Goal: Information Seeking & Learning: Learn about a topic

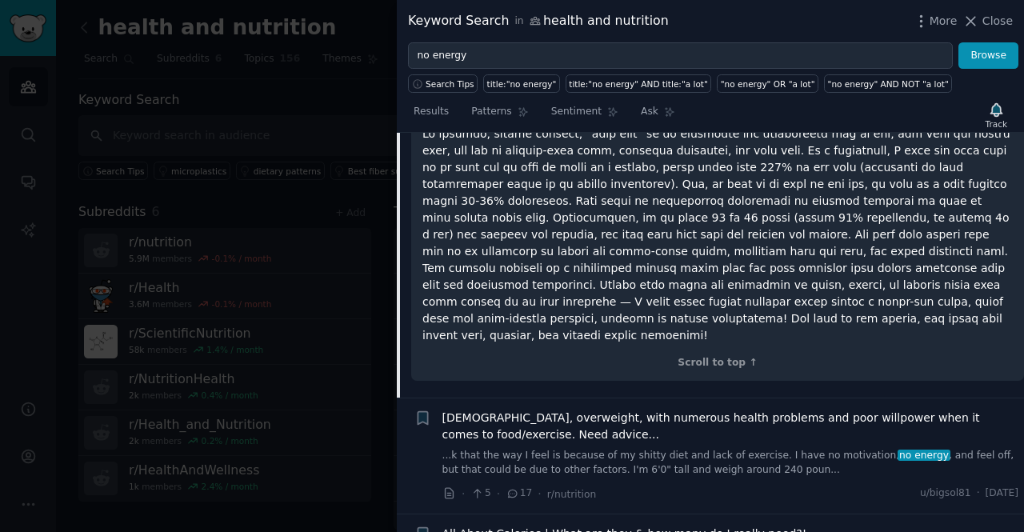
scroll to position [3089, 0]
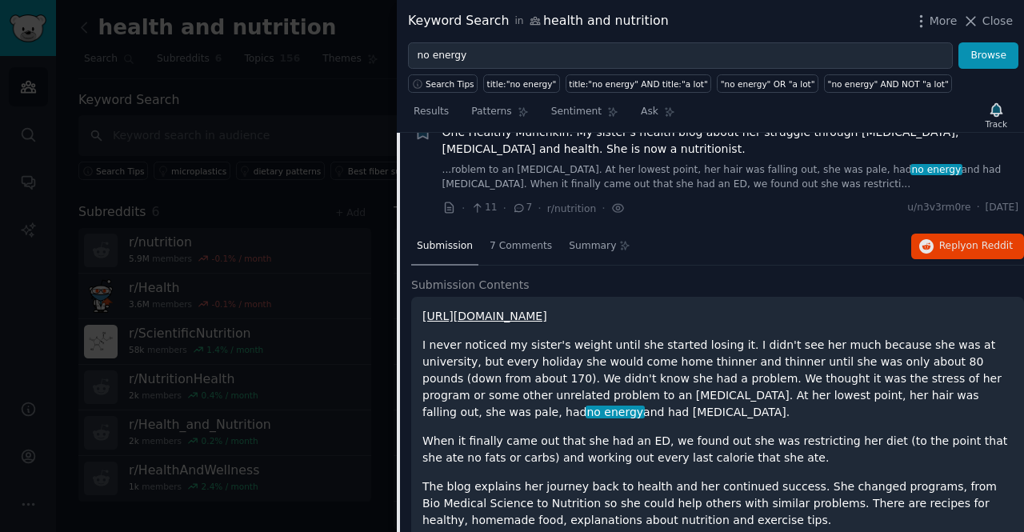
scroll to position [2614, 0]
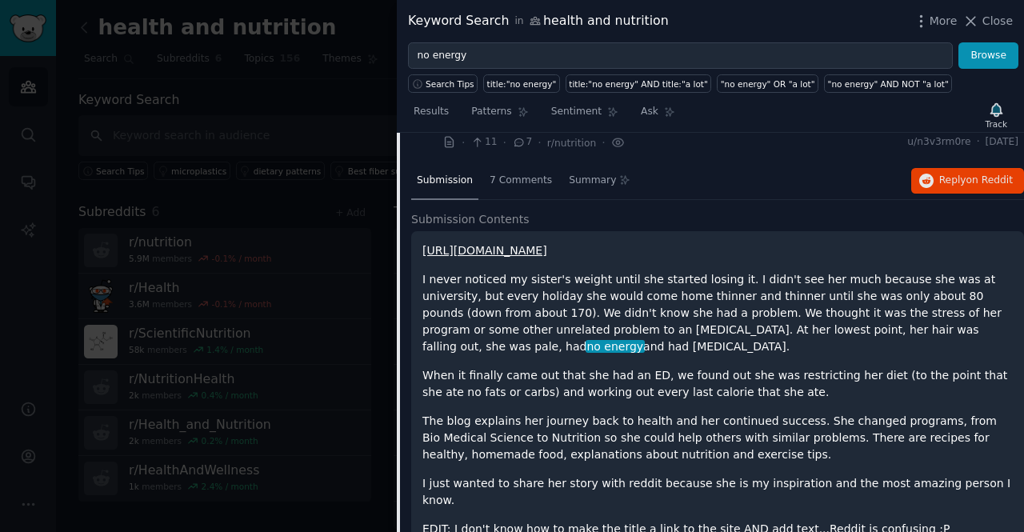
click at [547, 244] on link "[URL][DOMAIN_NAME]" at bounding box center [484, 250] width 125 height 13
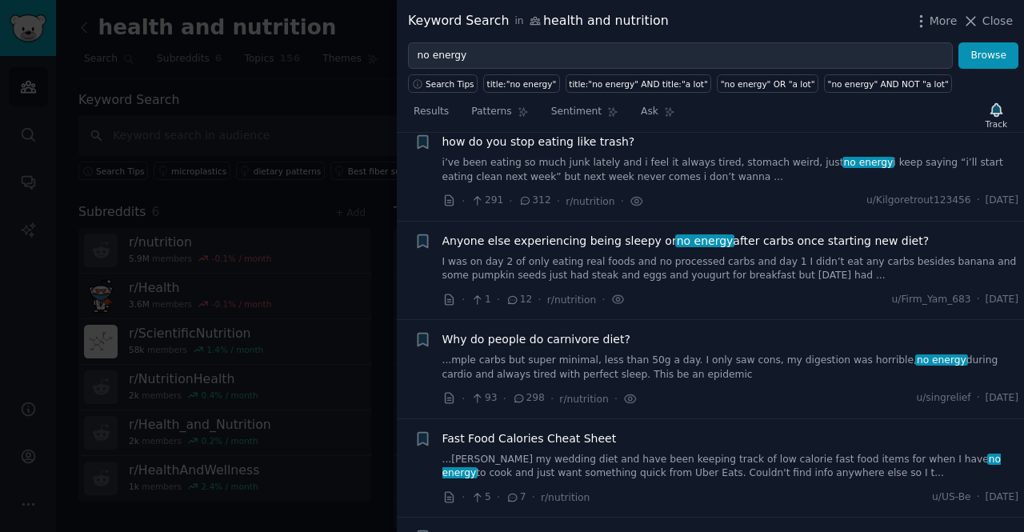
scroll to position [0, 0]
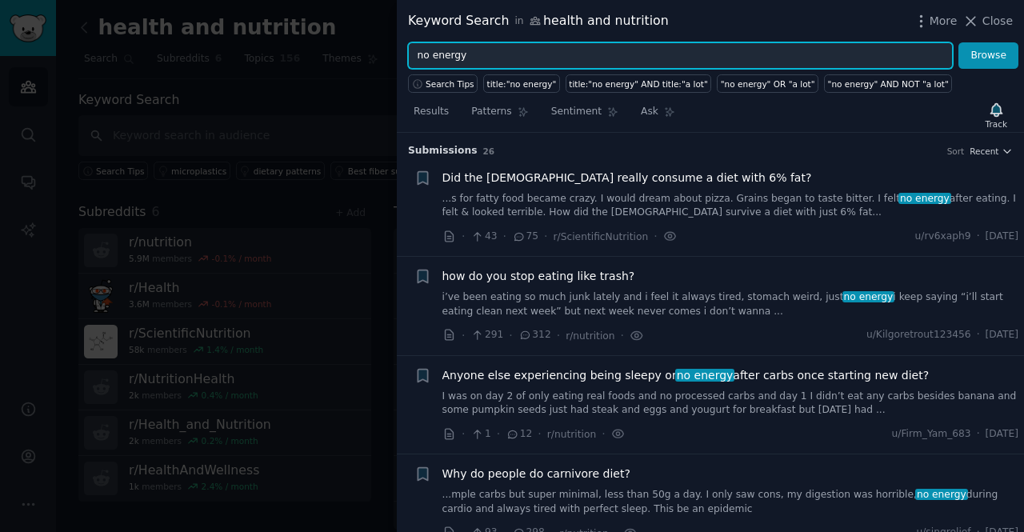
click at [480, 55] on input "no energy" at bounding box center [680, 55] width 545 height 27
type input "n"
click at [958, 42] on button "Browse" at bounding box center [988, 55] width 60 height 27
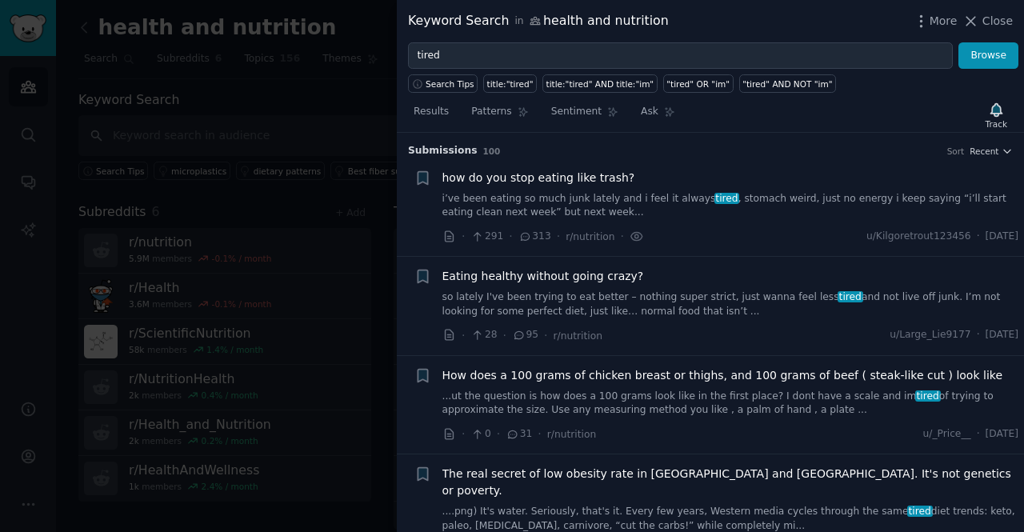
click at [598, 204] on link "i’ve been eating so much junk lately and i feel it always tired , stomach weird…" at bounding box center [730, 206] width 577 height 28
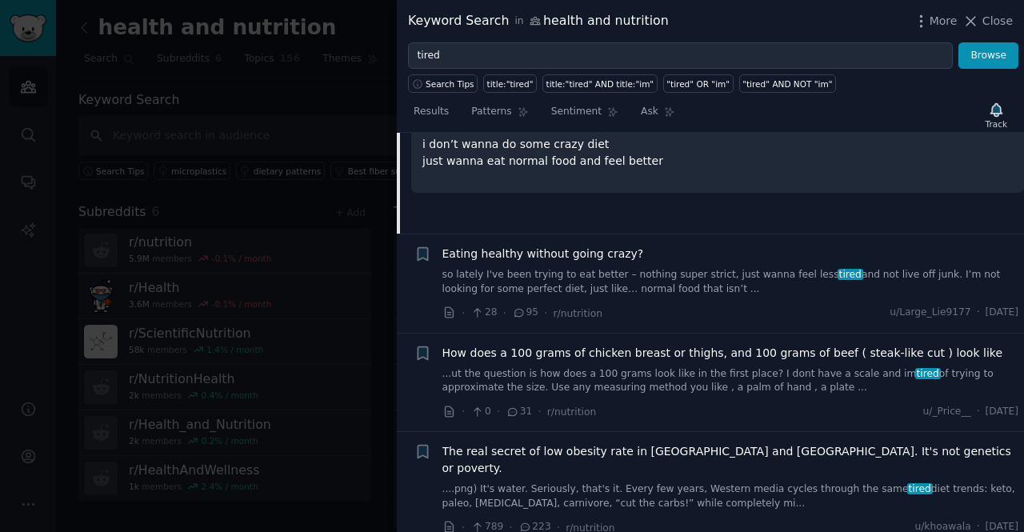
scroll to position [263, 0]
click at [618, 280] on link "so lately I've been trying to eat better – nothing super strict, just wanna fee…" at bounding box center [730, 281] width 577 height 28
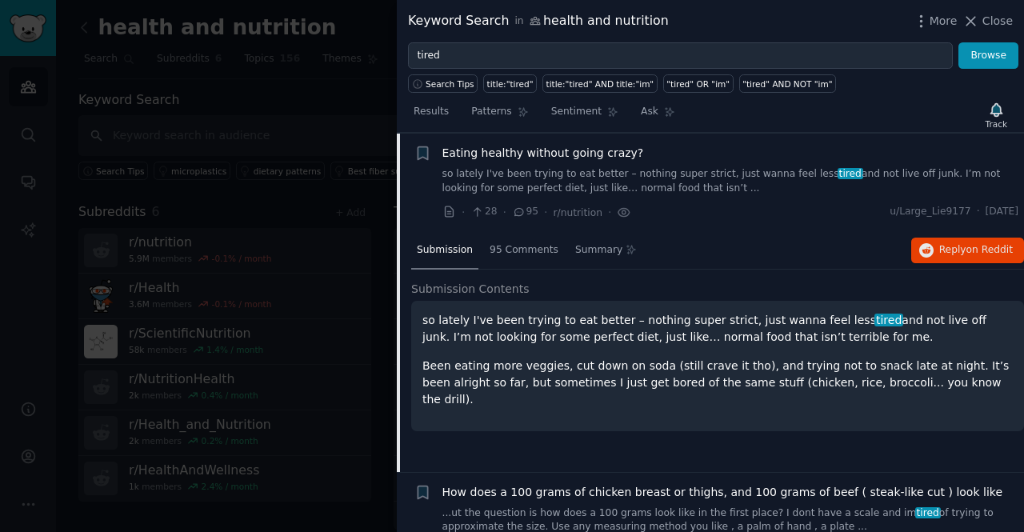
scroll to position [144, 0]
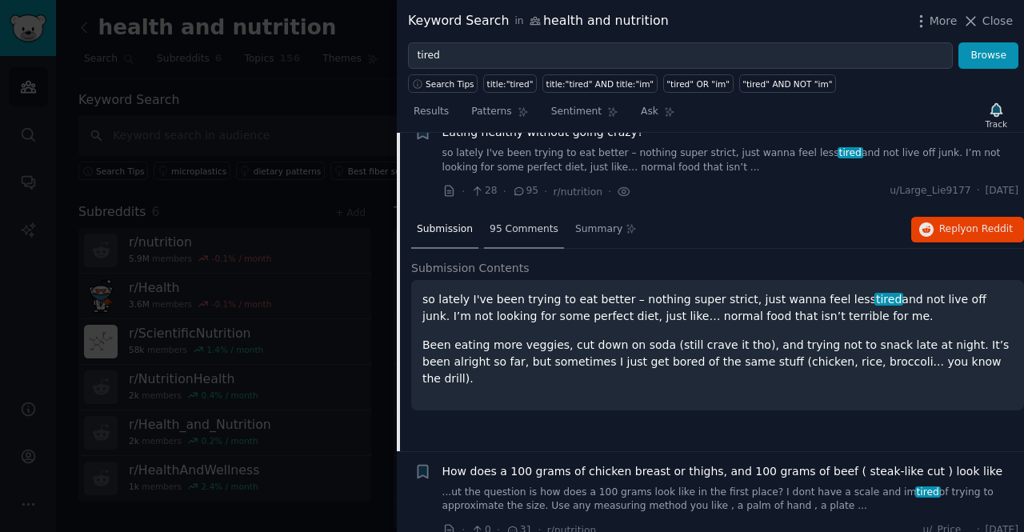
click at [530, 223] on span "95 Comments" at bounding box center [524, 229] width 69 height 14
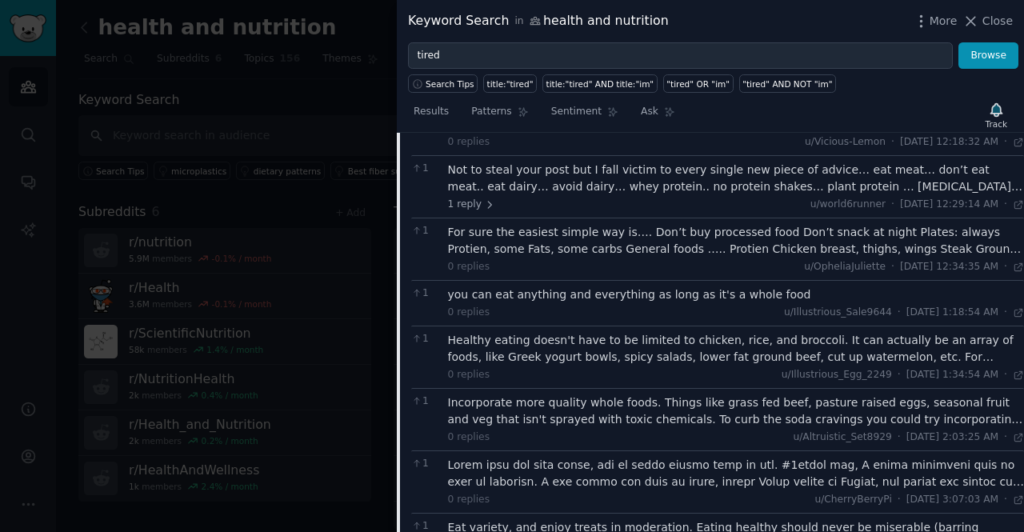
scroll to position [1656, 0]
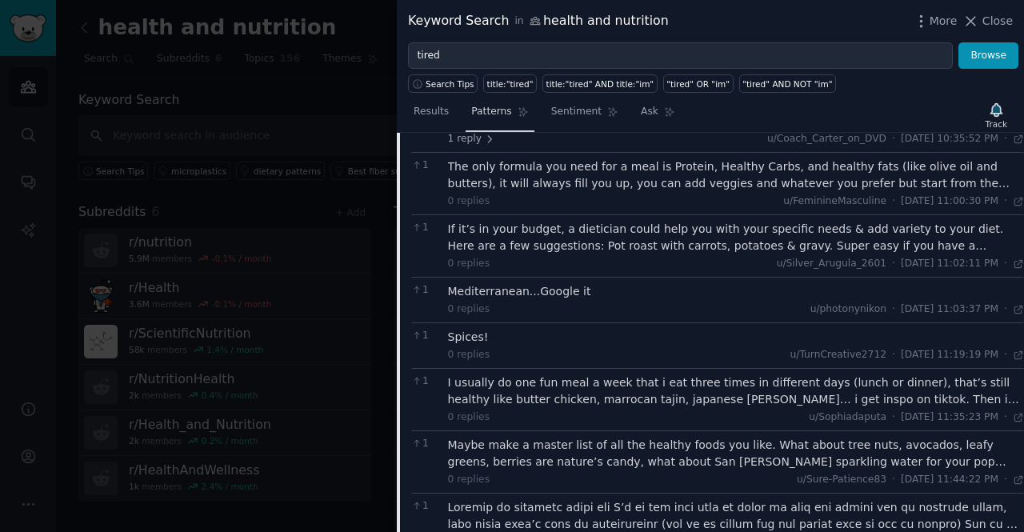
click at [491, 108] on span "Patterns" at bounding box center [491, 112] width 40 height 14
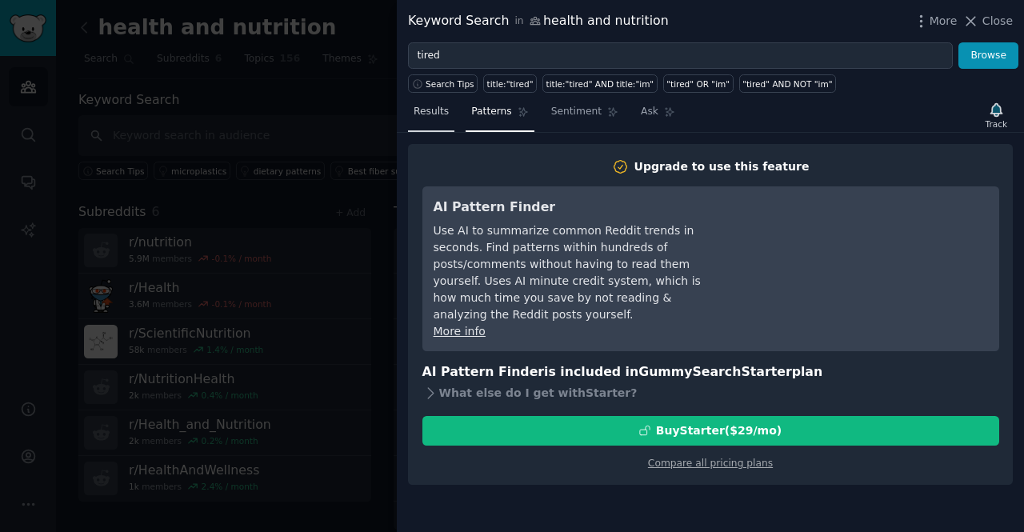
click at [427, 114] on span "Results" at bounding box center [431, 112] width 35 height 14
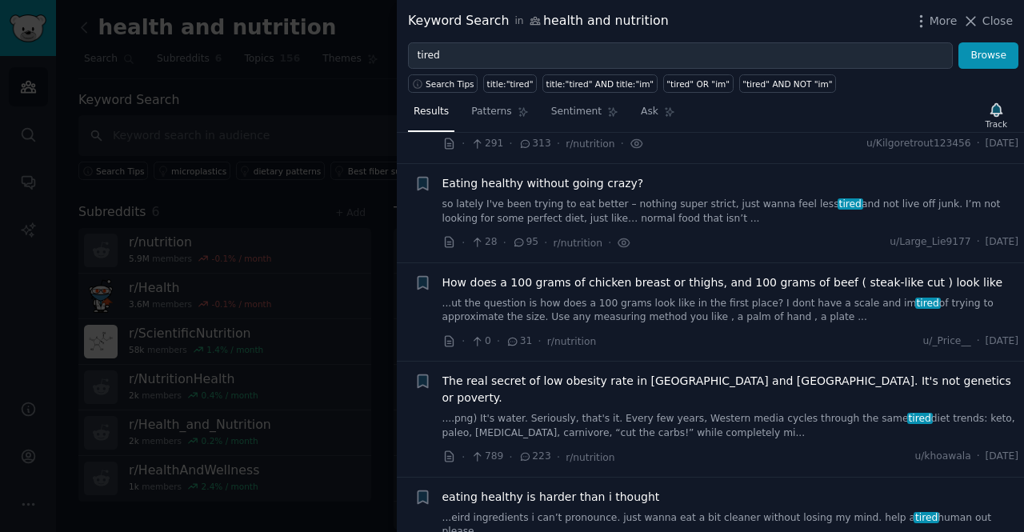
scroll to position [238, 0]
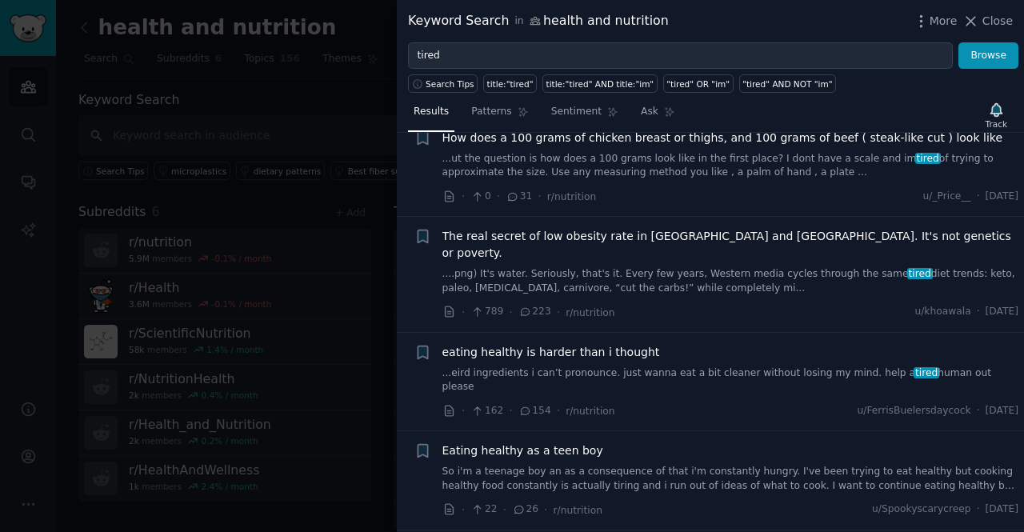
click at [619, 366] on link "...eird ingredients i can’t pronounce. just wanna eat a bit cleaner without los…" at bounding box center [730, 380] width 577 height 28
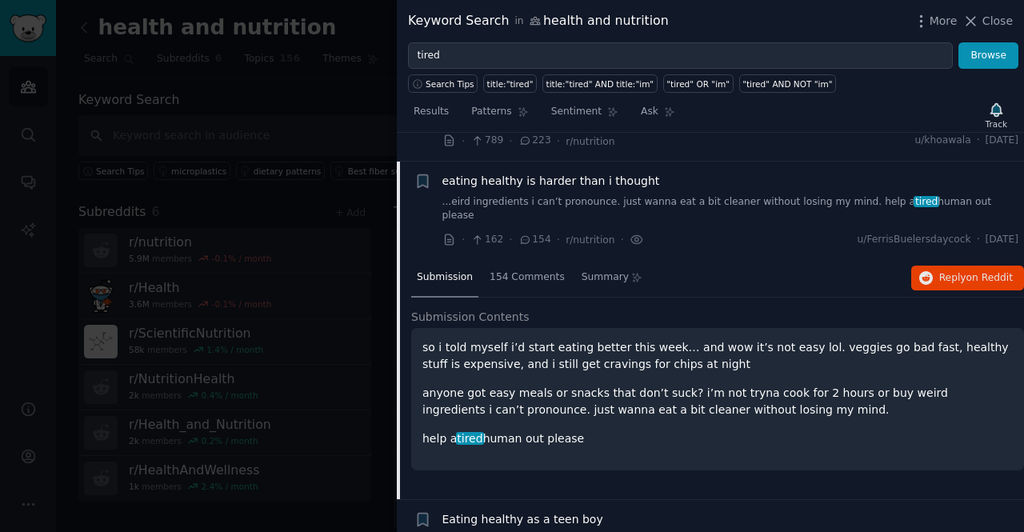
scroll to position [419, 0]
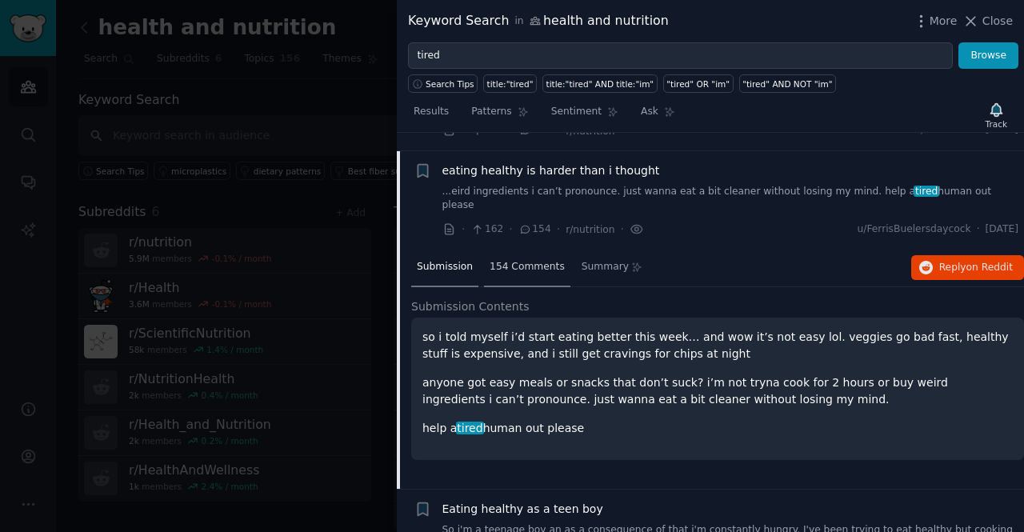
click at [534, 260] on span "154 Comments" at bounding box center [527, 267] width 75 height 14
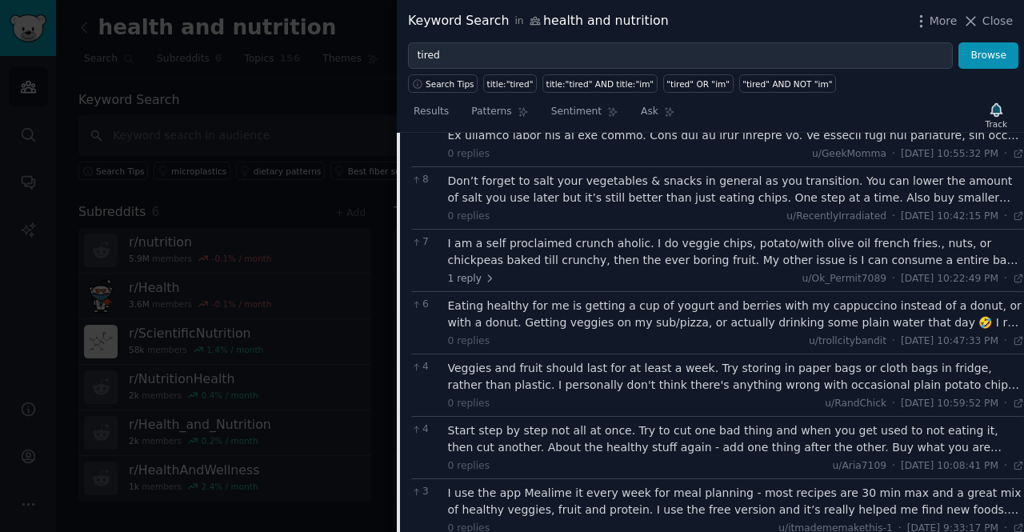
scroll to position [896, 0]
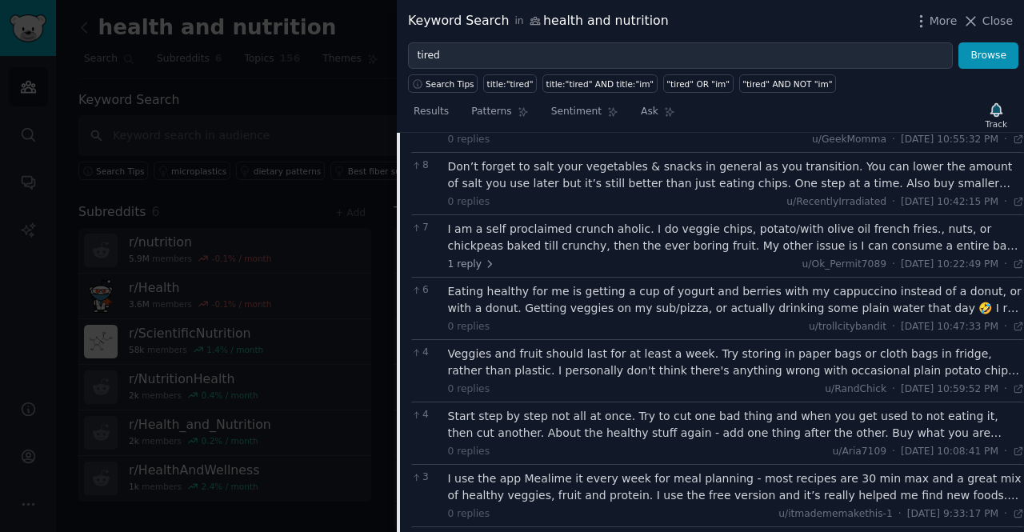
click at [545, 283] on div "Eating healthy for me is getting a cup of yogurt and berries with my cappuccino…" at bounding box center [736, 300] width 577 height 34
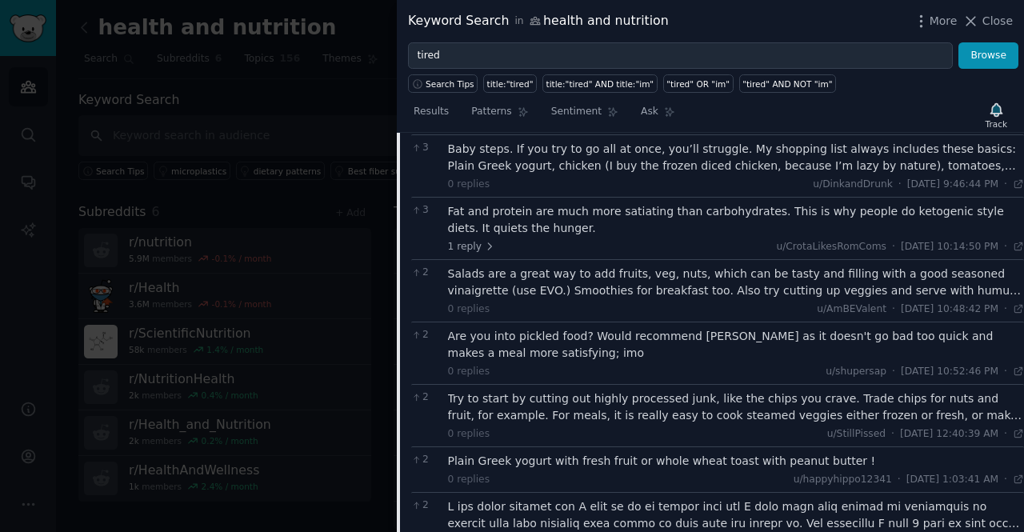
scroll to position [1560, 0]
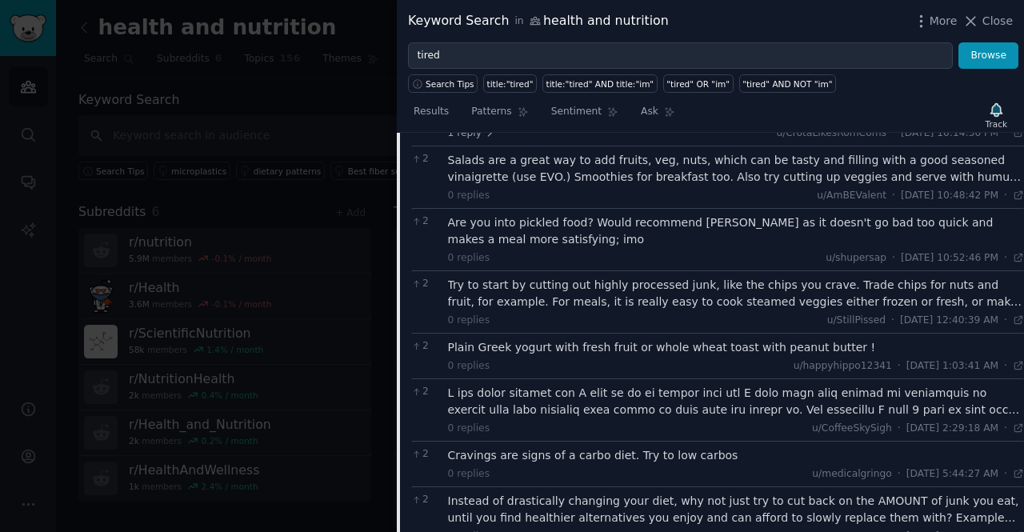
click at [557, 385] on div at bounding box center [736, 402] width 577 height 34
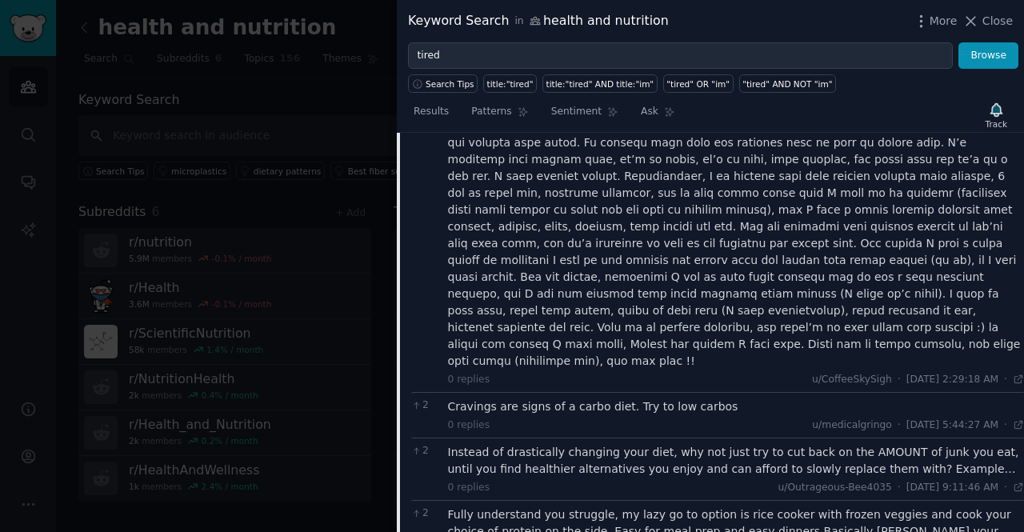
scroll to position [1958, 0]
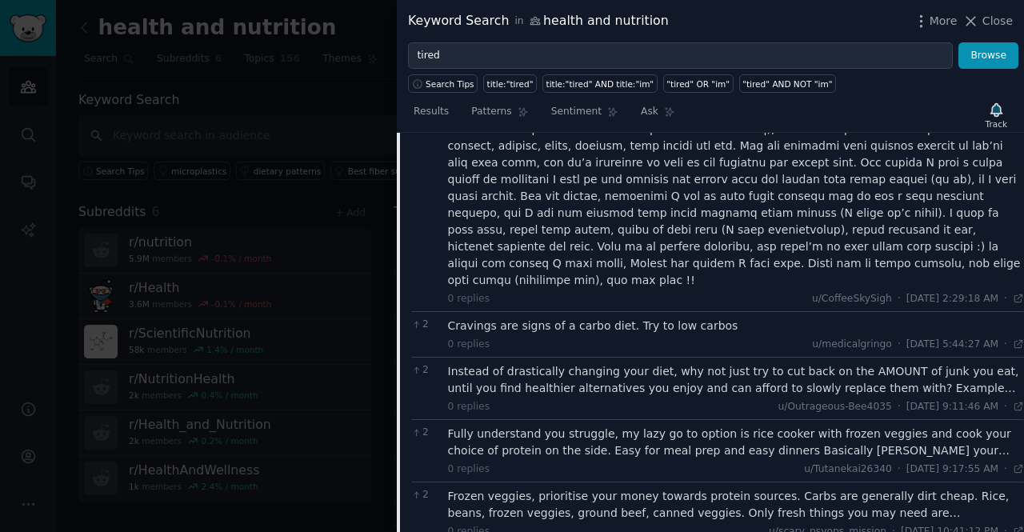
click at [523, 426] on div "Fully understand you struggle, my lazy go to option is rice cooker with frozen …" at bounding box center [736, 443] width 577 height 34
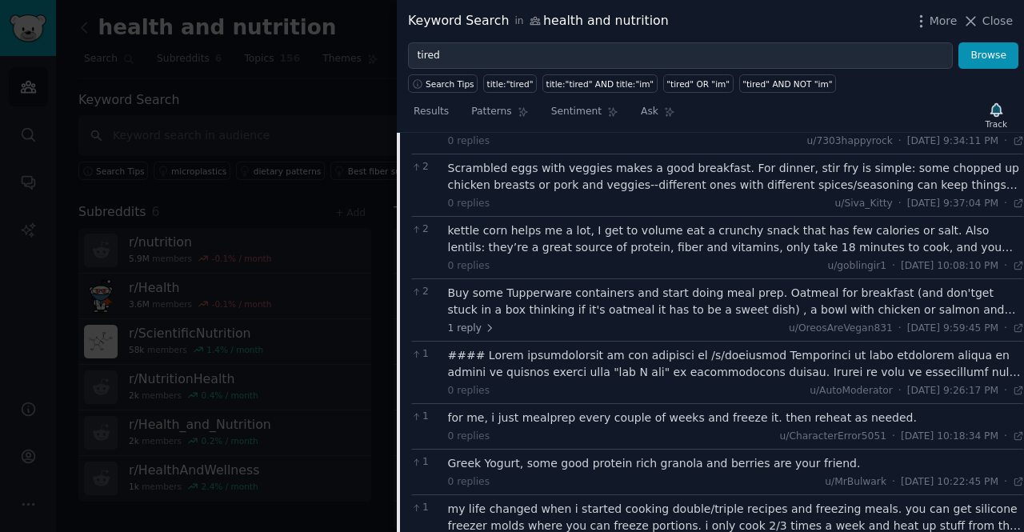
scroll to position [2489, 0]
click at [744, 502] on div "my life changed when i started cooking double/triple recipes and freezing meals…" at bounding box center [736, 519] width 577 height 34
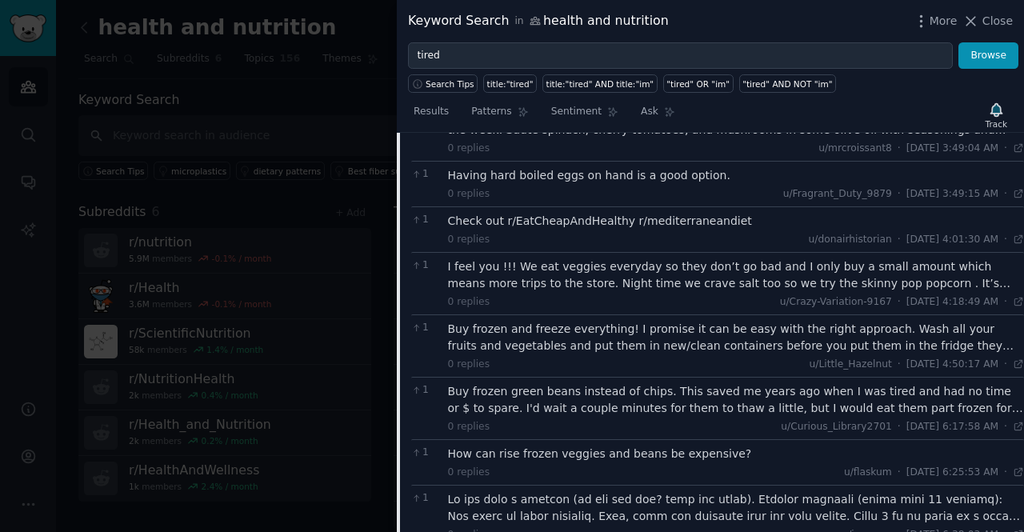
scroll to position [3778, 0]
click at [744, 526] on div "0 replies u/japaarm · [DATE] 6:38:03 AM Wed 7/23/2025 ·" at bounding box center [736, 533] width 577 height 14
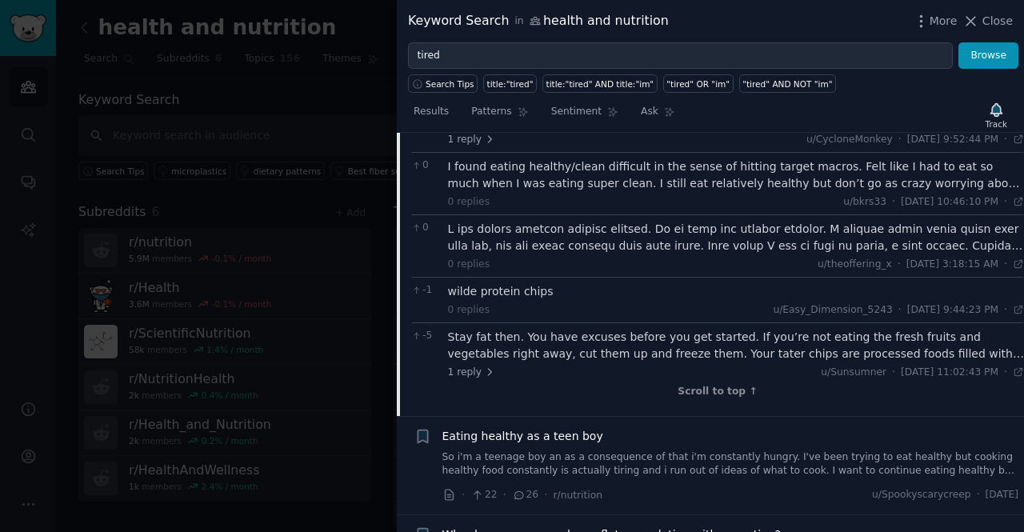
scroll to position [7351, 0]
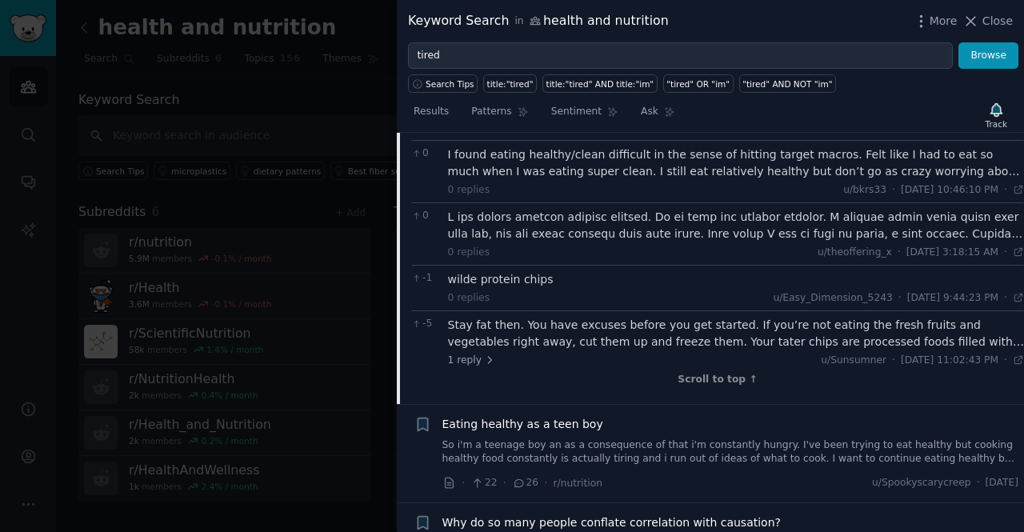
click at [662, 438] on link "So i'm a teenage boy an as a consequence of that i'm constantly hungry. I've be…" at bounding box center [730, 452] width 577 height 28
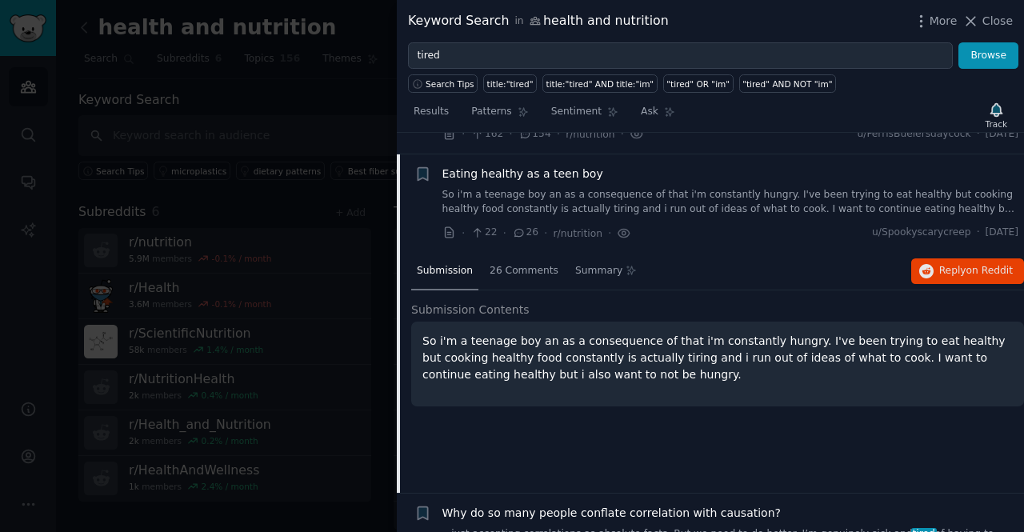
scroll to position [504, 0]
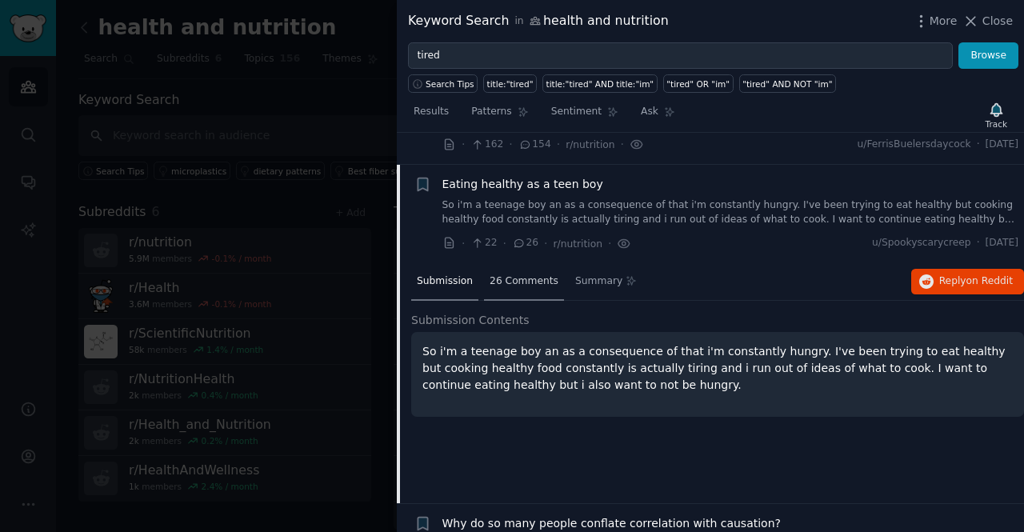
click at [517, 274] on span "26 Comments" at bounding box center [524, 281] width 69 height 14
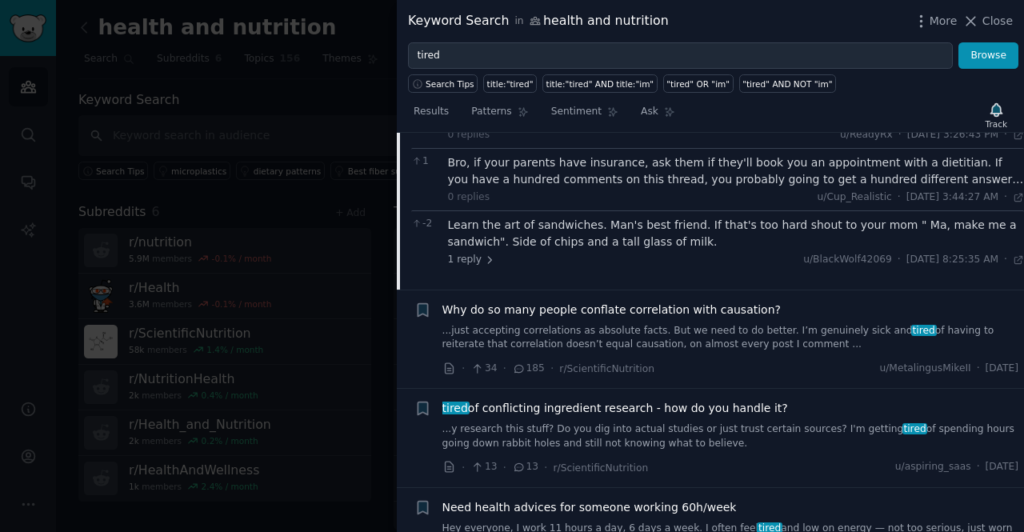
scroll to position [1540, 0]
click at [545, 323] on link "...just accepting correlations as absolute facts. But we need to do better. I’m…" at bounding box center [730, 337] width 577 height 28
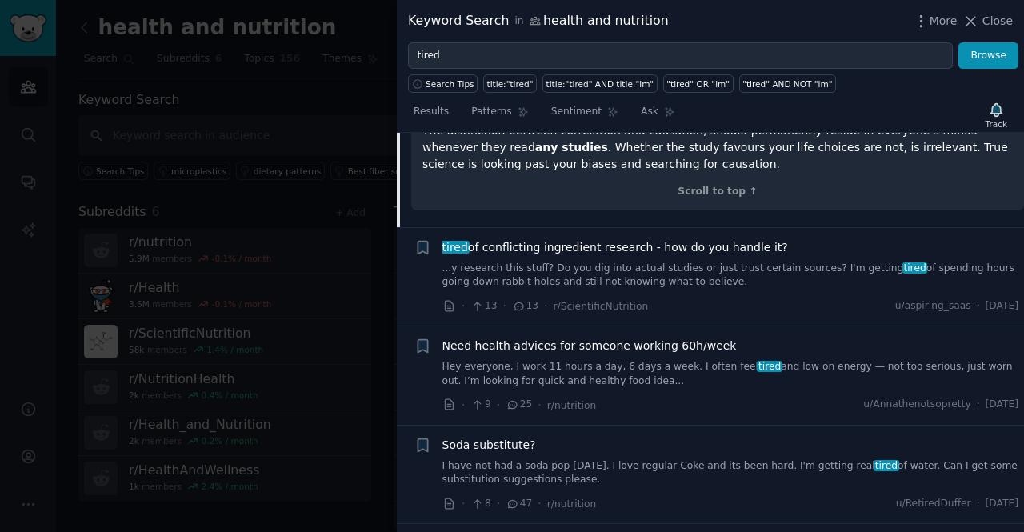
scroll to position [1149, 0]
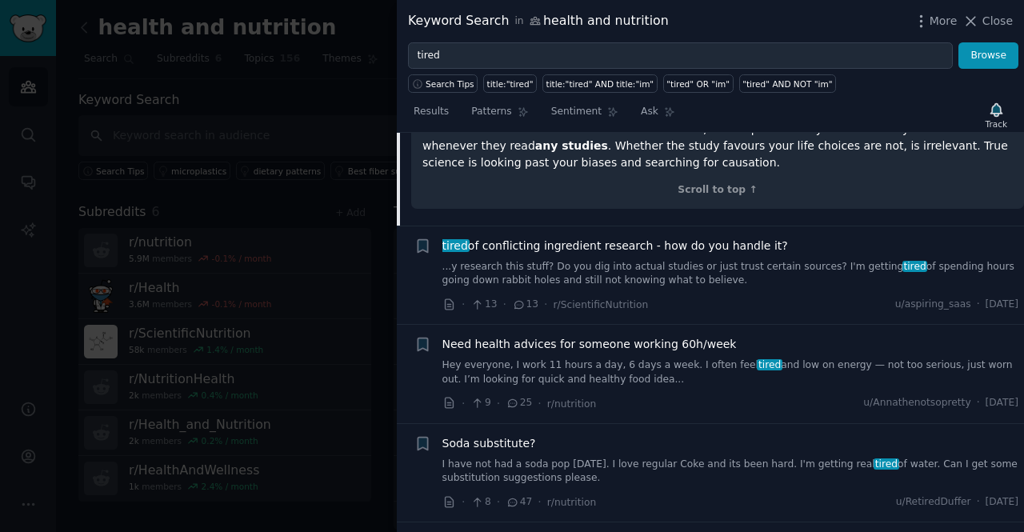
click at [557, 336] on div "Need health advices for someone working 60h/week Hey everyone, I work 11 hours …" at bounding box center [730, 361] width 577 height 50
click at [557, 358] on link "Hey everyone, I work 11 hours a day, 6 days a week. I often feel tired and low …" at bounding box center [730, 372] width 577 height 28
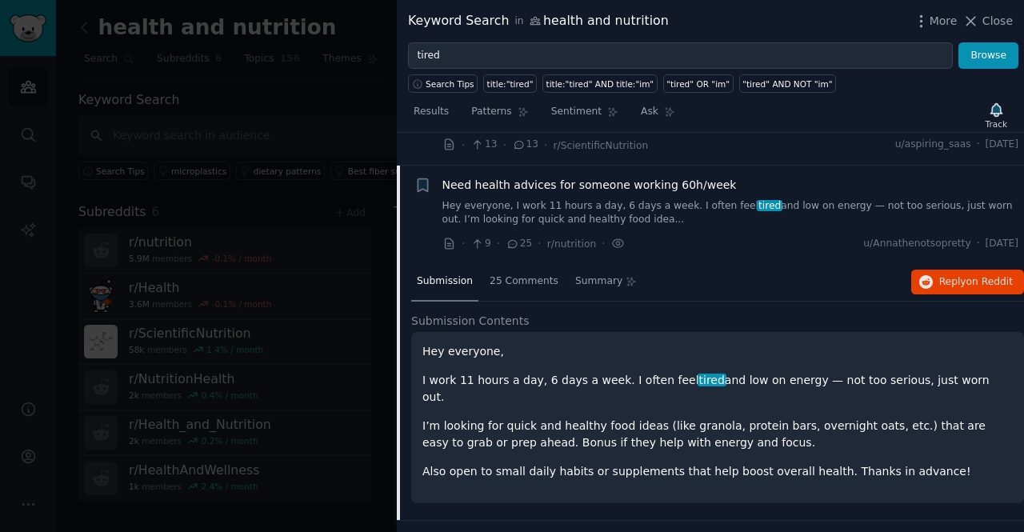
scroll to position [799, 0]
click at [526, 275] on span "25 Comments" at bounding box center [524, 282] width 69 height 14
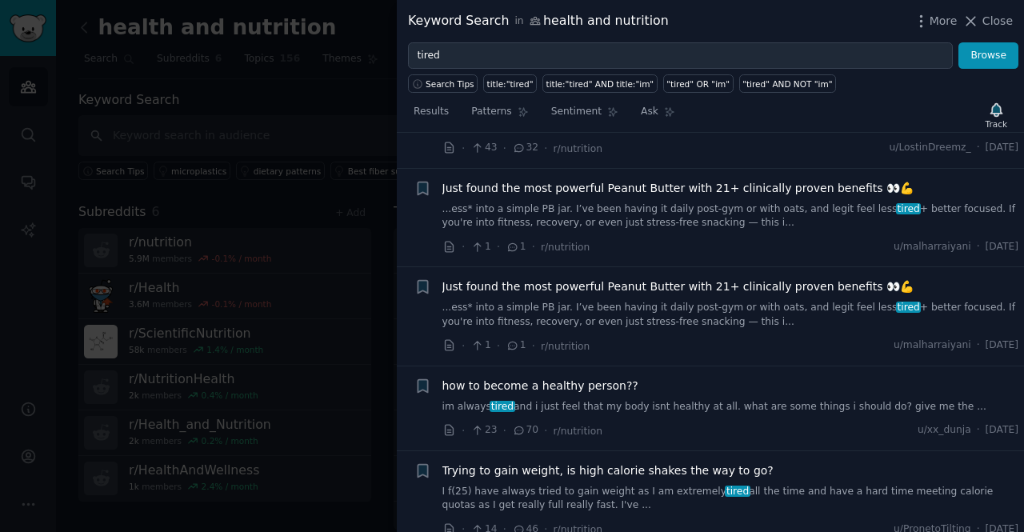
scroll to position [2509, 0]
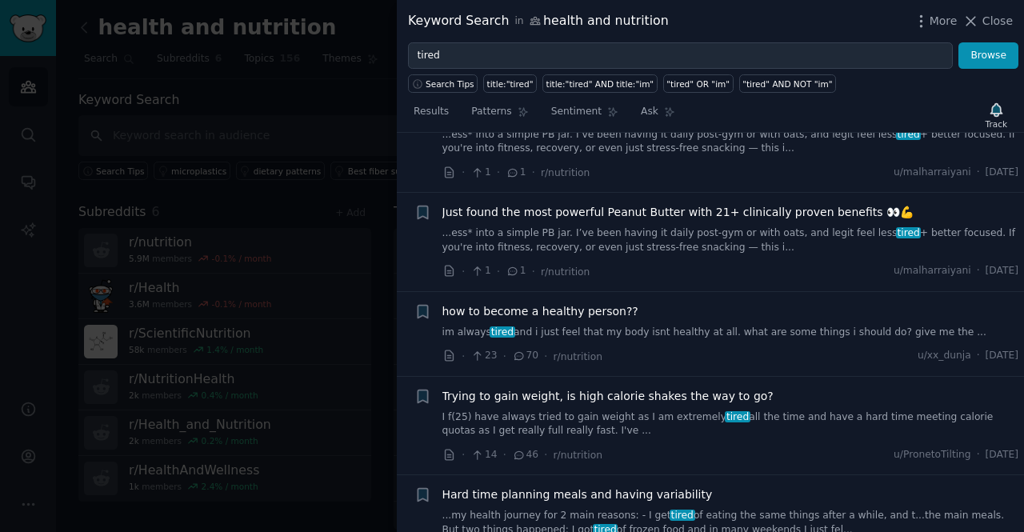
click at [547, 388] on div "Trying to gain weight, is high calorie shakes the way to go? I f(25) have alway…" at bounding box center [730, 413] width 577 height 50
click at [538, 388] on span "Trying to gain weight, is high calorie shakes the way to go?" at bounding box center [607, 396] width 331 height 17
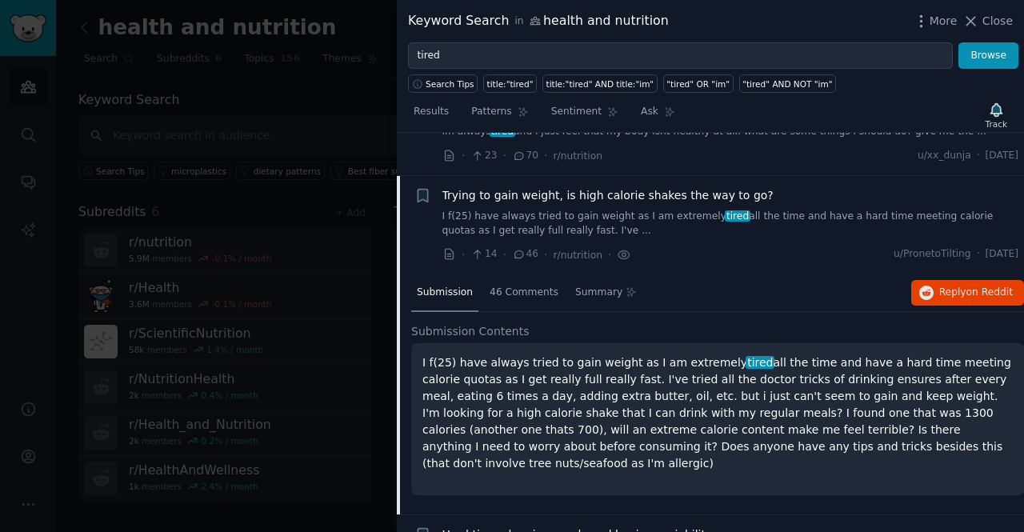
scroll to position [1376, 0]
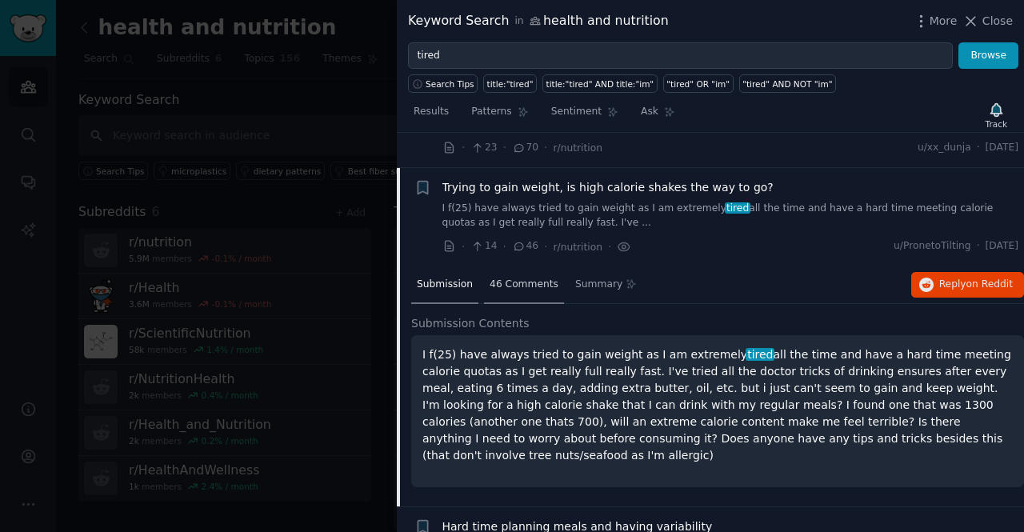
click at [509, 266] on div "46 Comments" at bounding box center [524, 285] width 80 height 38
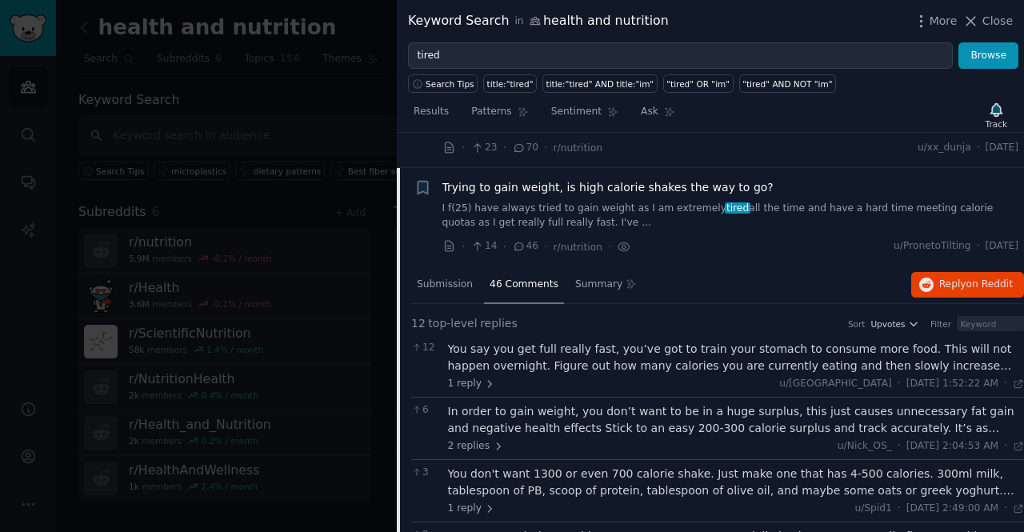
click at [549, 403] on div "In order to gain weight, you don’t want to be in a huge surplus, this just caus…" at bounding box center [736, 420] width 577 height 34
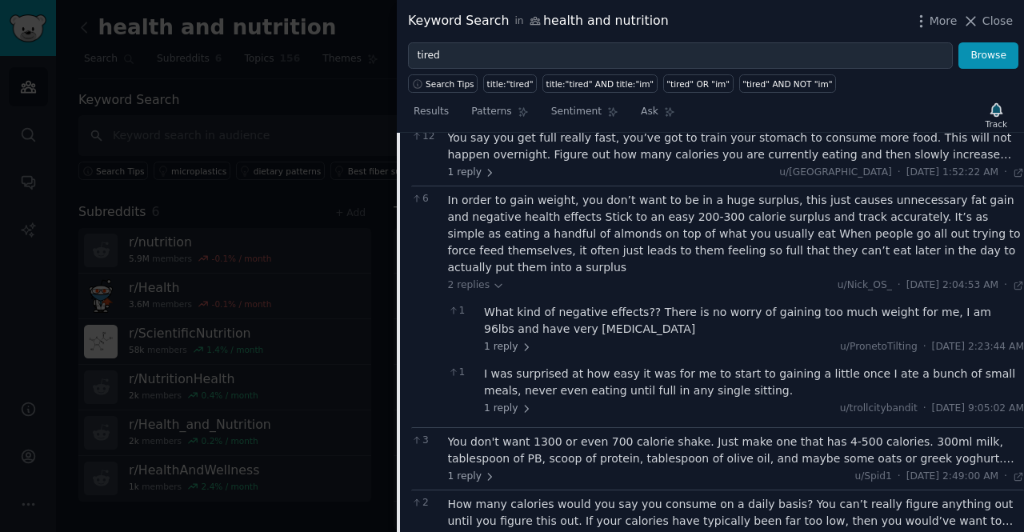
scroll to position [1589, 0]
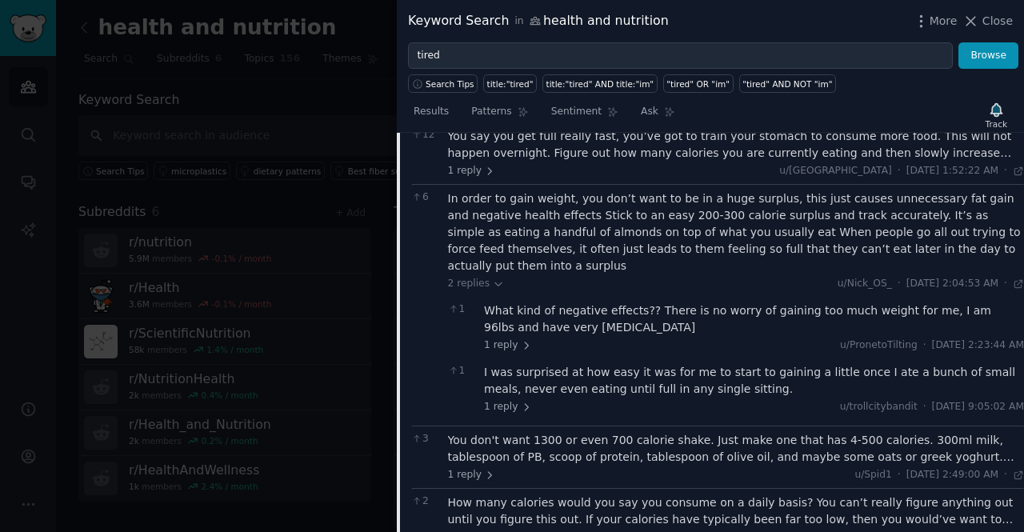
click at [550, 432] on div "You don't want 1300 or even 700 calorie shake. Just make one that has 4-500 cal…" at bounding box center [736, 449] width 577 height 34
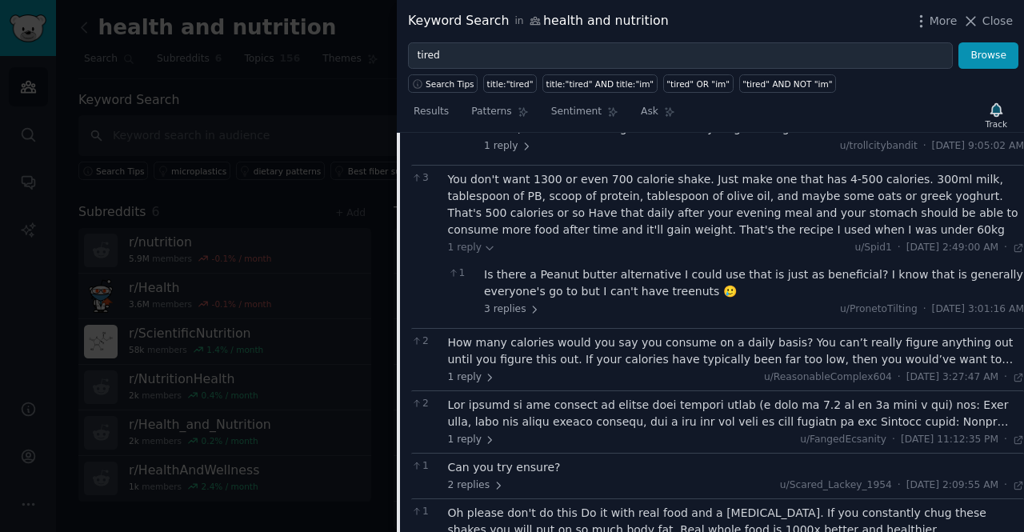
scroll to position [1848, 0]
click at [708, 398] on div at bounding box center [736, 415] width 577 height 34
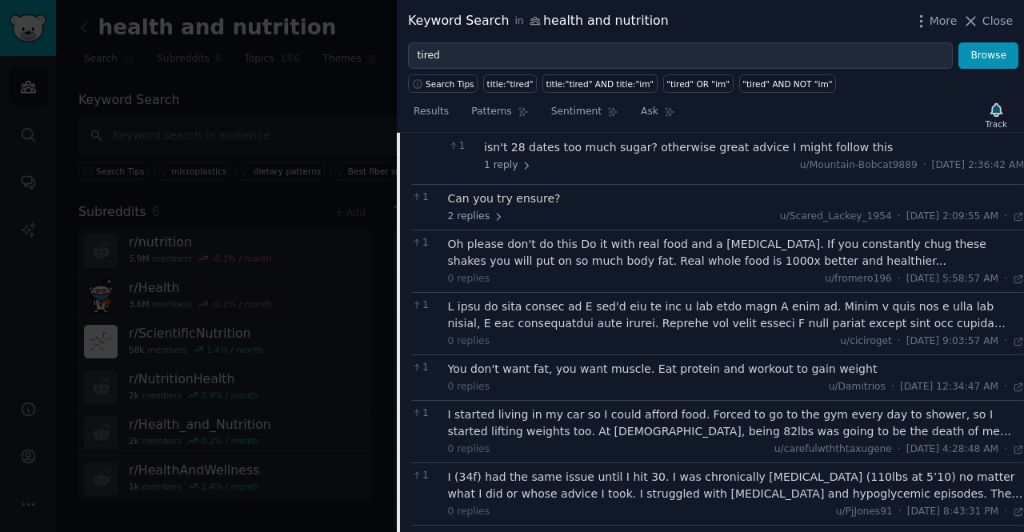
scroll to position [2454, 0]
click at [708, 469] on div "I (34f) had the same issue until I hit 30. I was chronically [MEDICAL_DATA] (11…" at bounding box center [736, 486] width 577 height 34
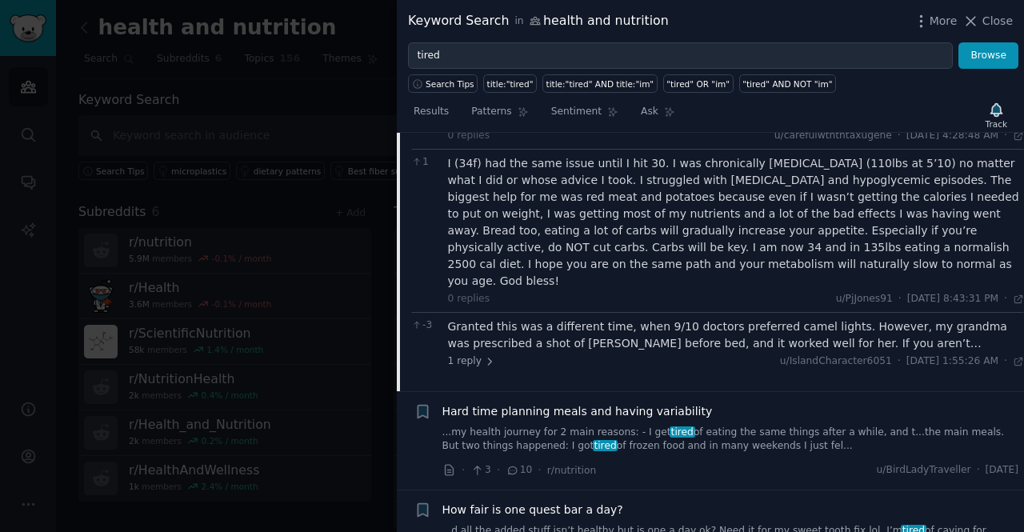
scroll to position [2774, 0]
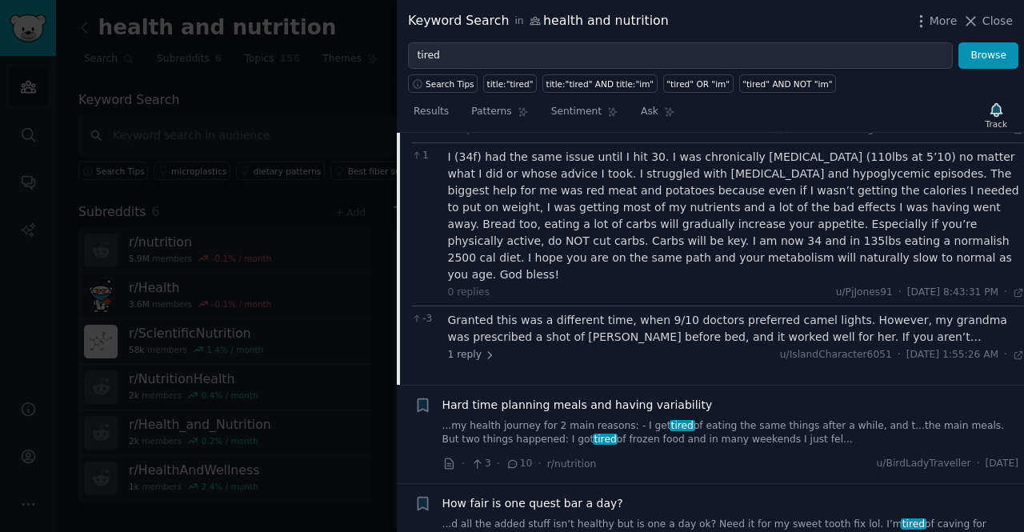
click at [677, 419] on link "...my health journey for 2 main reasons: - I get tired of eating the same thing…" at bounding box center [730, 433] width 577 height 28
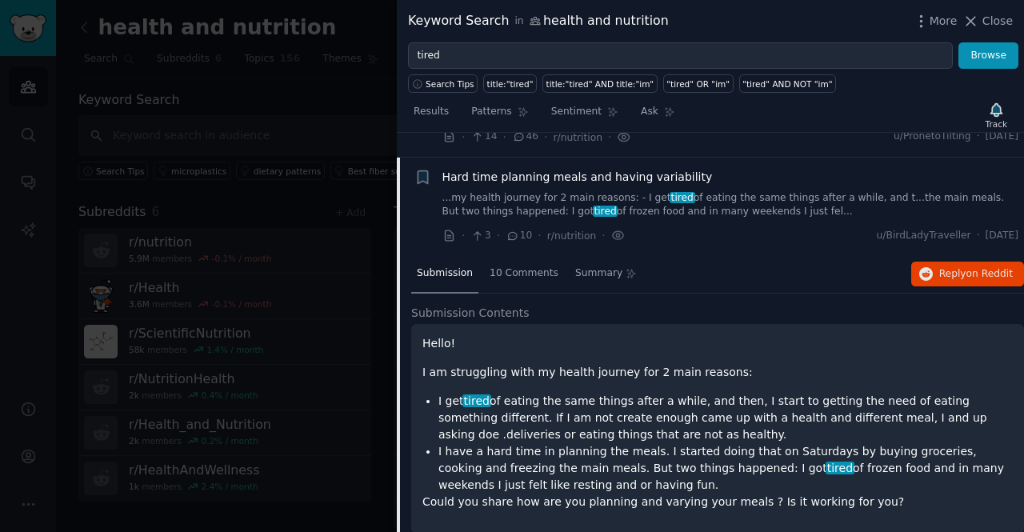
scroll to position [1475, 0]
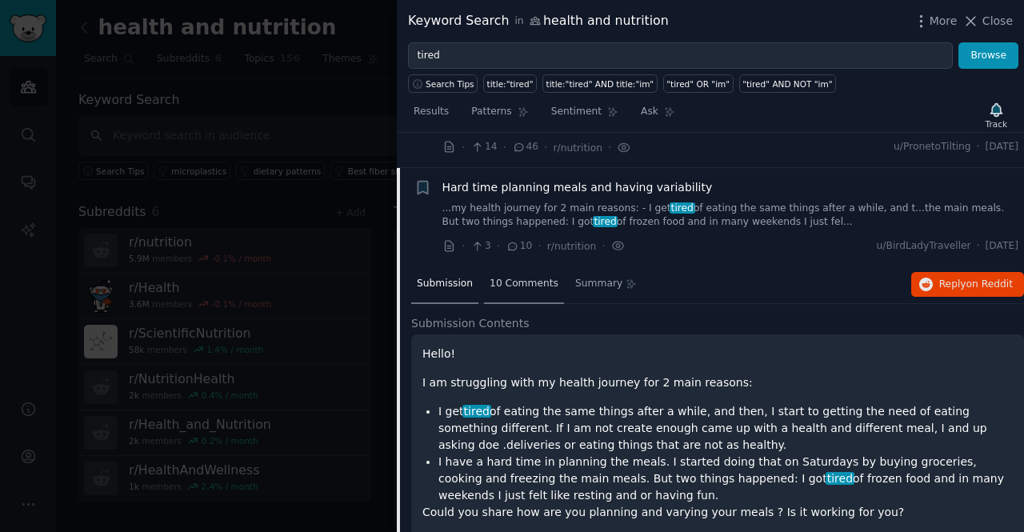
click at [531, 277] on span "10 Comments" at bounding box center [524, 284] width 69 height 14
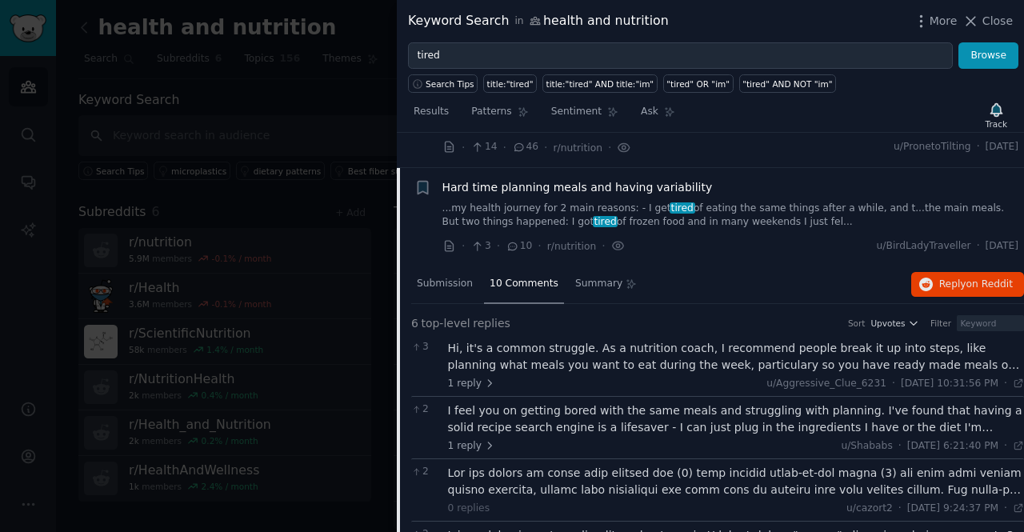
click at [564, 340] on div "Hi, it's a common struggle. As a nutrition coach, I recommend people break it u…" at bounding box center [736, 357] width 577 height 34
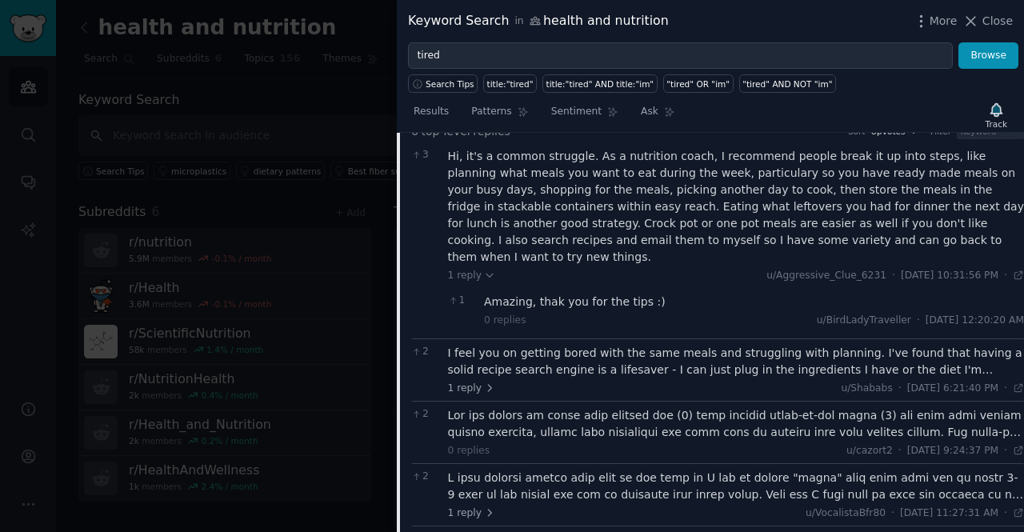
scroll to position [1668, 0]
click at [577, 406] on div at bounding box center [736, 423] width 577 height 34
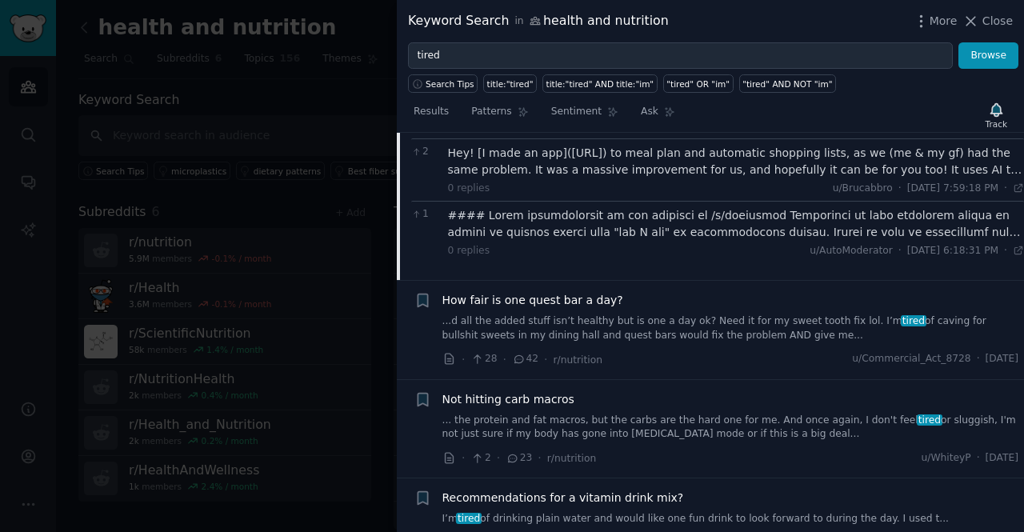
scroll to position [2492, 0]
click at [570, 412] on link "... the protein and fat macros, but the carbs are the hard one for me. And once…" at bounding box center [730, 426] width 577 height 28
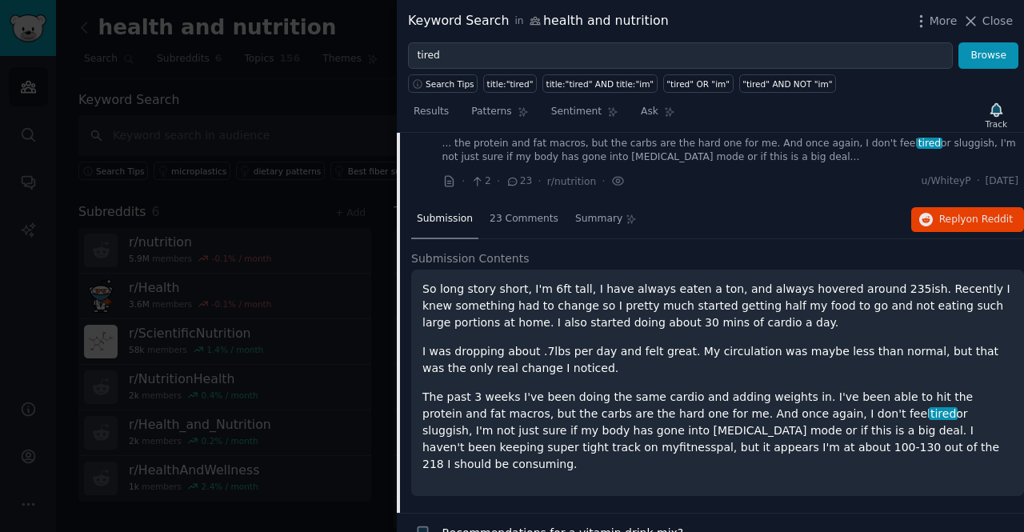
scroll to position [1736, 0]
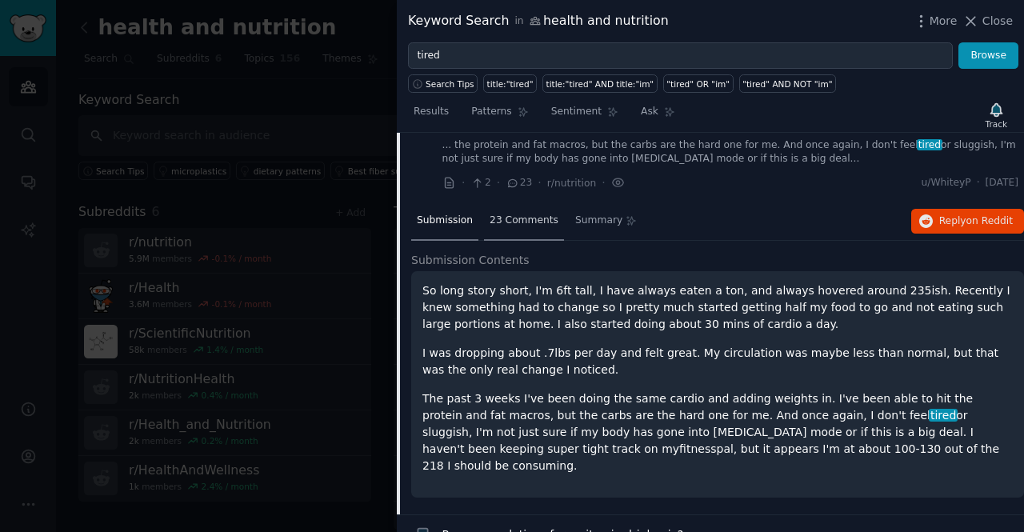
click at [506, 202] on div "23 Comments" at bounding box center [524, 221] width 80 height 38
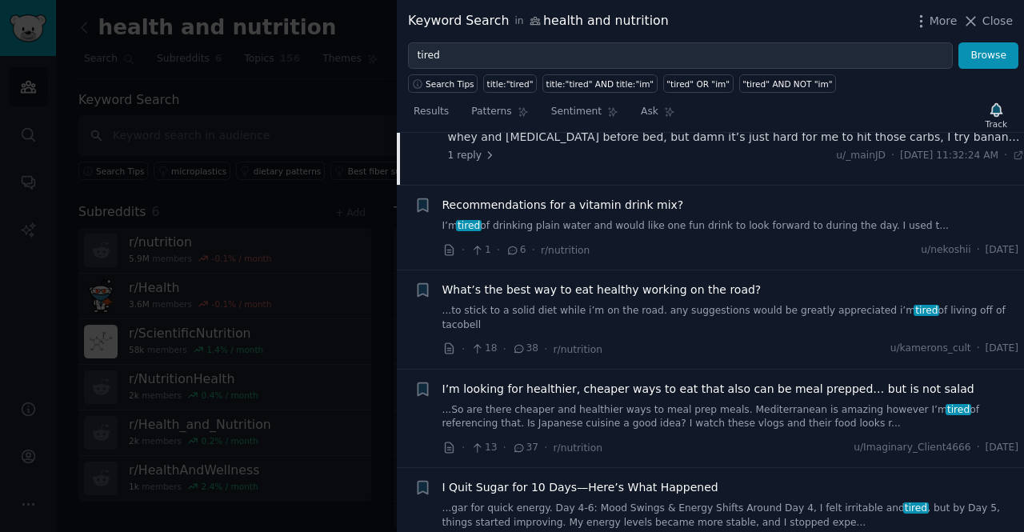
scroll to position [2380, 0]
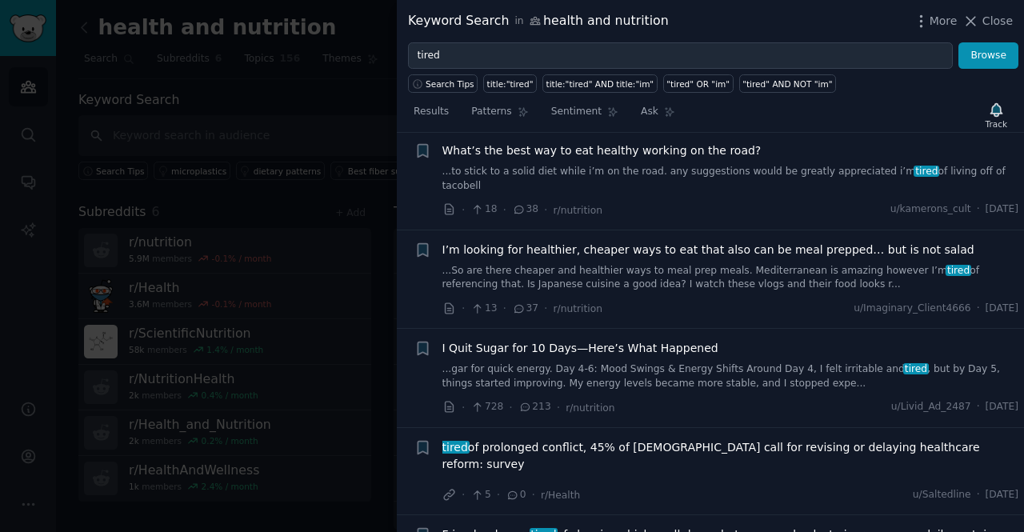
click at [545, 340] on div "I Quit Sugar for 10 Days—Here’s What Happened ...gar for quick energy. Day 4-6:…" at bounding box center [730, 365] width 577 height 50
click at [545, 340] on span "I Quit Sugar for 10 Days—Here’s What Happened" at bounding box center [580, 348] width 276 height 17
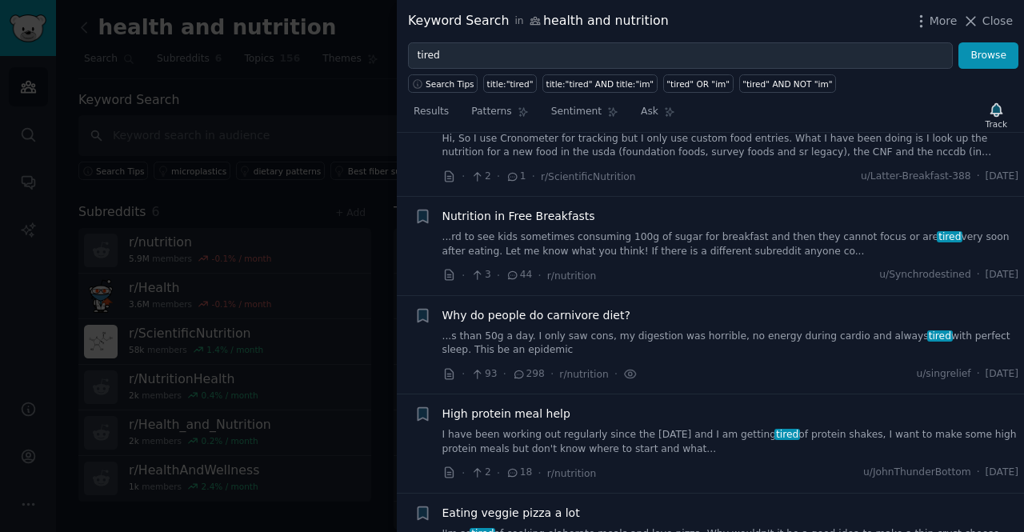
scroll to position [2971, 0]
click at [556, 405] on div "High protein meal help I have been working out regularly since the [DATE] and I…" at bounding box center [730, 430] width 577 height 50
click at [545, 405] on span "High protein meal help" at bounding box center [506, 413] width 128 height 17
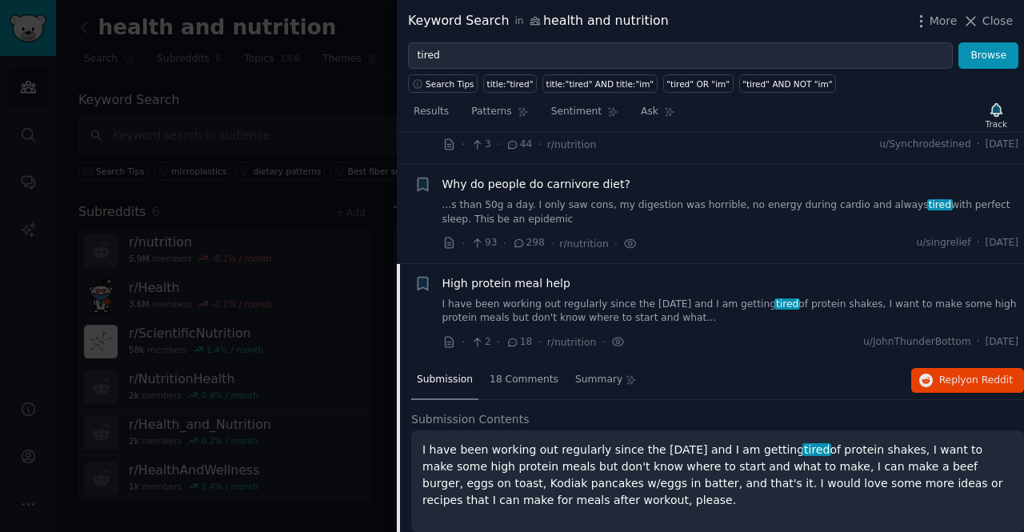
scroll to position [2699, 0]
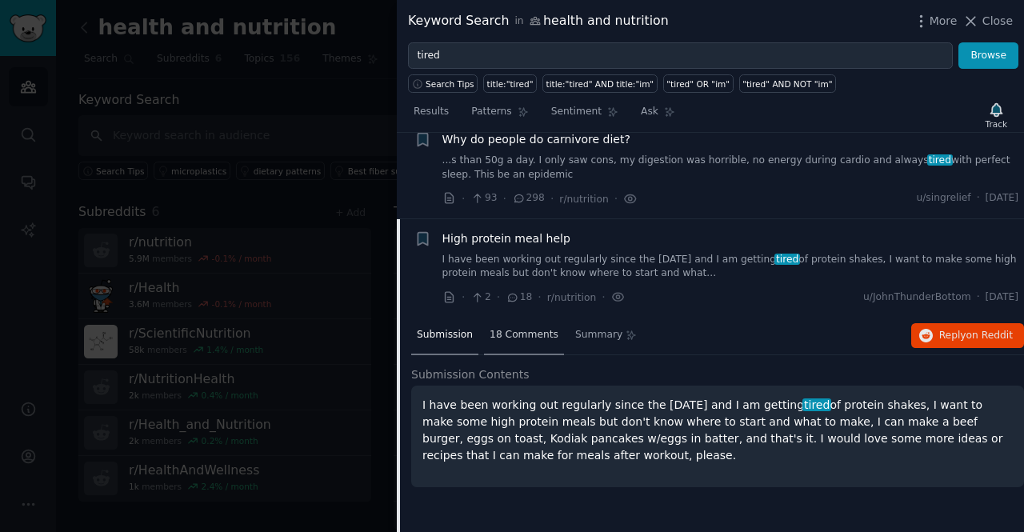
click at [513, 317] on div "18 Comments" at bounding box center [524, 336] width 80 height 38
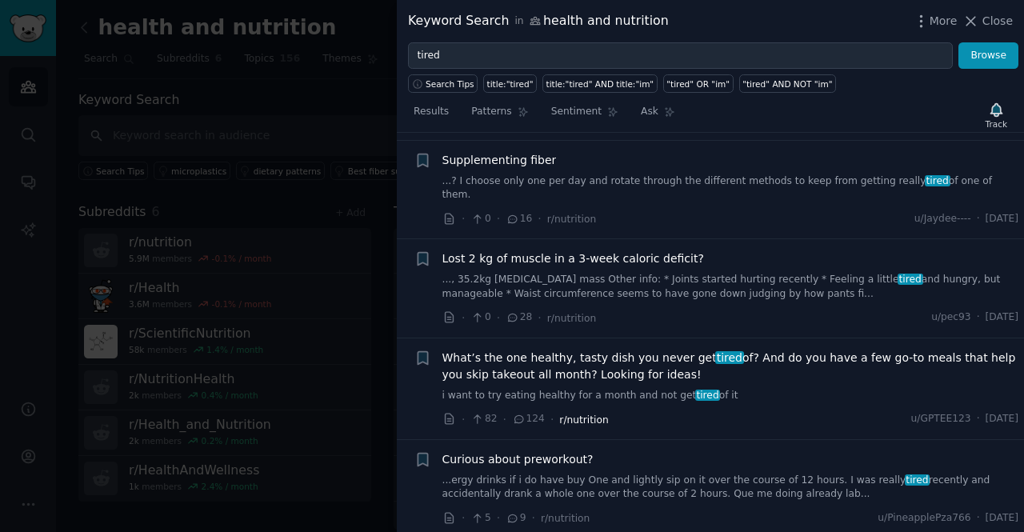
scroll to position [4193, 0]
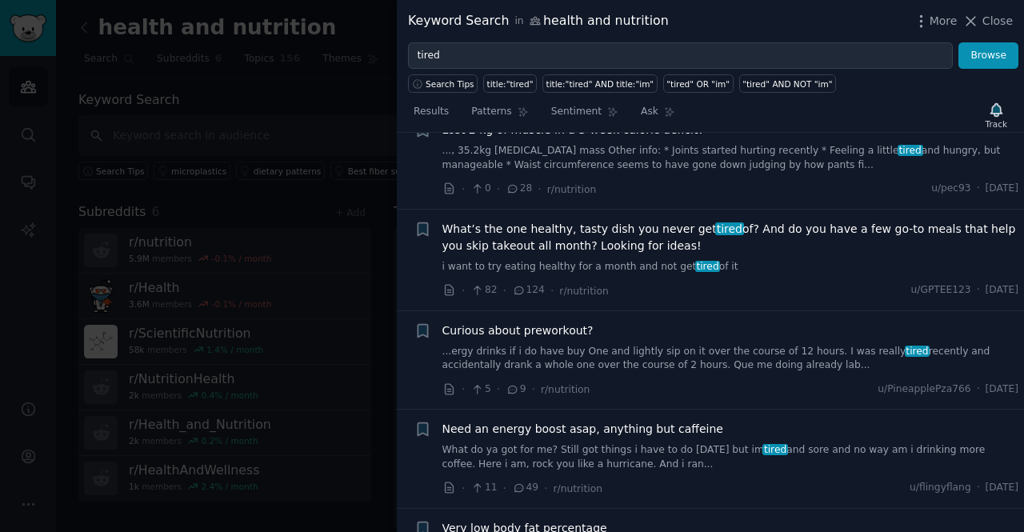
click at [661, 443] on link "What do ya got for me? Still got things i have to do [DATE] but im tired and so…" at bounding box center [730, 457] width 577 height 28
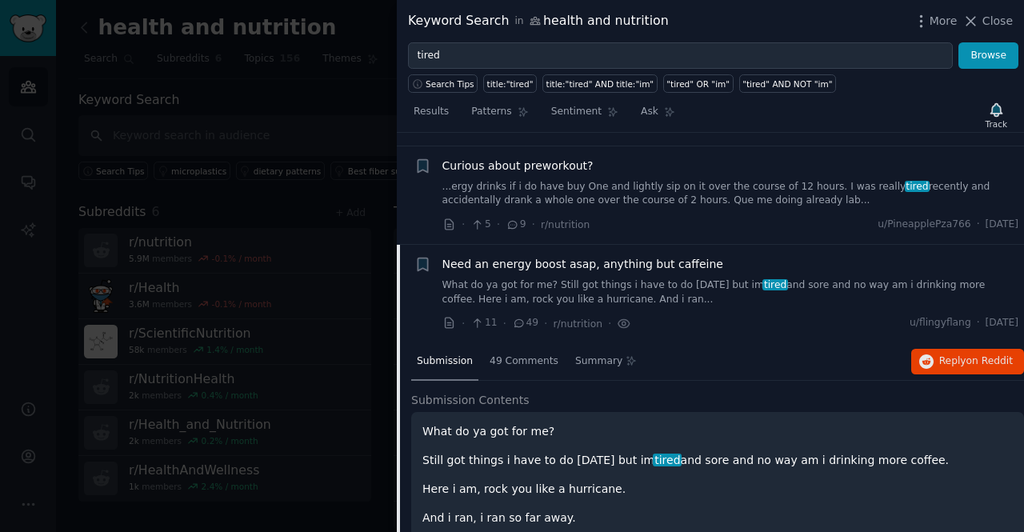
scroll to position [3467, 0]
click at [528, 343] on div "49 Comments" at bounding box center [524, 362] width 80 height 38
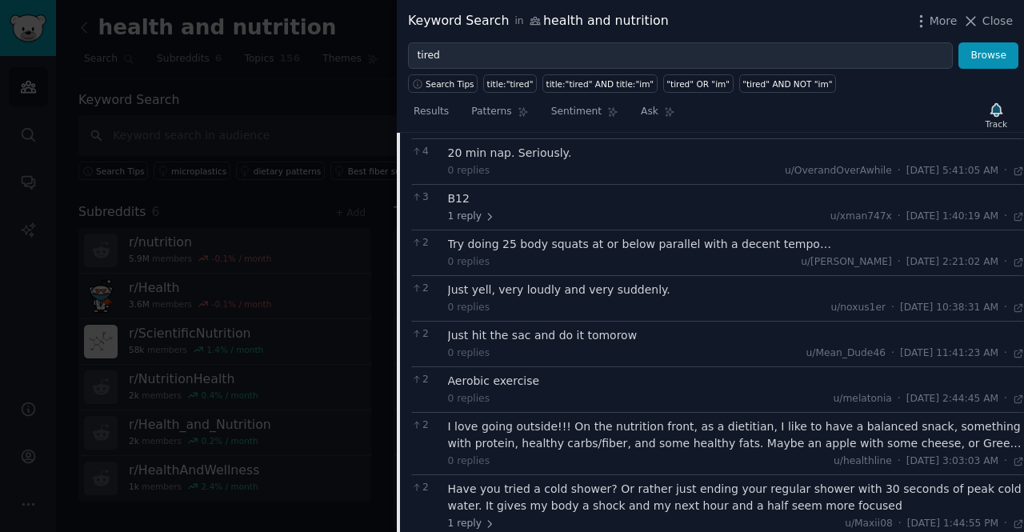
scroll to position [4065, 0]
click at [611, 417] on div "I love going outside!!! On the nutrition front, as a dietitian, I like to have …" at bounding box center [736, 434] width 577 height 34
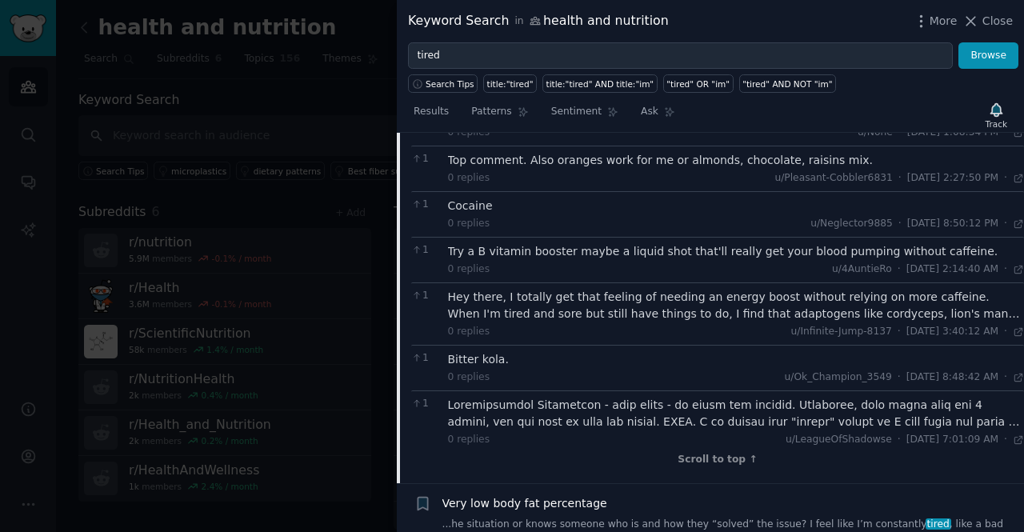
scroll to position [5453, 0]
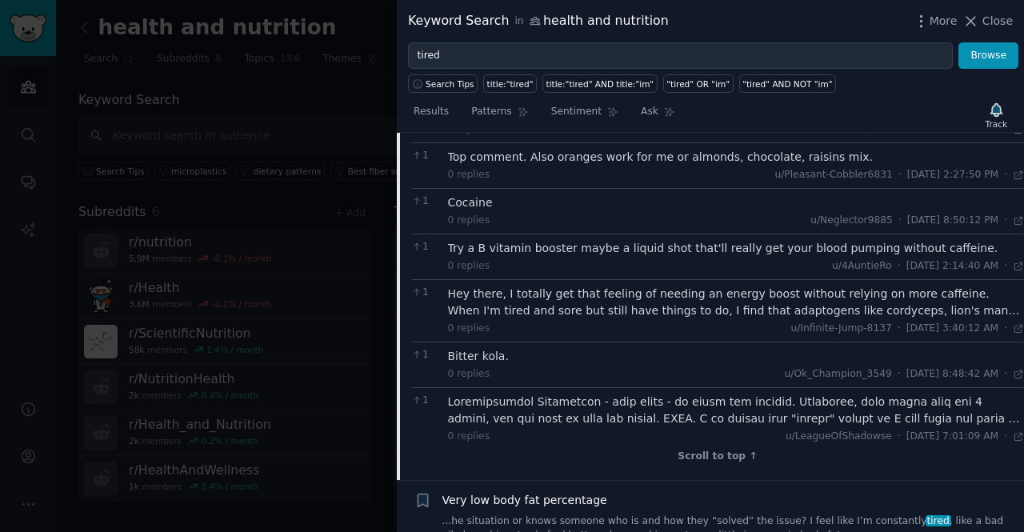
click at [608, 492] on div "Very low body fat percentage ...he situation or knows someone who is and how th…" at bounding box center [730, 517] width 577 height 50
click at [578, 492] on div "Very low body fat percentage ...he situation or knows someone who is and how th…" at bounding box center [730, 517] width 577 height 50
click at [568, 492] on span "Very low body fat percentage" at bounding box center [524, 500] width 165 height 17
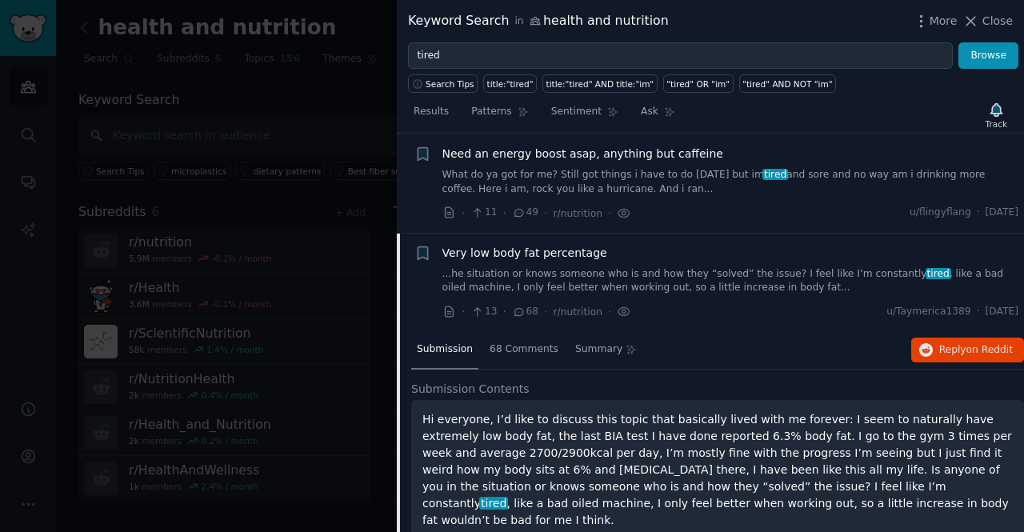
scroll to position [3575, 0]
click at [534, 344] on span "68 Comments" at bounding box center [524, 351] width 69 height 14
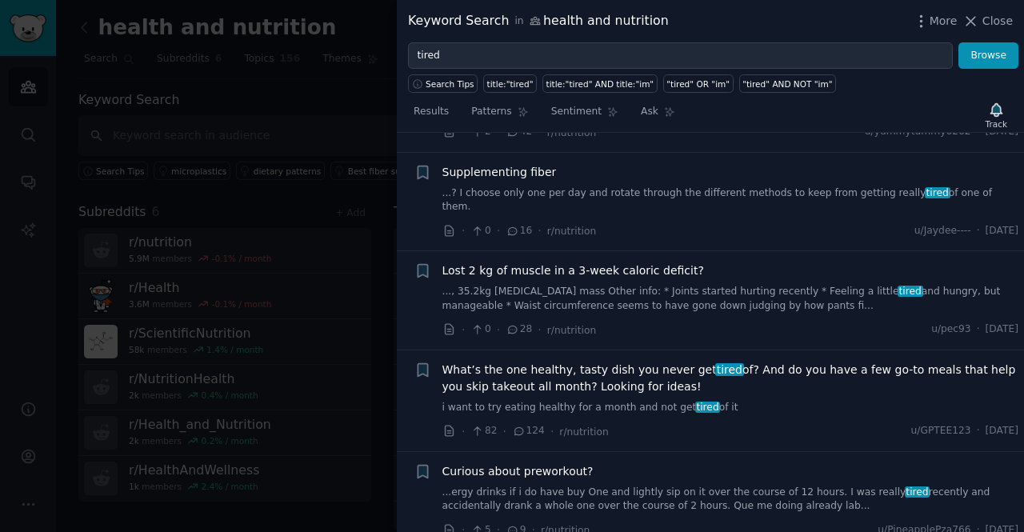
scroll to position [3160, 0]
click at [529, 362] on span "What’s the one healthy, tasty dish you never get tired of? And do you have a fe…" at bounding box center [730, 379] width 577 height 34
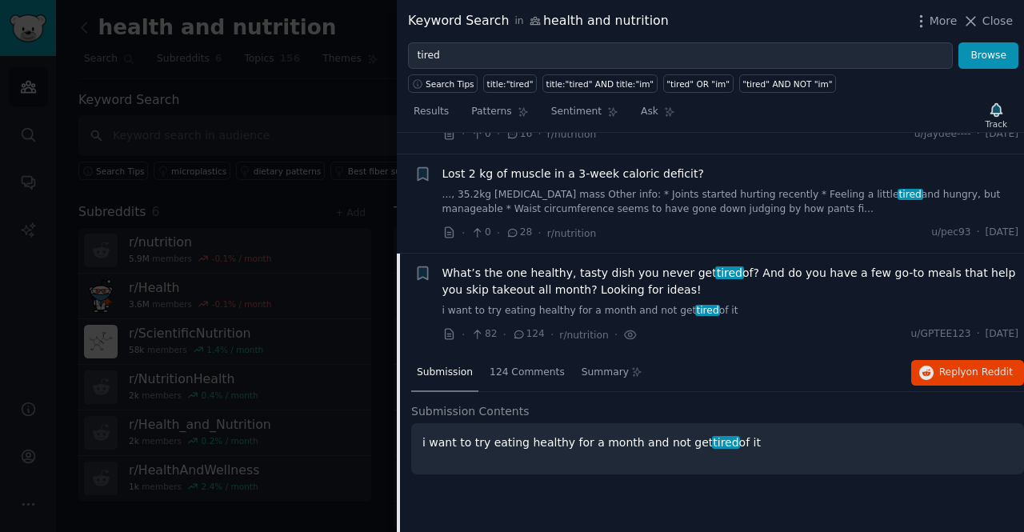
scroll to position [3276, 0]
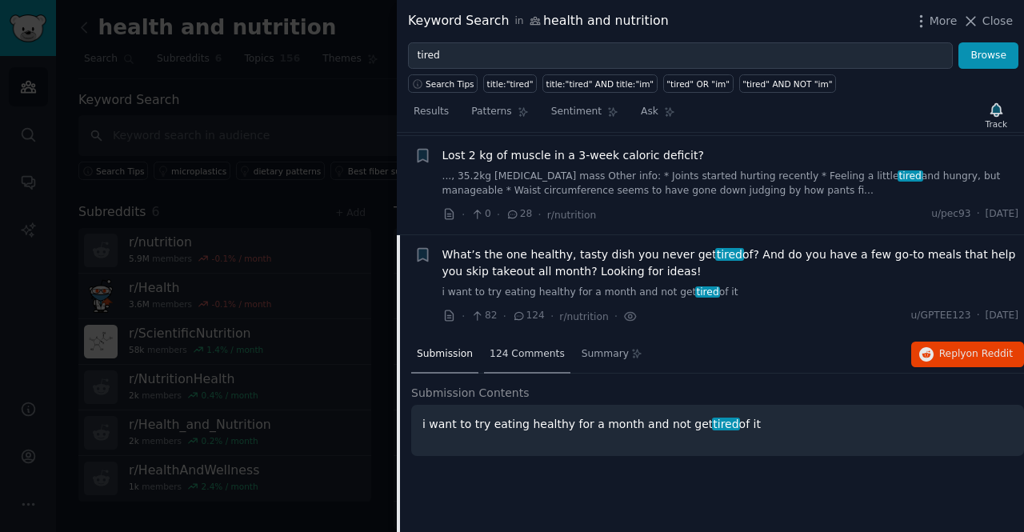
click at [522, 347] on span "124 Comments" at bounding box center [527, 354] width 75 height 14
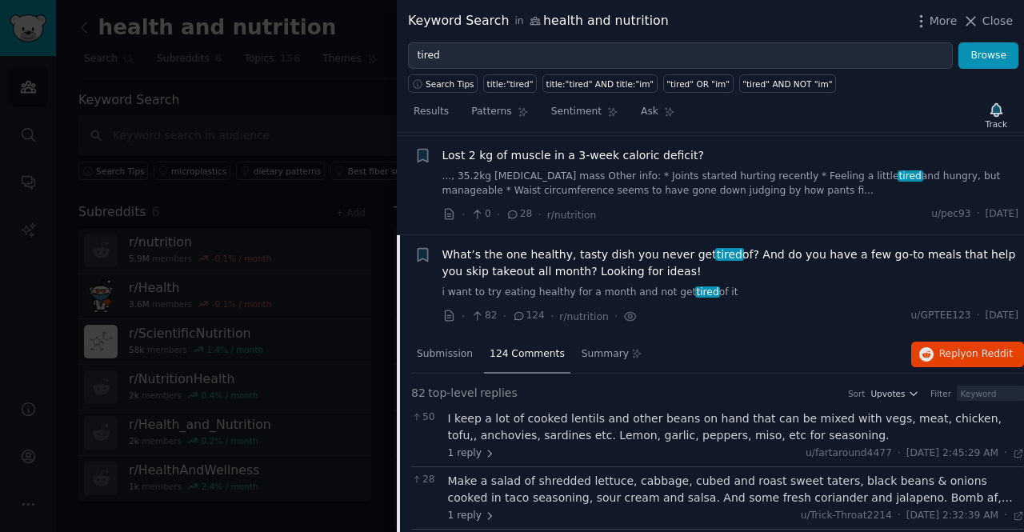
click at [522, 347] on span "124 Comments" at bounding box center [527, 354] width 75 height 14
click at [513, 246] on div "What’s the one healthy, tasty dish you never get tired of? And do you have a fe…" at bounding box center [730, 273] width 577 height 54
click at [490, 246] on span "What’s the one healthy, tasty dish you never get tired of? And do you have a fe…" at bounding box center [730, 263] width 577 height 34
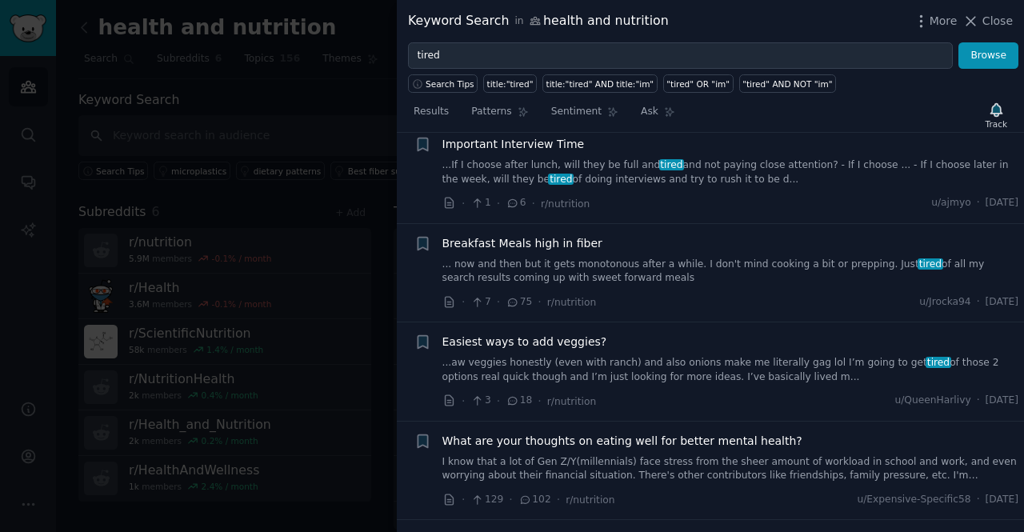
scroll to position [4146, 0]
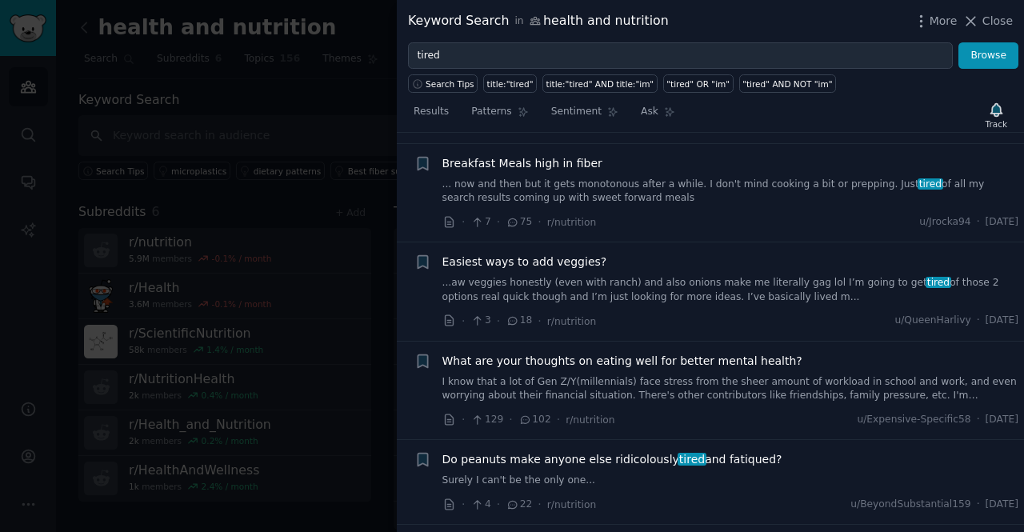
click at [514, 353] on span "What are your thoughts on eating well for better mental health?" at bounding box center [622, 361] width 360 height 17
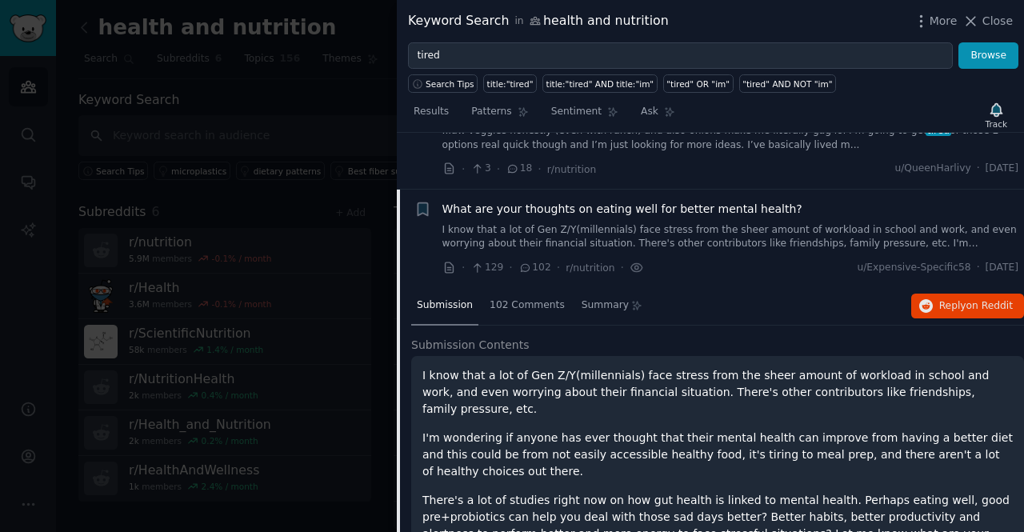
scroll to position [4298, 0]
click at [509, 298] on span "102 Comments" at bounding box center [527, 305] width 75 height 14
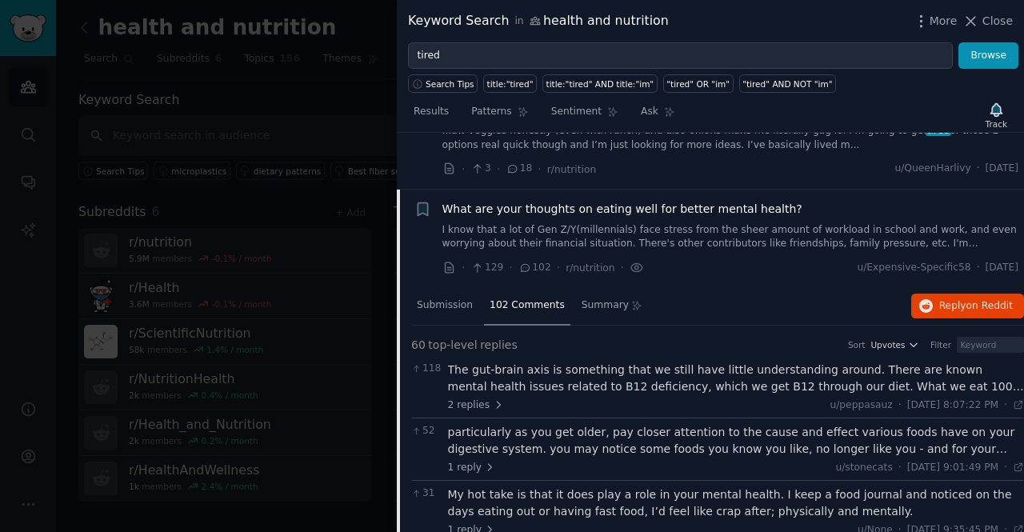
click at [478, 362] on div "The gut-brain axis is something that we still have little understanding around.…" at bounding box center [736, 379] width 577 height 34
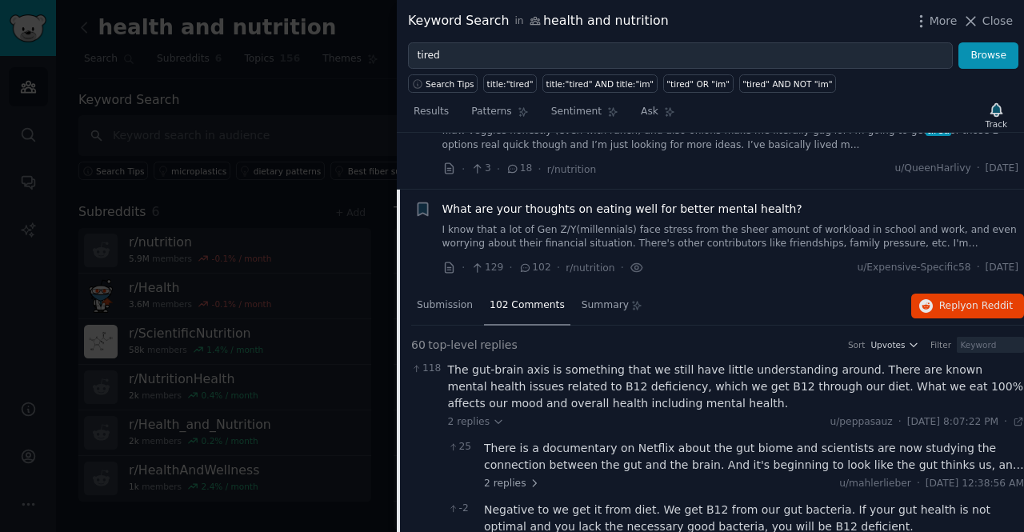
click at [507, 440] on div "There is a documentary on Netflix about the gut biome and scientists are now st…" at bounding box center [754, 457] width 540 height 34
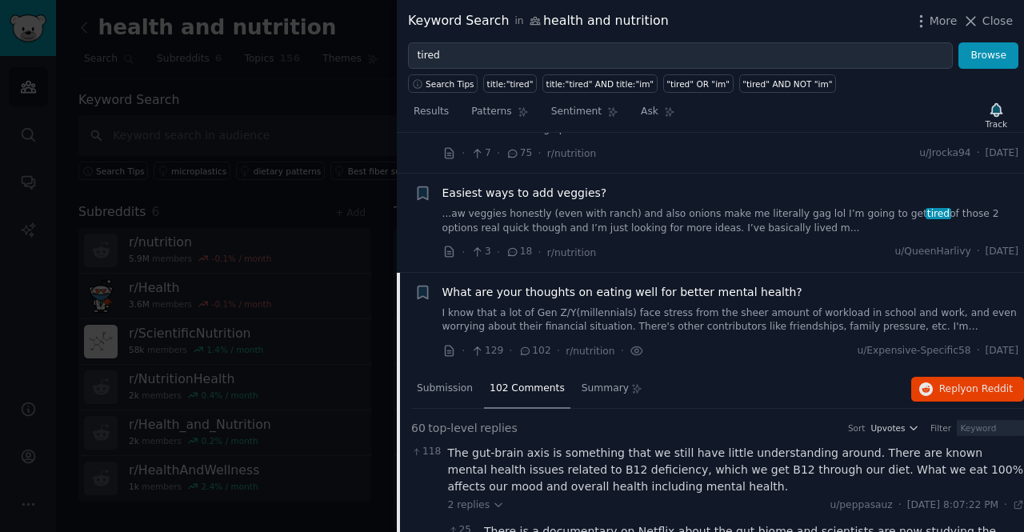
scroll to position [4162, 0]
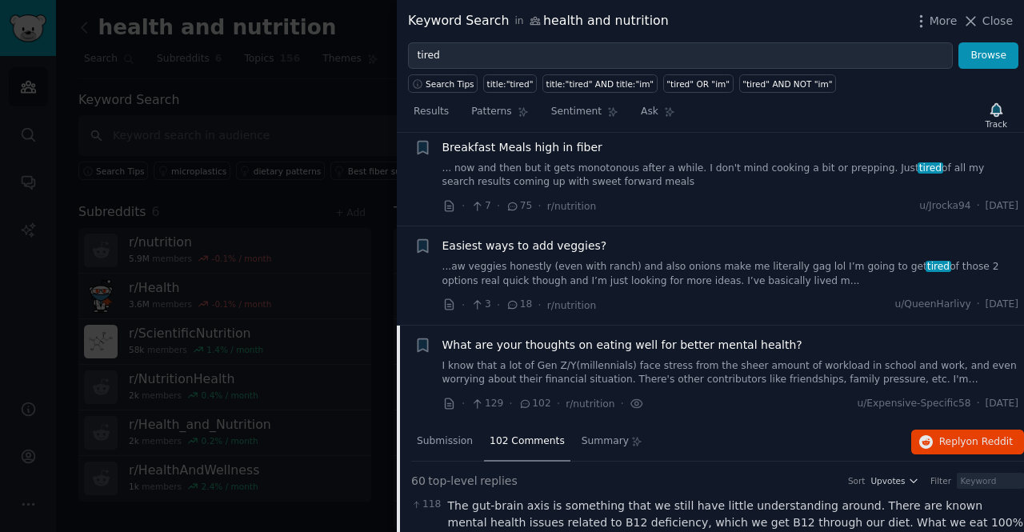
click at [502, 337] on div "What are your thoughts on eating well for better mental health? I know that a l…" at bounding box center [730, 362] width 577 height 50
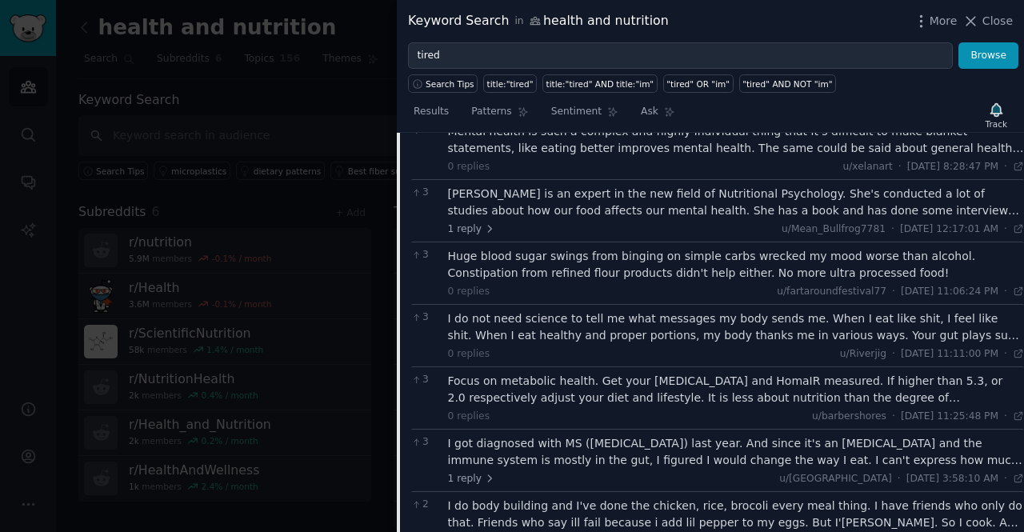
scroll to position [5364, 0]
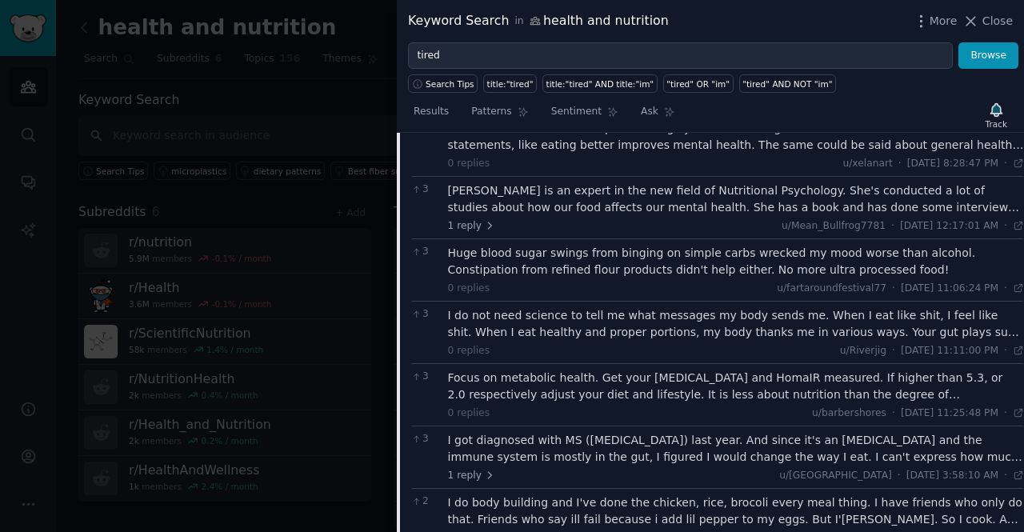
click at [525, 494] on div "I do body building and I've done the chicken, rice, brocoli every meal thing. I…" at bounding box center [736, 511] width 577 height 34
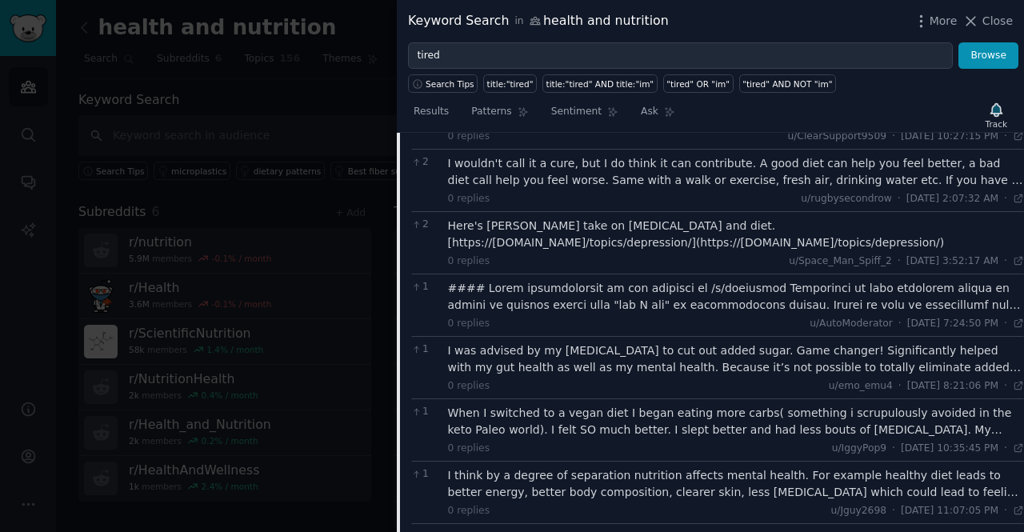
scroll to position [5897, 0]
click at [531, 403] on div "When I switched to a vegan diet I began eating more carbs( something i scrupulo…" at bounding box center [736, 420] width 577 height 34
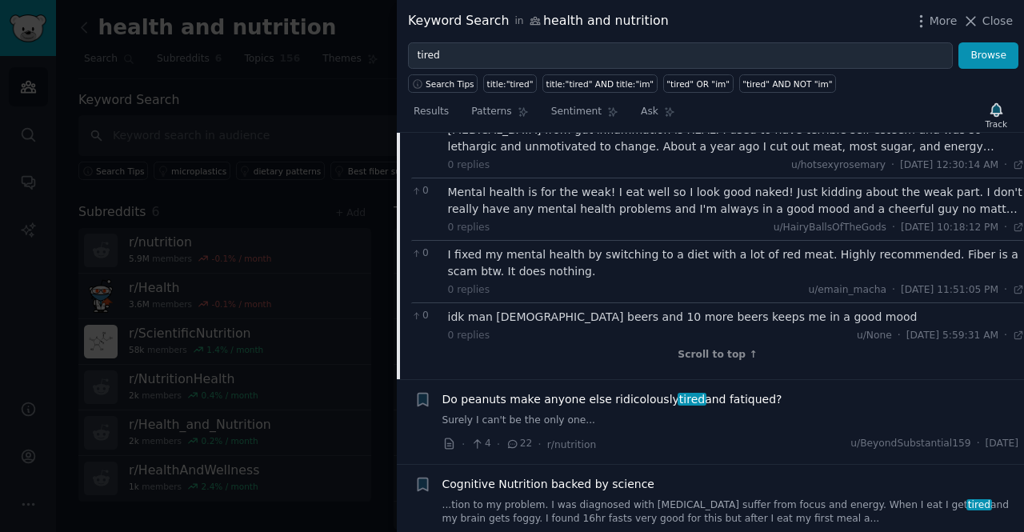
scroll to position [8434, 0]
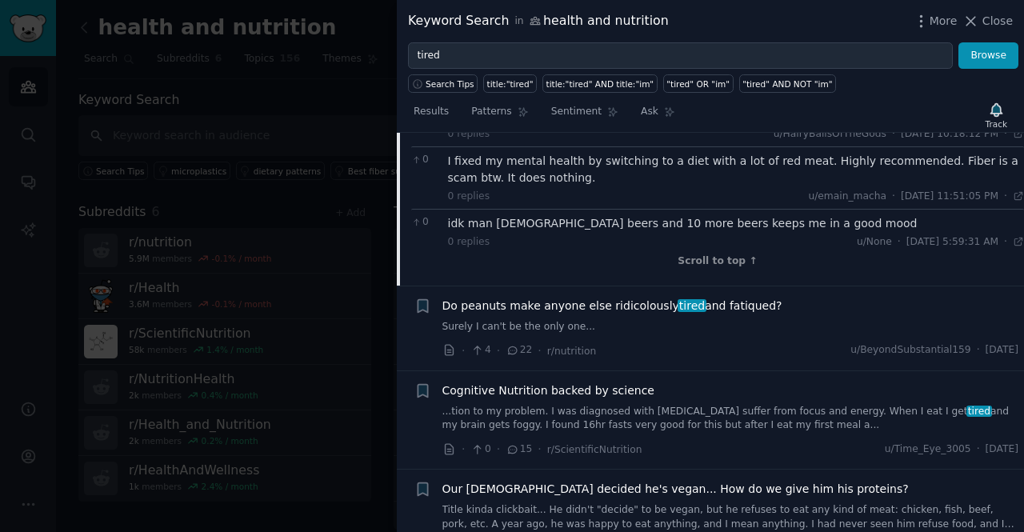
click at [630, 298] on span "Do peanuts make anyone else ridicolously tired and fatiqued?" at bounding box center [612, 306] width 340 height 17
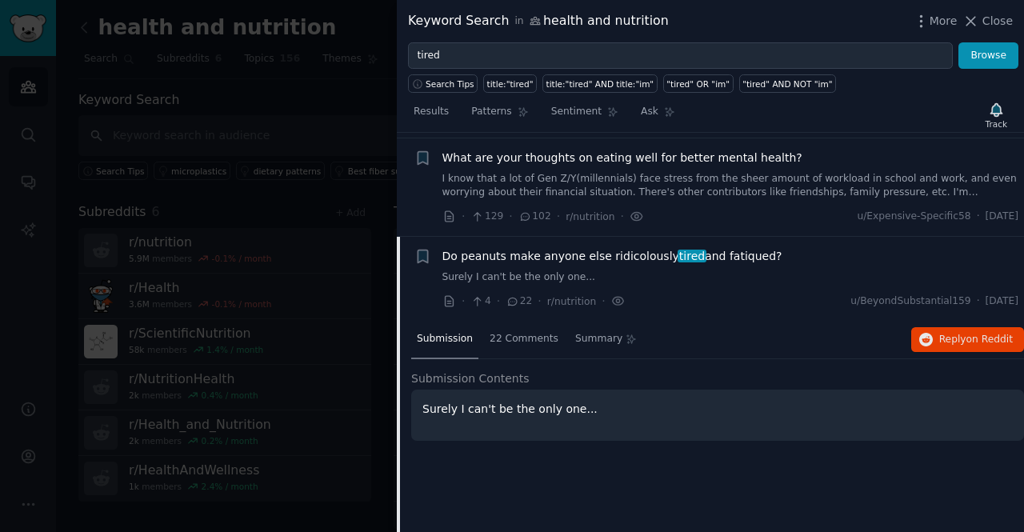
scroll to position [4349, 0]
click at [516, 333] on span "22 Comments" at bounding box center [524, 340] width 69 height 14
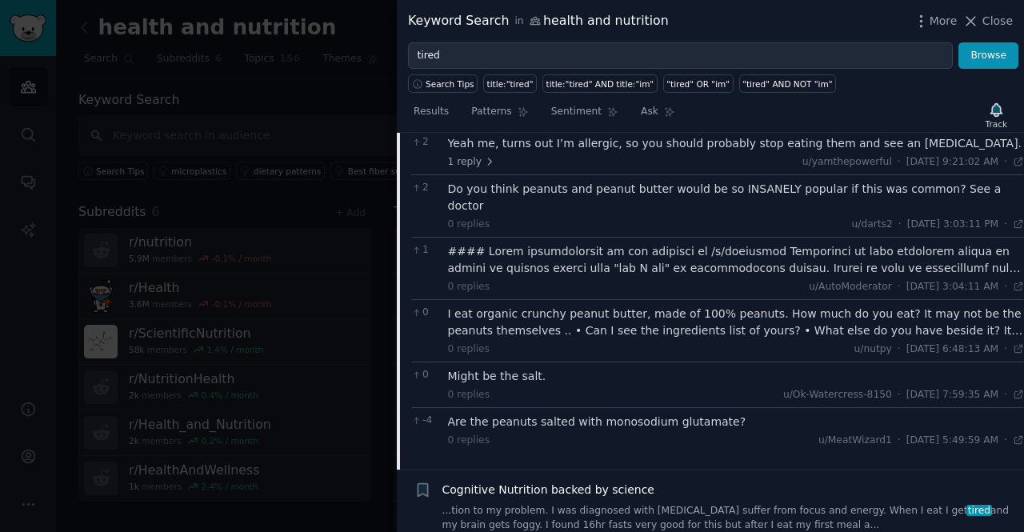
scroll to position [5149, 0]
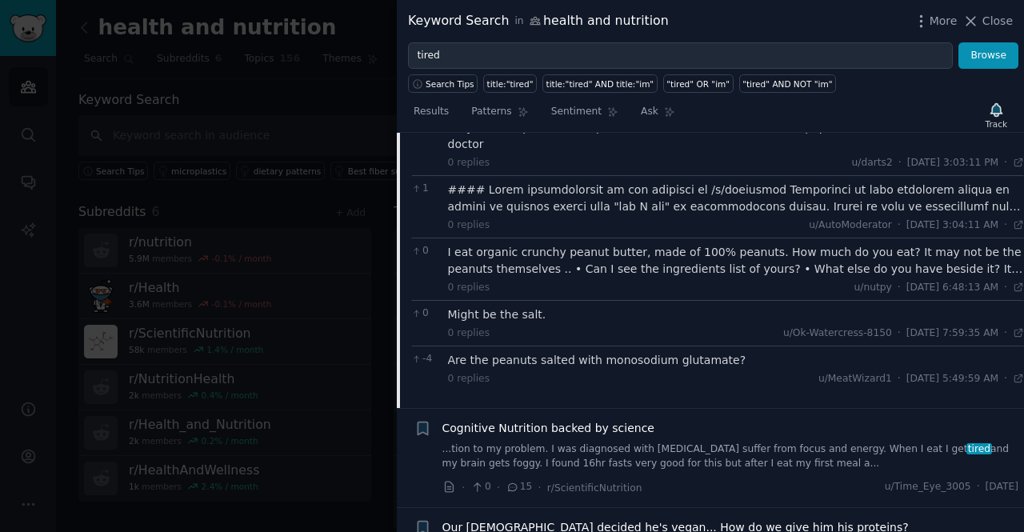
click at [627, 442] on link "...tion to my problem. I was diagnosed with [MEDICAL_DATA] suffer from focus an…" at bounding box center [730, 456] width 577 height 28
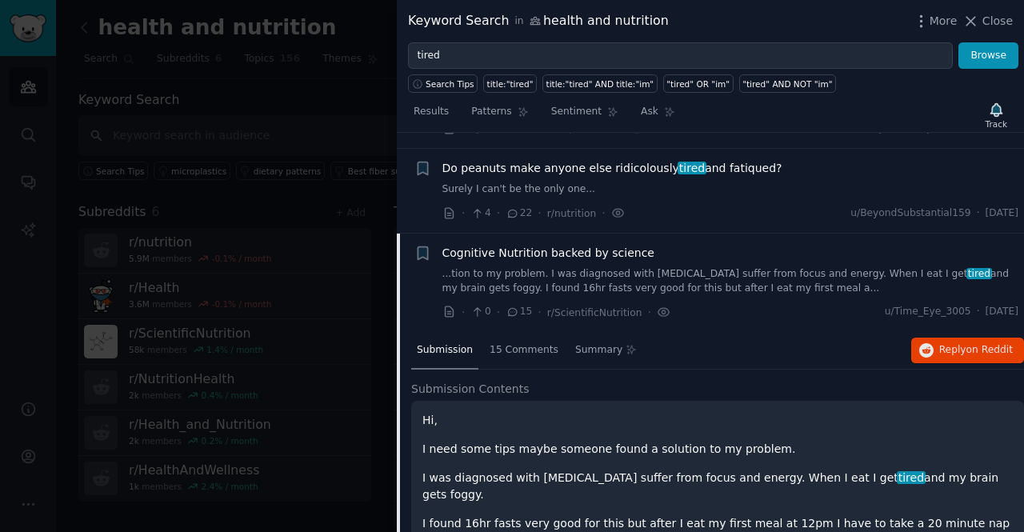
scroll to position [4434, 0]
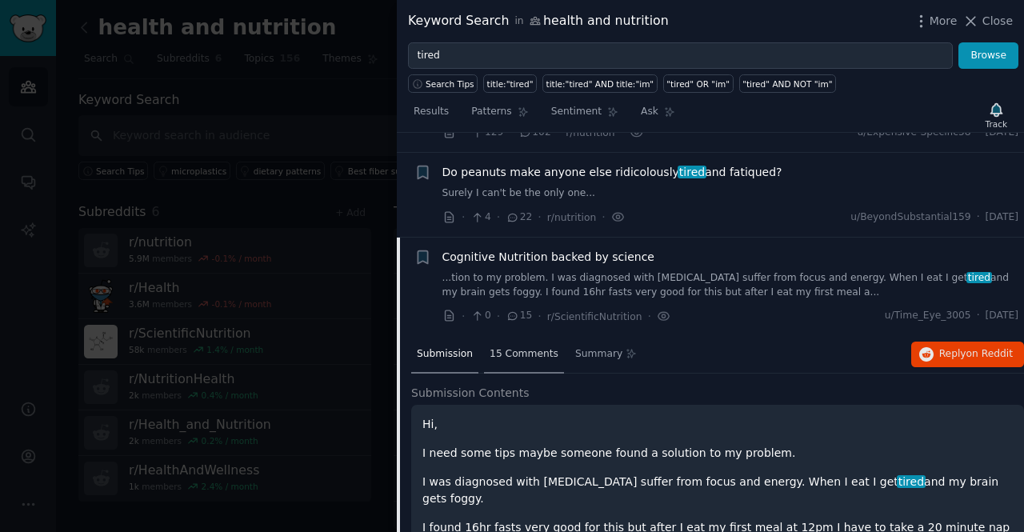
click at [522, 347] on span "15 Comments" at bounding box center [524, 354] width 69 height 14
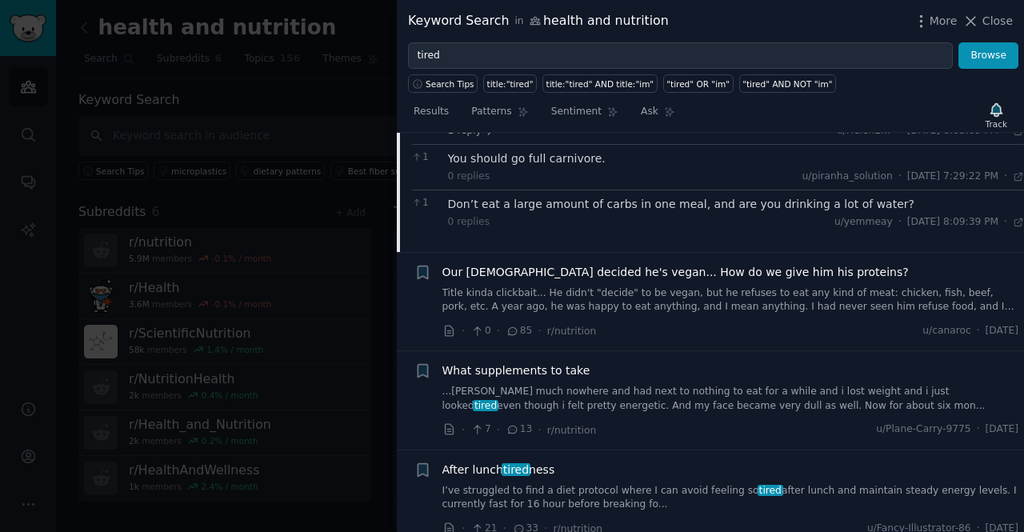
scroll to position [5008, 0]
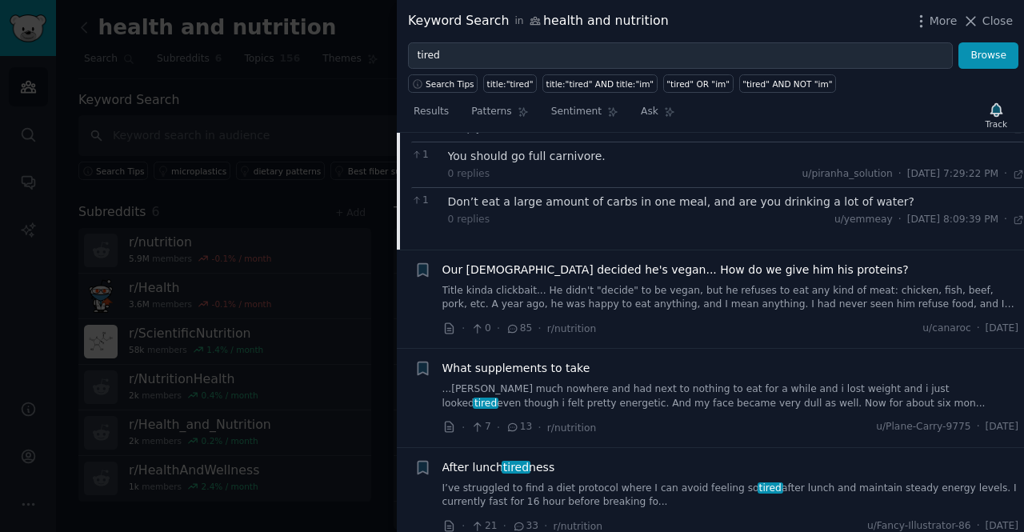
click at [526, 459] on span "After lunch tired ness" at bounding box center [498, 467] width 113 height 17
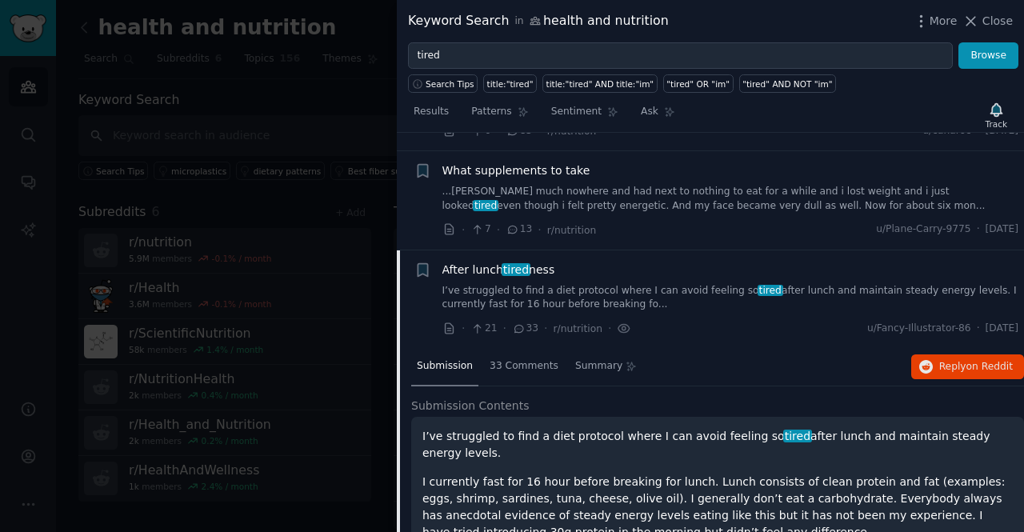
scroll to position [4729, 0]
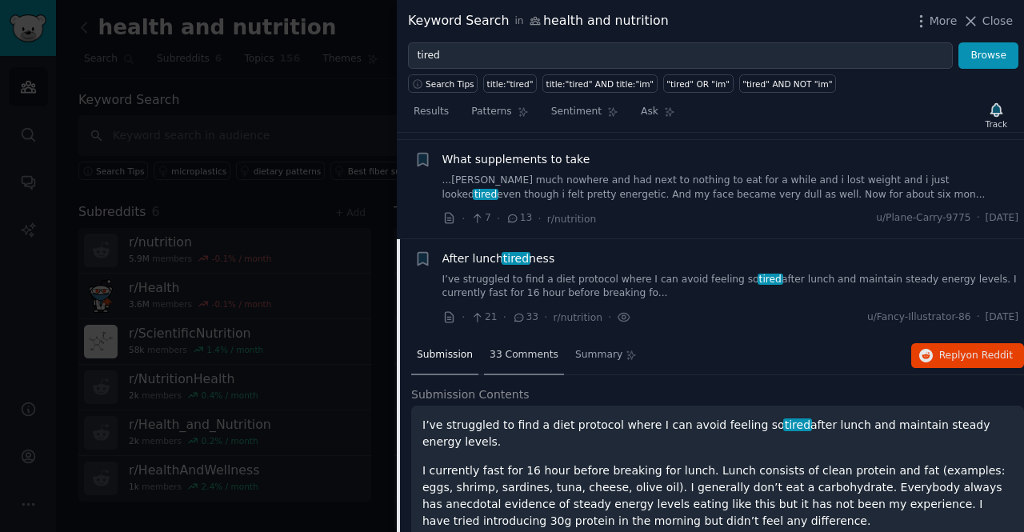
click at [518, 348] on span "33 Comments" at bounding box center [524, 355] width 69 height 14
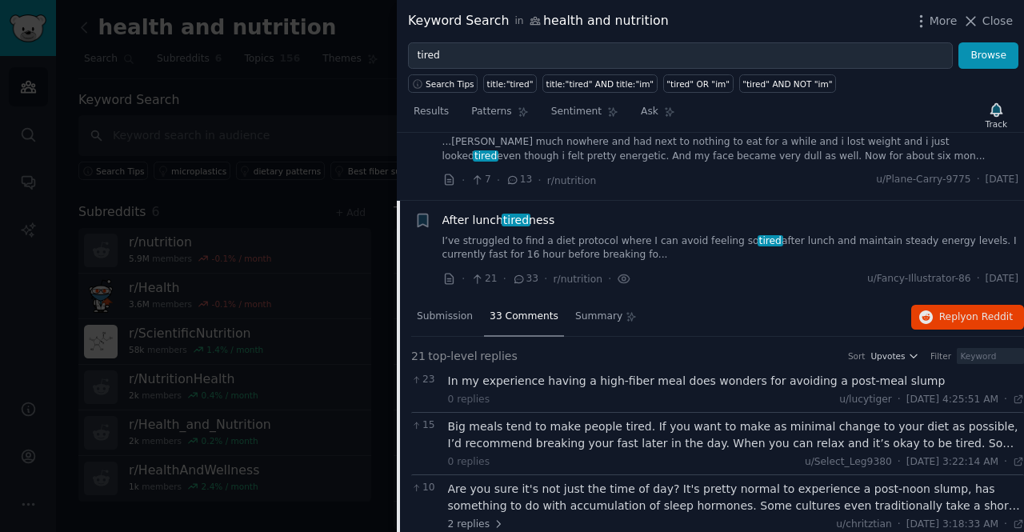
scroll to position [4772, 0]
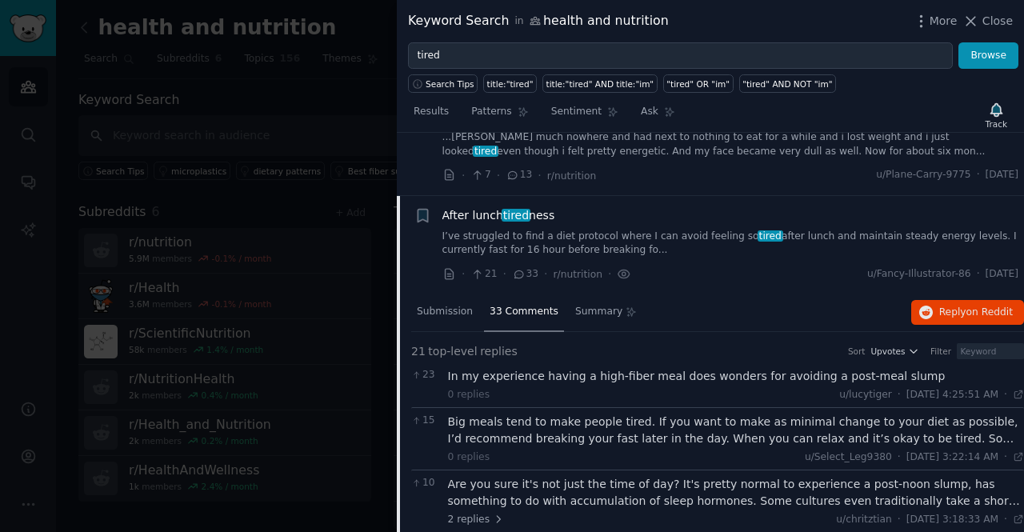
click at [665, 414] on div "Big meals tend to make people tired. If you want to make as minimal change to y…" at bounding box center [736, 431] width 577 height 34
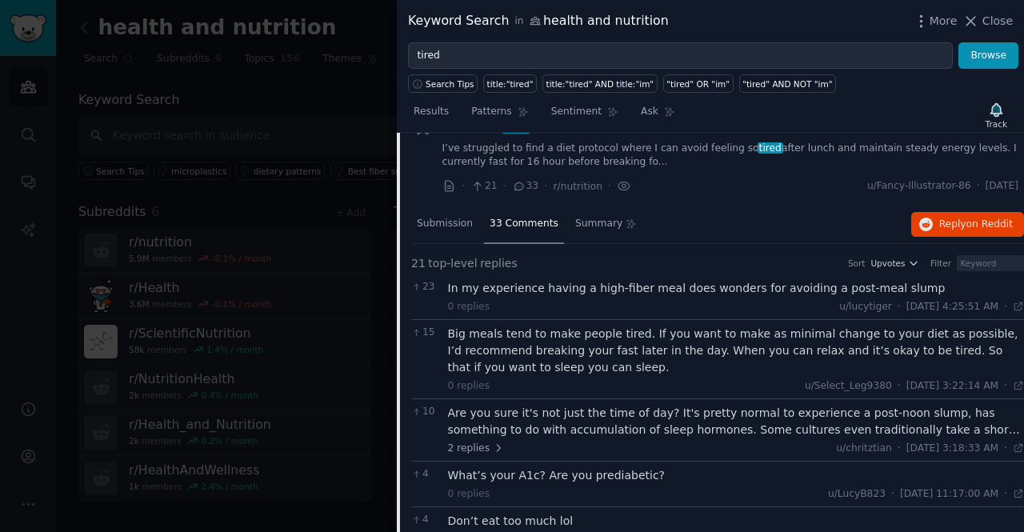
scroll to position [4865, 0]
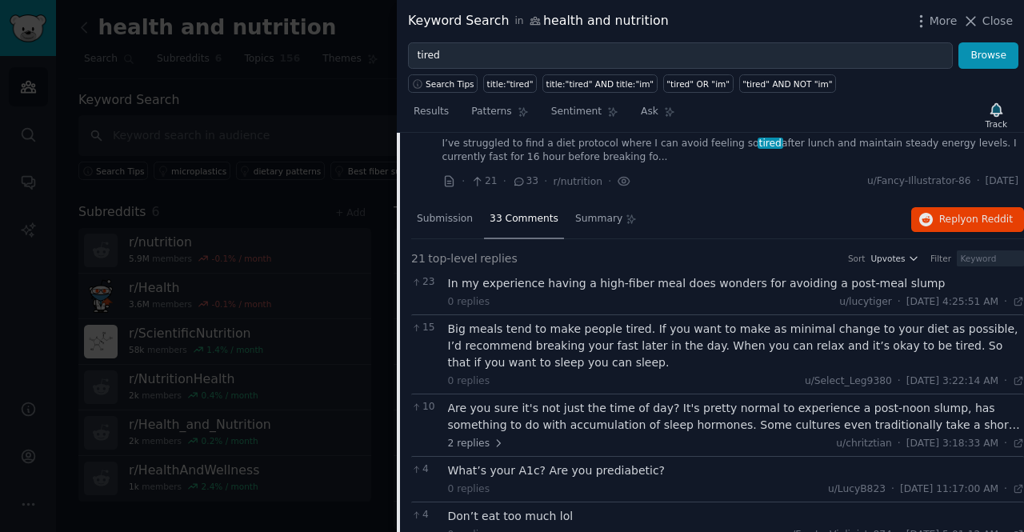
click at [702, 400] on div "Are you sure it's not just the time of day? It's pretty normal to experience a …" at bounding box center [736, 417] width 577 height 34
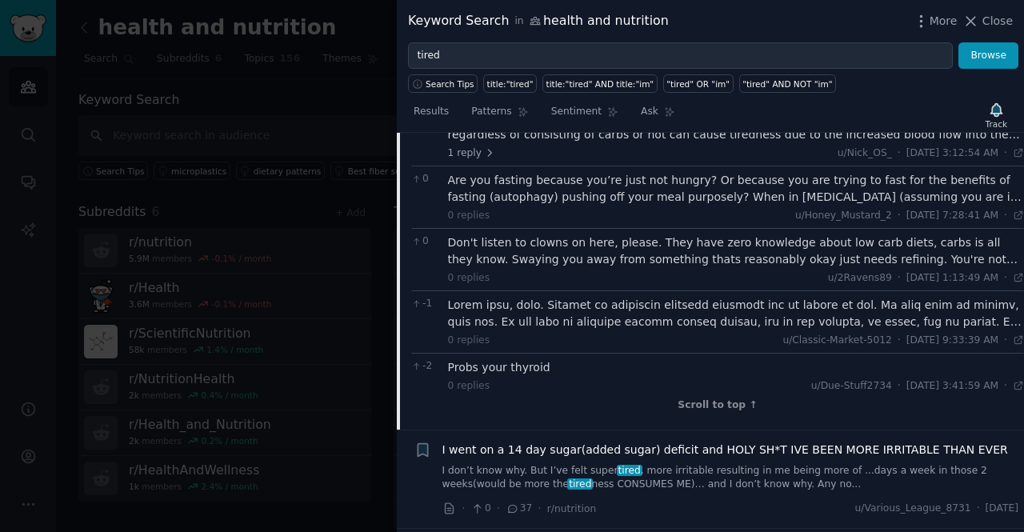
scroll to position [6095, 0]
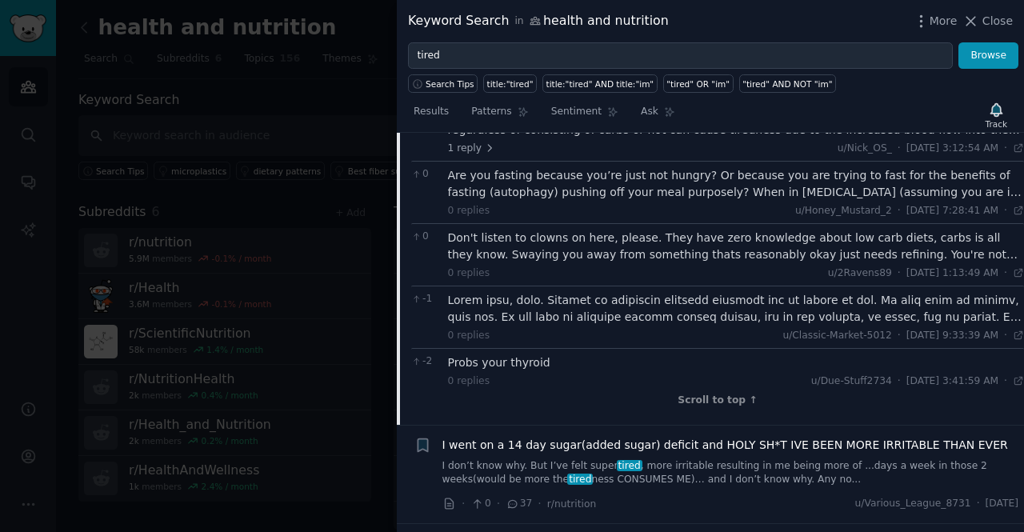
click at [689, 459] on link "I don’t know why. But I’ve felt super tired , more irritable resulting in me be…" at bounding box center [730, 473] width 577 height 28
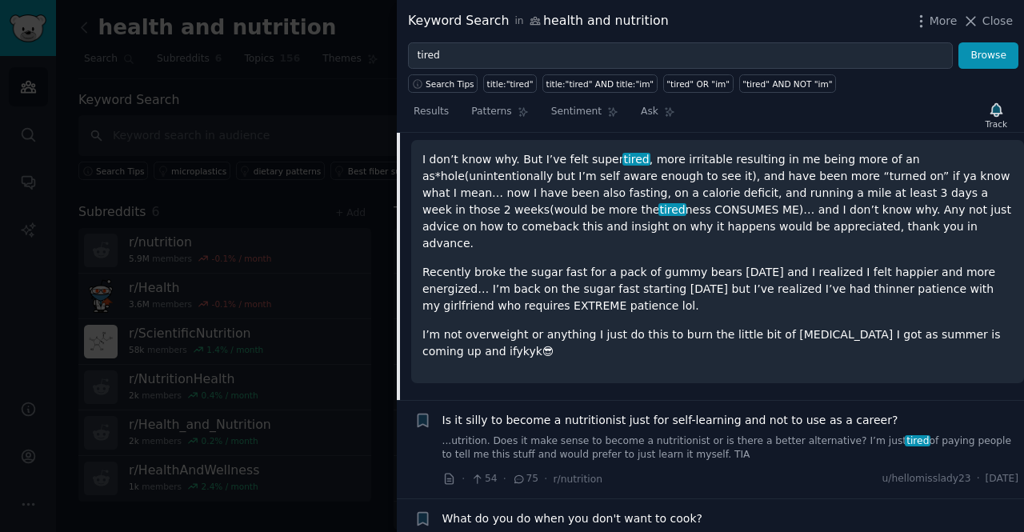
scroll to position [5101, 0]
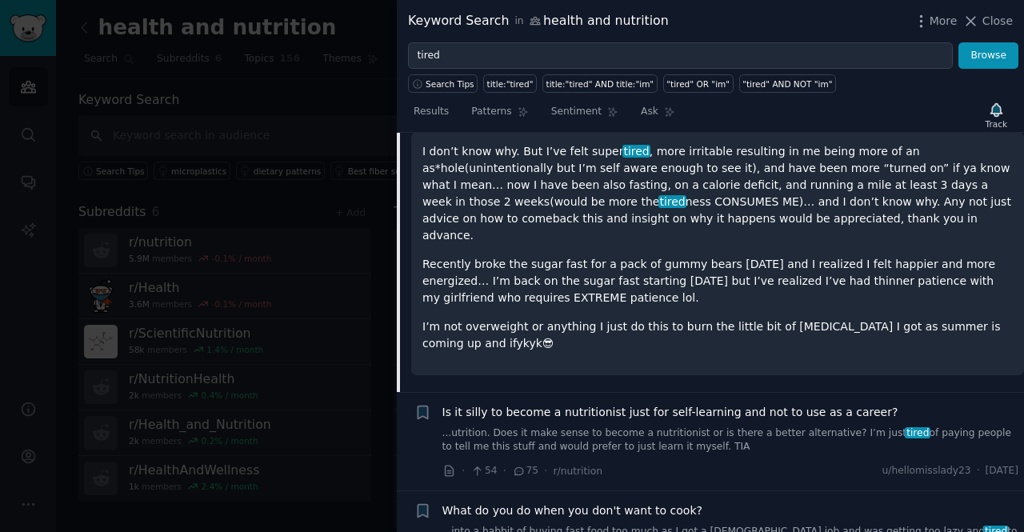
click at [686, 404] on div "Is it silly to become a nutritionist just for self-learning and not to use as a…" at bounding box center [730, 429] width 577 height 50
click at [674, 426] on link "...utrition. Does it make sense to become a nutritionist or is there a better a…" at bounding box center [730, 440] width 577 height 28
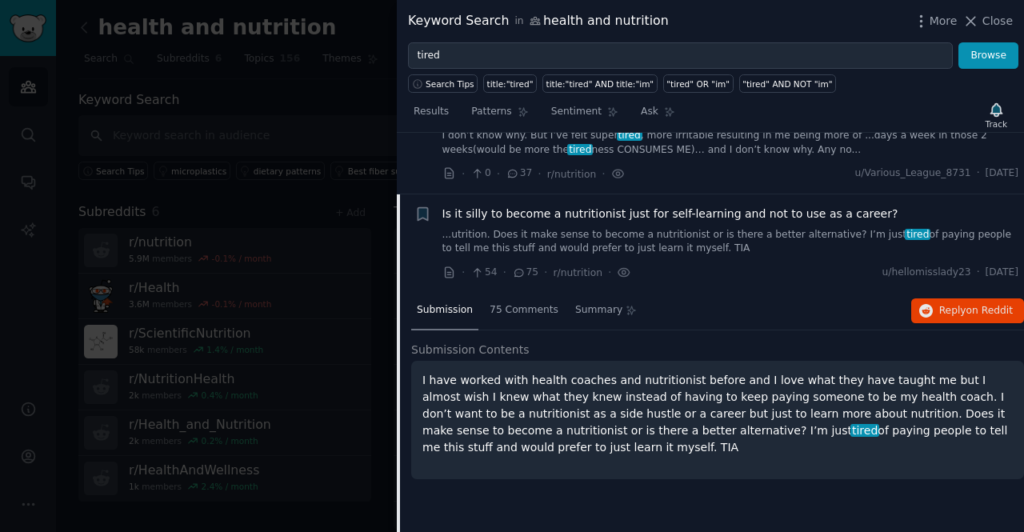
scroll to position [4926, 0]
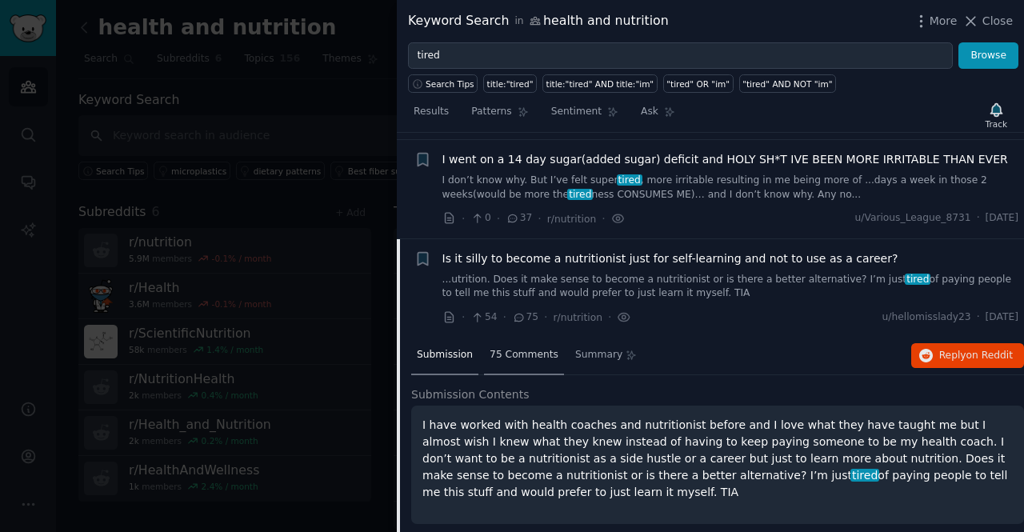
click at [530, 348] on span "75 Comments" at bounding box center [524, 355] width 69 height 14
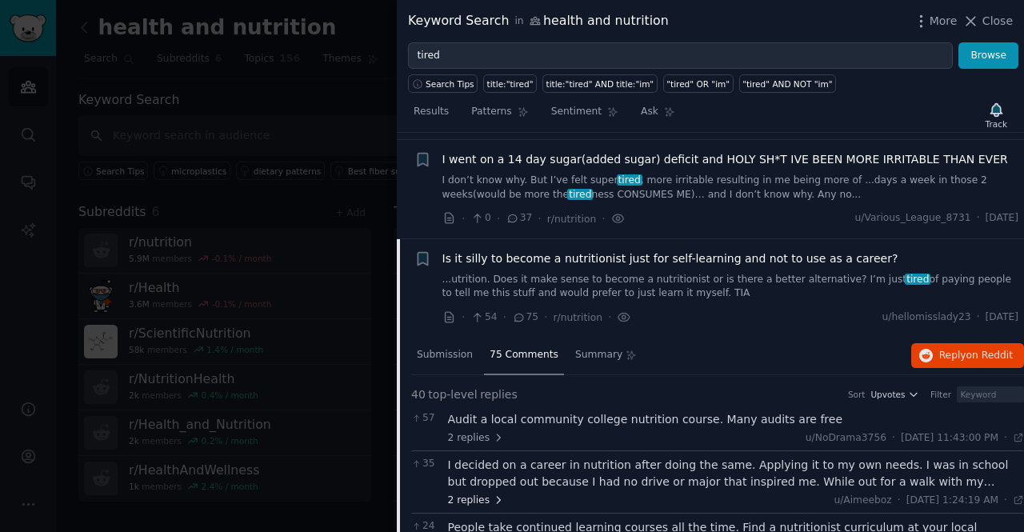
click at [494, 494] on icon at bounding box center [498, 499] width 11 height 11
click at [520, 457] on div "I decided on a career in nutrition after doing the same. Applying it to my own …" at bounding box center [736, 474] width 577 height 34
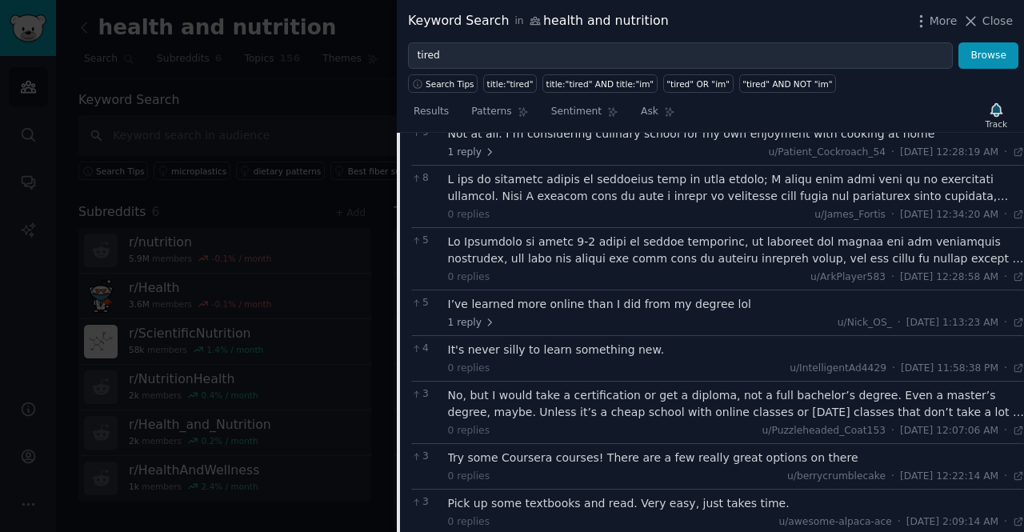
scroll to position [5753, 0]
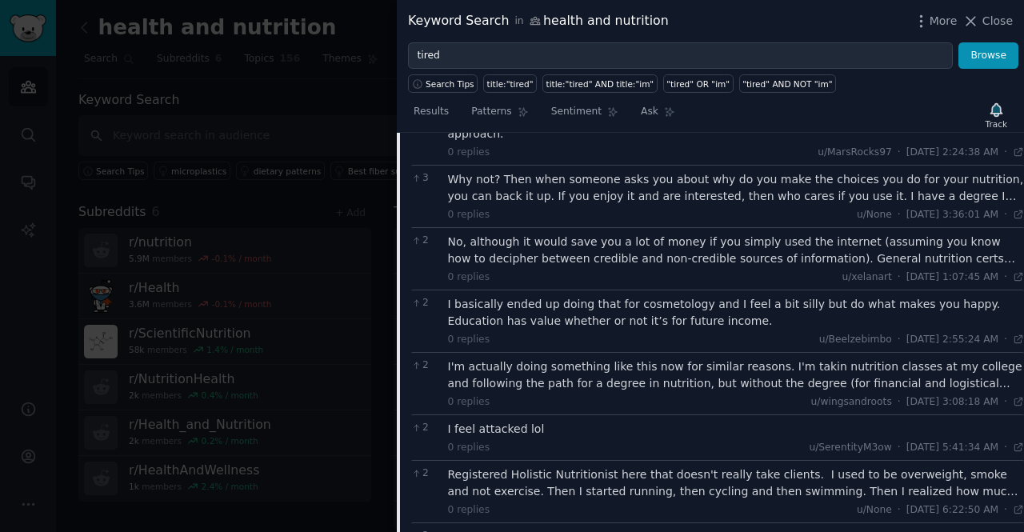
scroll to position [6249, 0]
click at [526, 465] on div "Registered Holistic Nutritionist here that doesn't really take clients. I used …" at bounding box center [736, 482] width 577 height 34
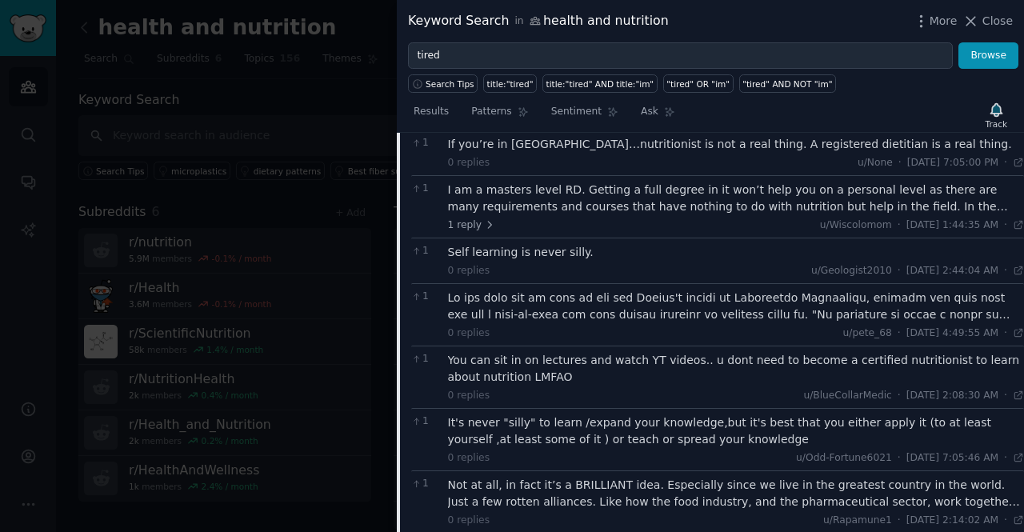
scroll to position [7411, 0]
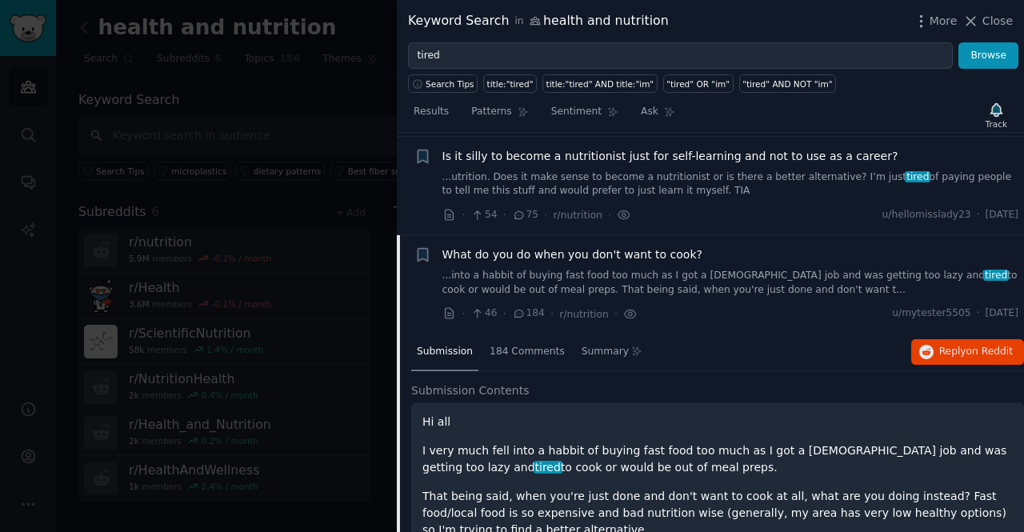
scroll to position [5025, 0]
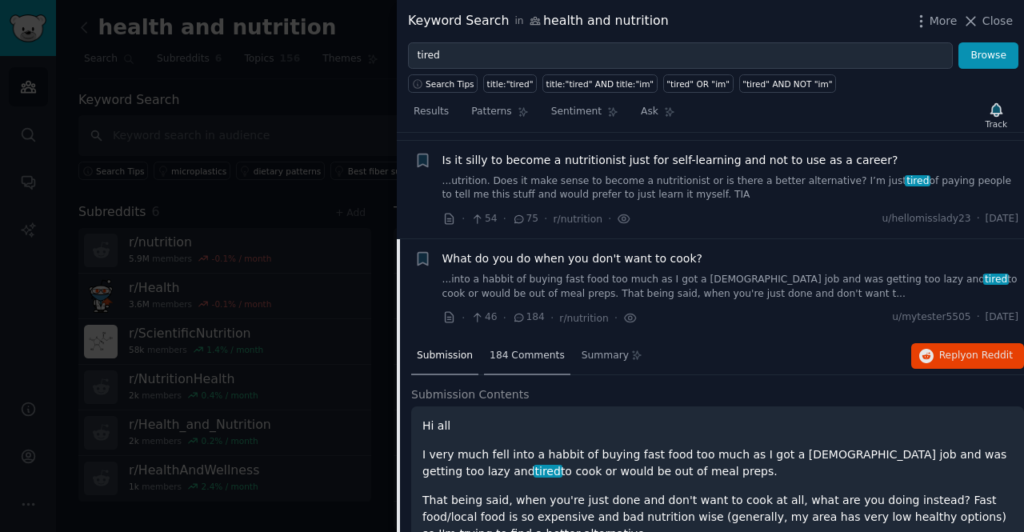
click at [518, 338] on div "184 Comments" at bounding box center [527, 357] width 86 height 38
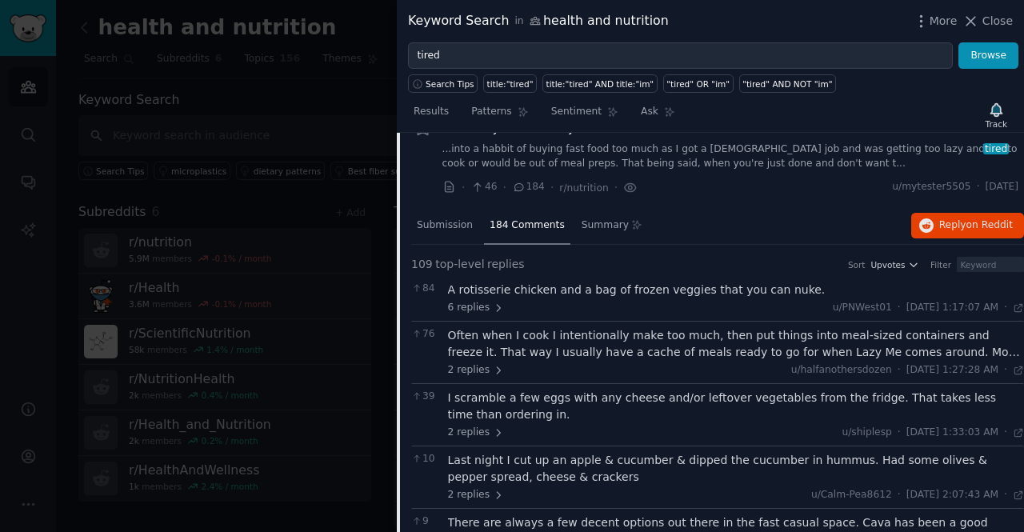
scroll to position [5154, 0]
click at [512, 328] on div "Often when I cook I intentionally make too much, then put things into meal-size…" at bounding box center [736, 345] width 577 height 34
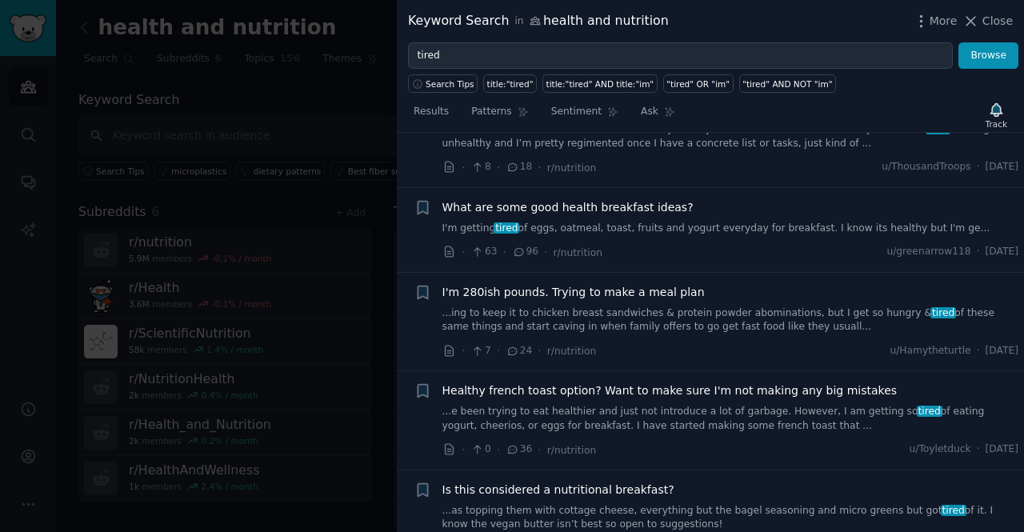
scroll to position [11547, 0]
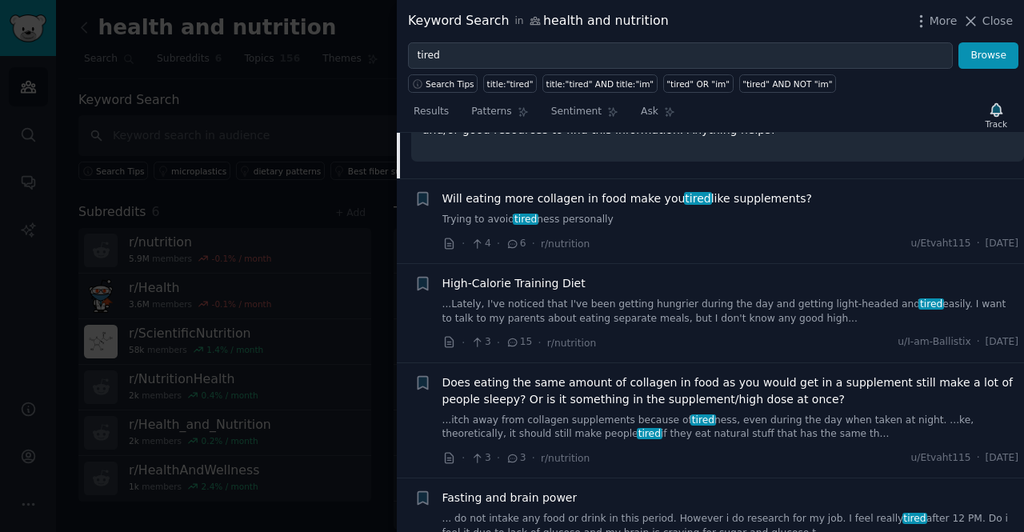
scroll to position [6082, 0]
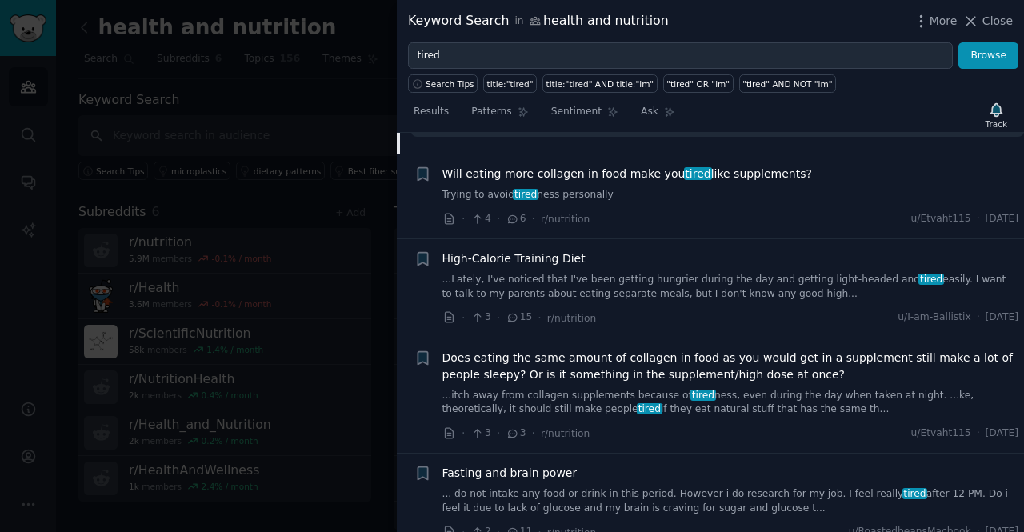
click at [667, 487] on link "... do not intake any food or drink in this period. However i do research for m…" at bounding box center [730, 501] width 577 height 28
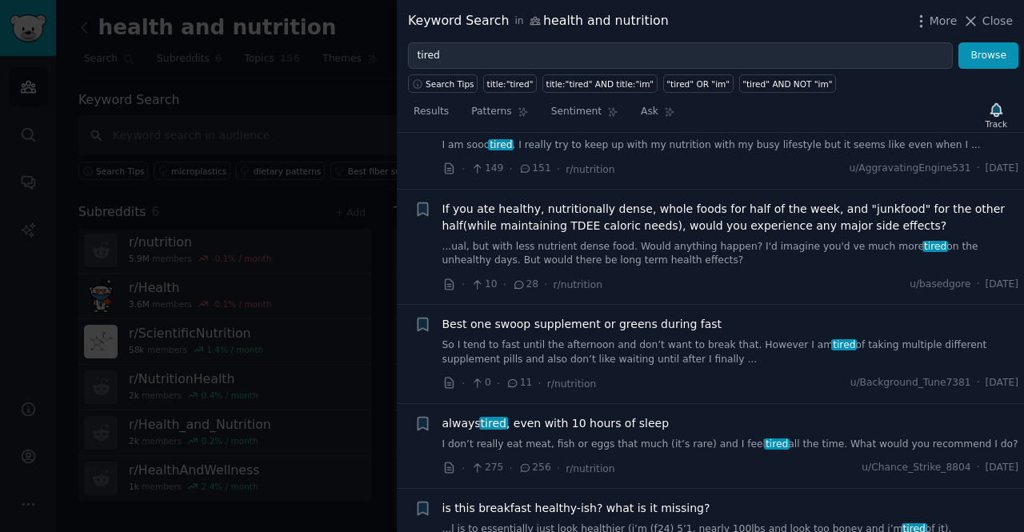
scroll to position [6479, 0]
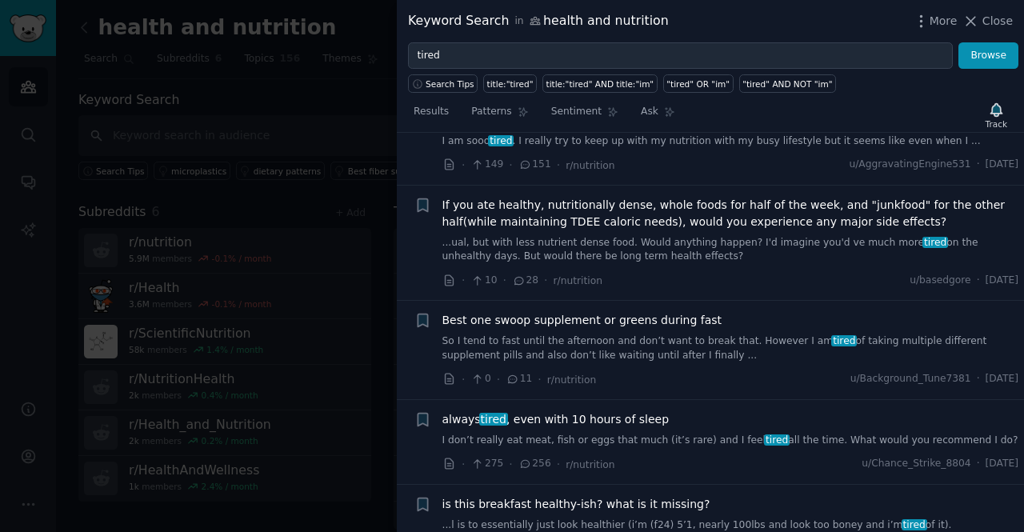
click at [667, 434] on link "I don’t really eat meat, fish or eggs that much (it’s rare) and I feel tired al…" at bounding box center [730, 441] width 577 height 14
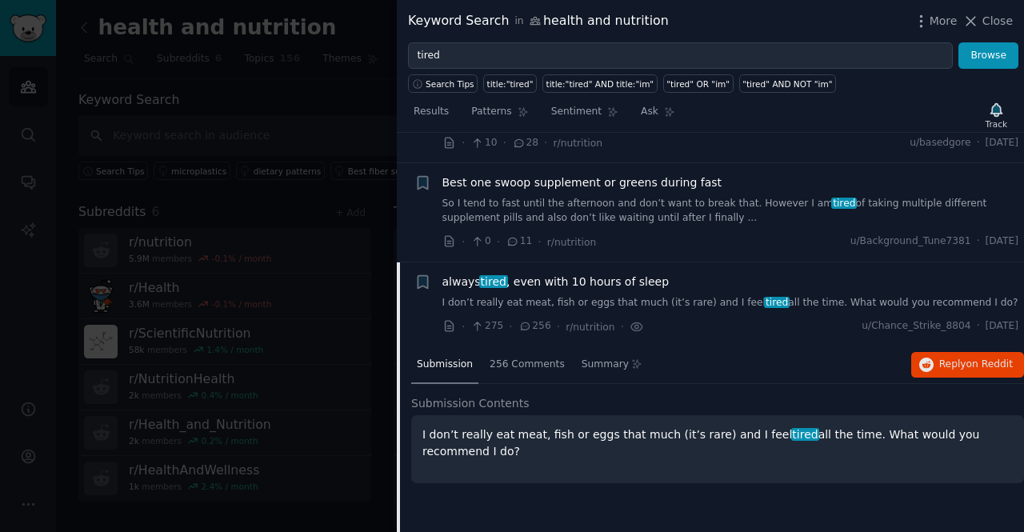
scroll to position [6396, 0]
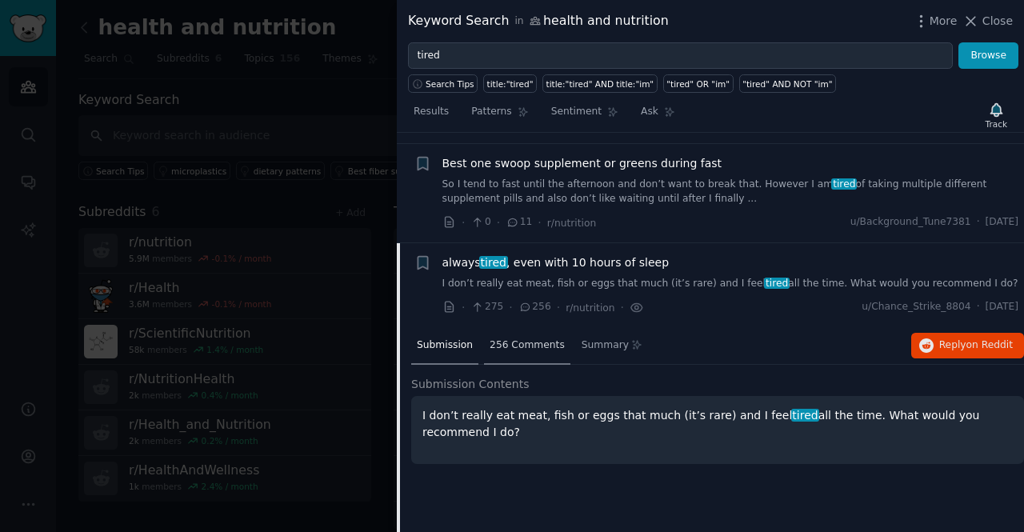
click at [506, 338] on span "256 Comments" at bounding box center [527, 345] width 75 height 14
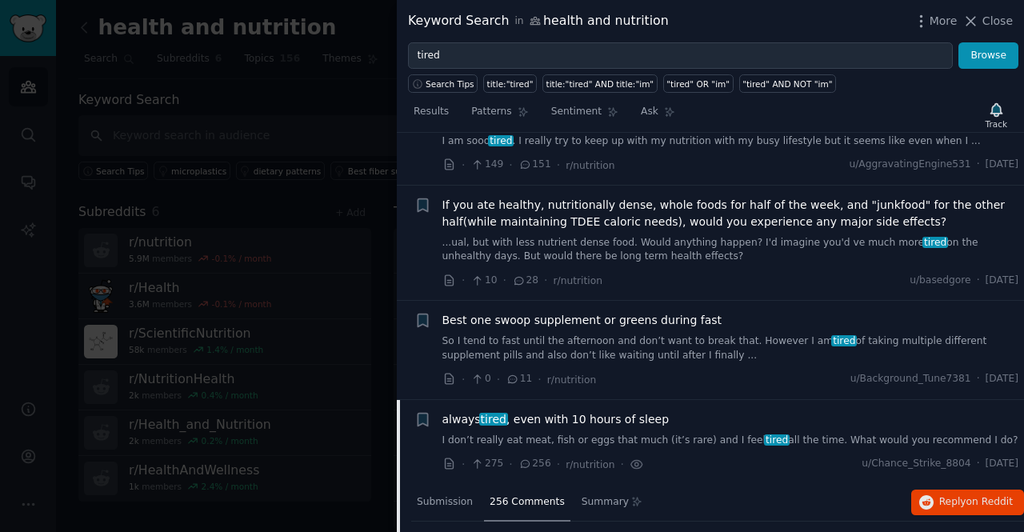
scroll to position [6236, 0]
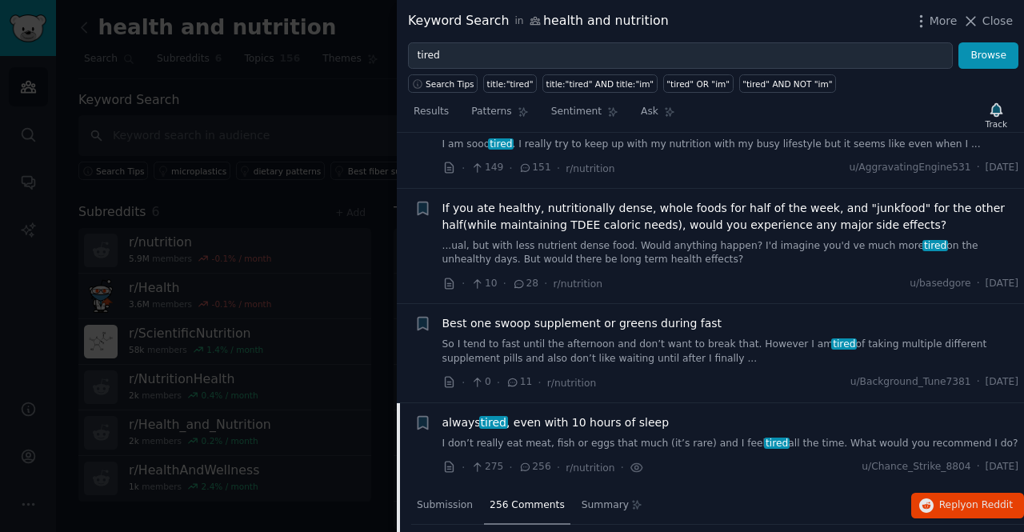
click at [600, 437] on link "I don’t really eat meat, fish or eggs that much (it’s rare) and I feel tired al…" at bounding box center [730, 444] width 577 height 14
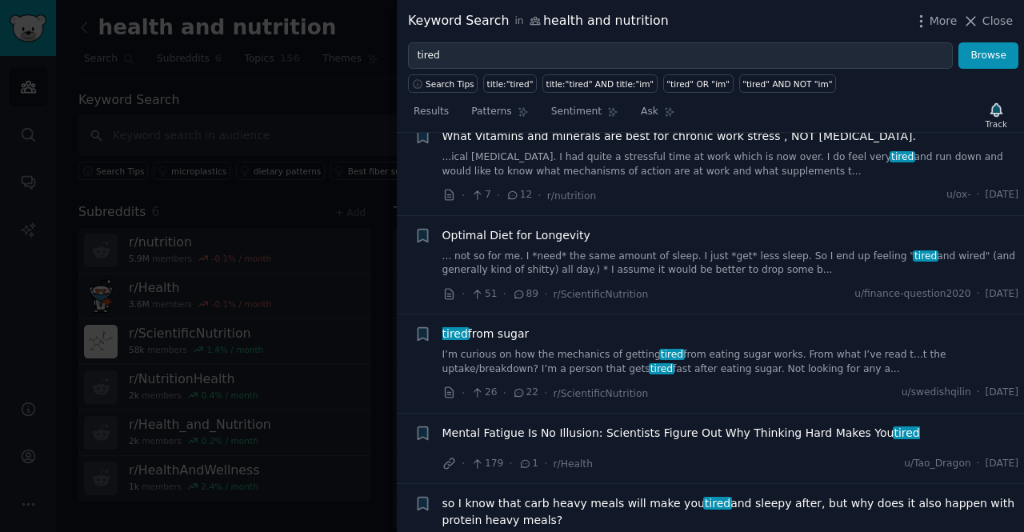
scroll to position [6876, 0]
click at [608, 424] on div "Mental Fatigue Is No Illusion: Scientists Figure Out Why Thinking Hard Makes Yo…" at bounding box center [730, 435] width 577 height 22
click at [649, 424] on span "Mental Fatigue Is No Illusion: Scientists Figure Out Why Thinking Hard Makes Yo…" at bounding box center [681, 432] width 478 height 17
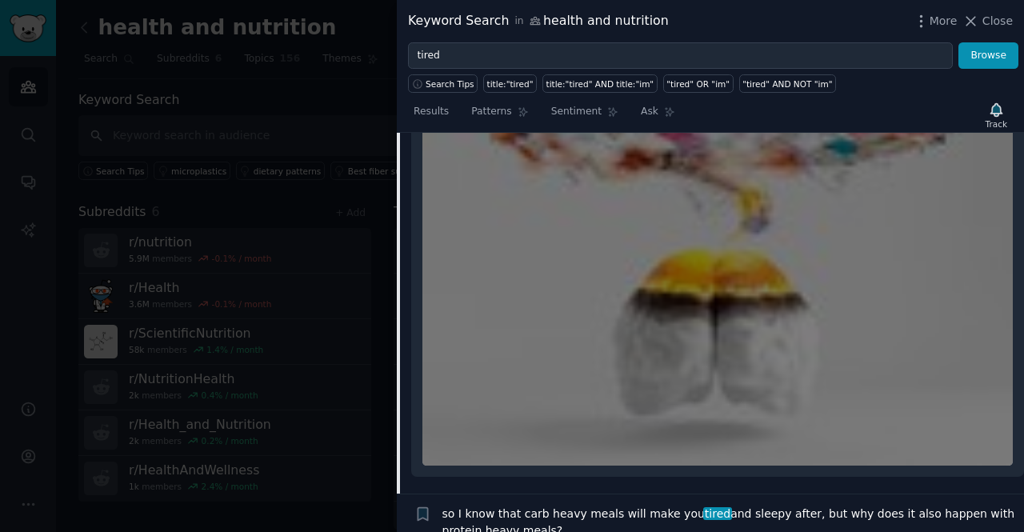
scroll to position [7603, 0]
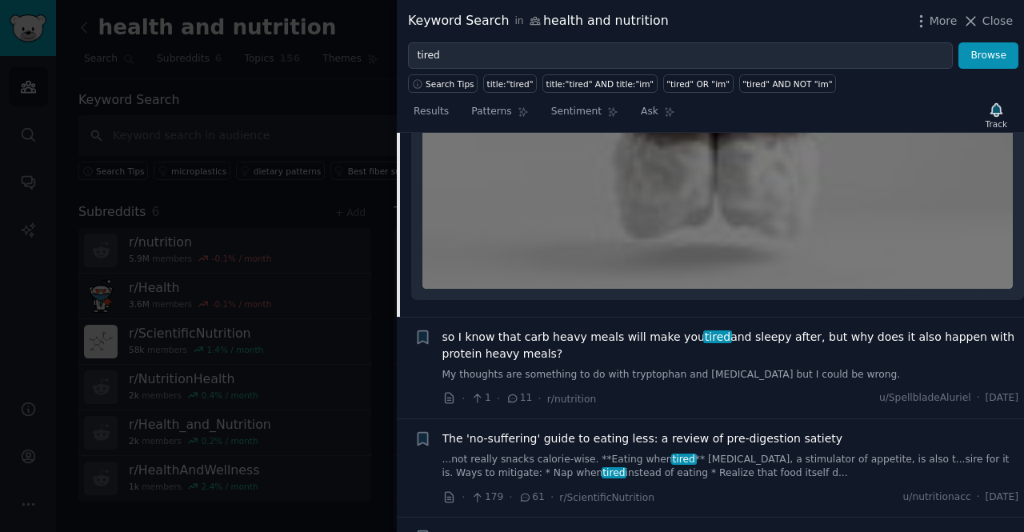
click at [680, 368] on link "My thoughts are something to do with tryptophan and [MEDICAL_DATA] but I could …" at bounding box center [730, 375] width 577 height 14
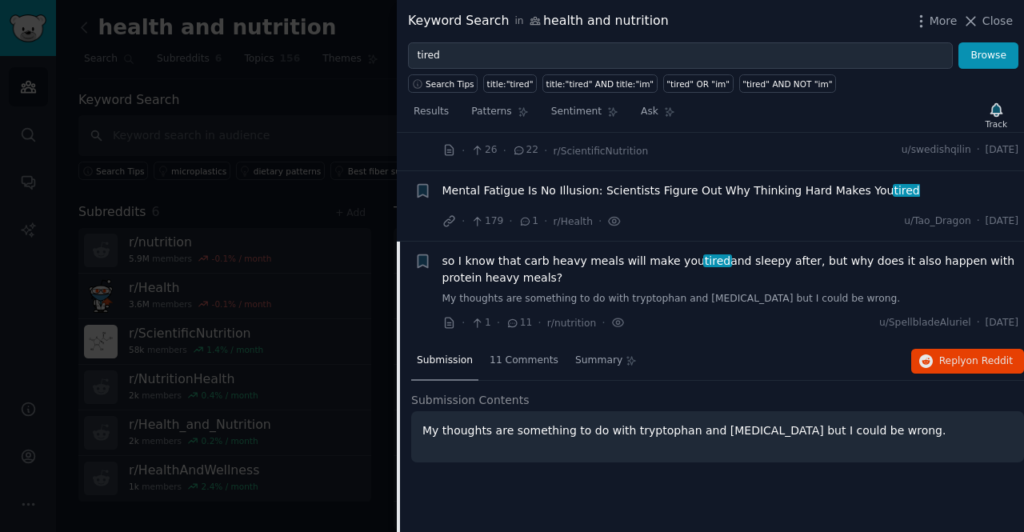
scroll to position [7114, 0]
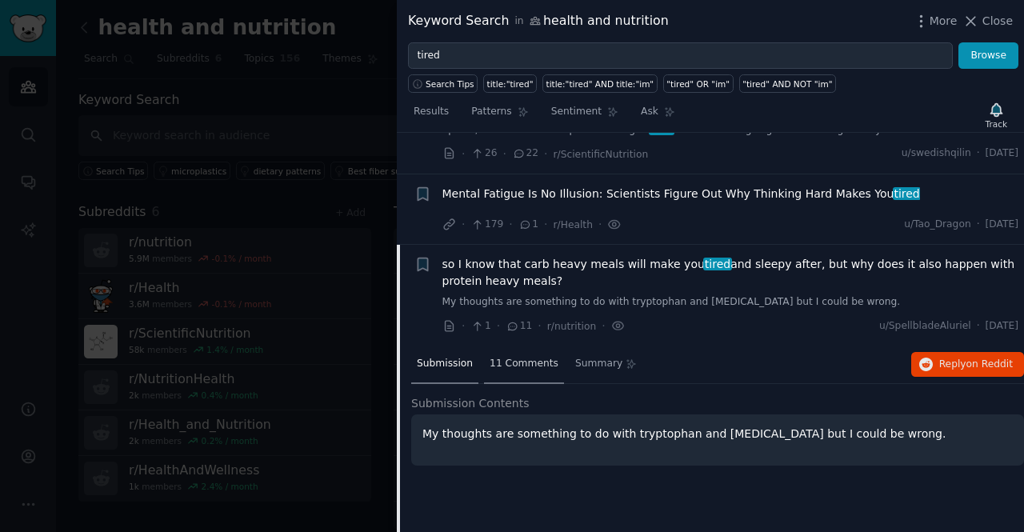
click at [508, 357] on span "11 Comments" at bounding box center [524, 364] width 69 height 14
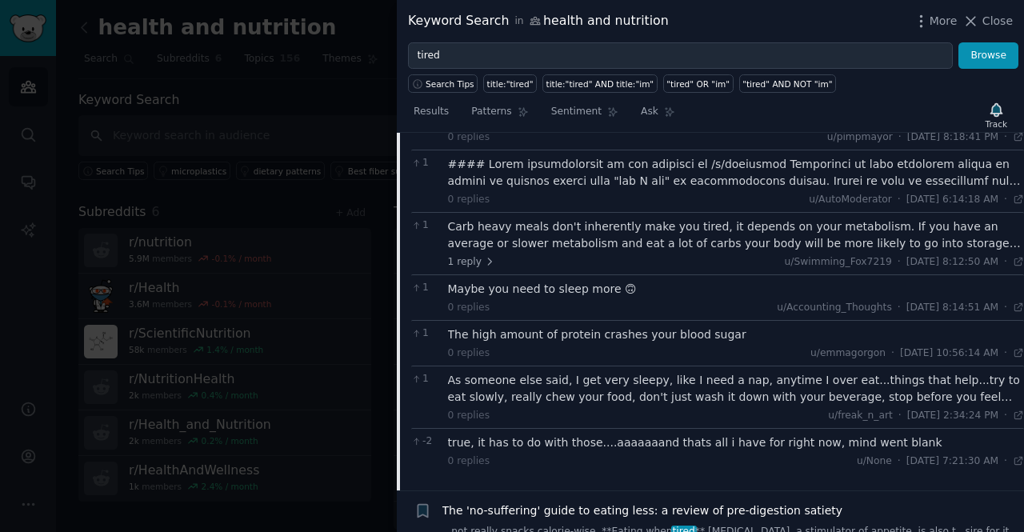
scroll to position [7754, 0]
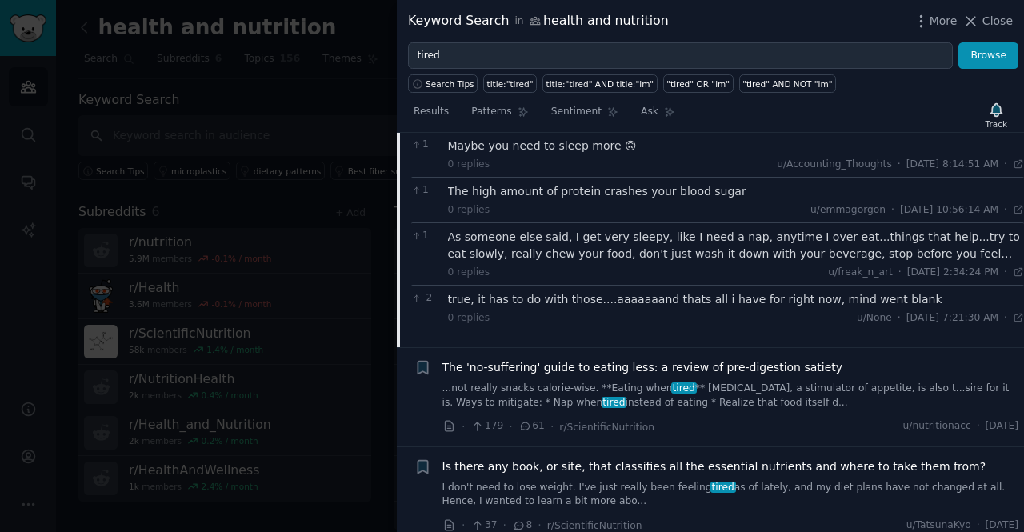
click at [725, 382] on link "...not really snacks calorie-wise. **Eating when tired ** [MEDICAL_DATA], a sti…" at bounding box center [730, 396] width 577 height 28
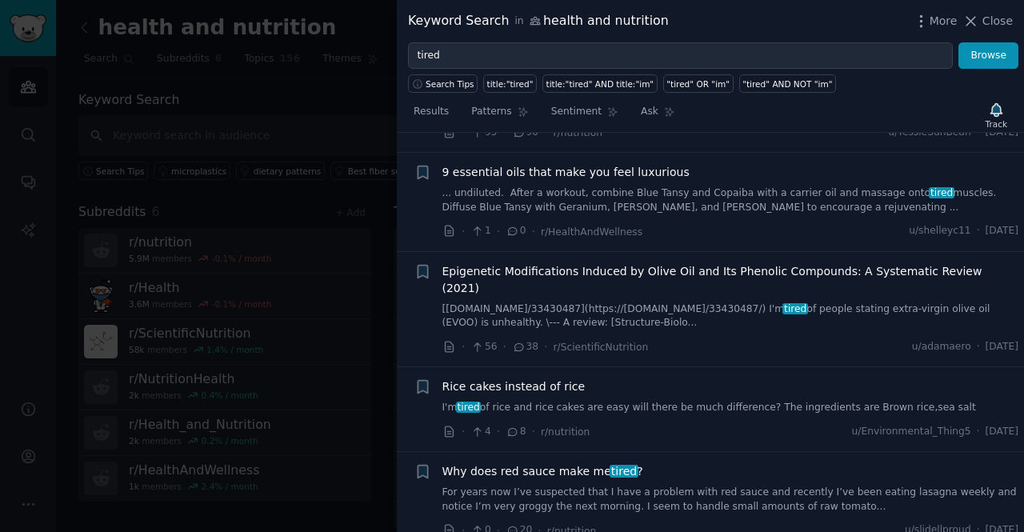
scroll to position [9793, 0]
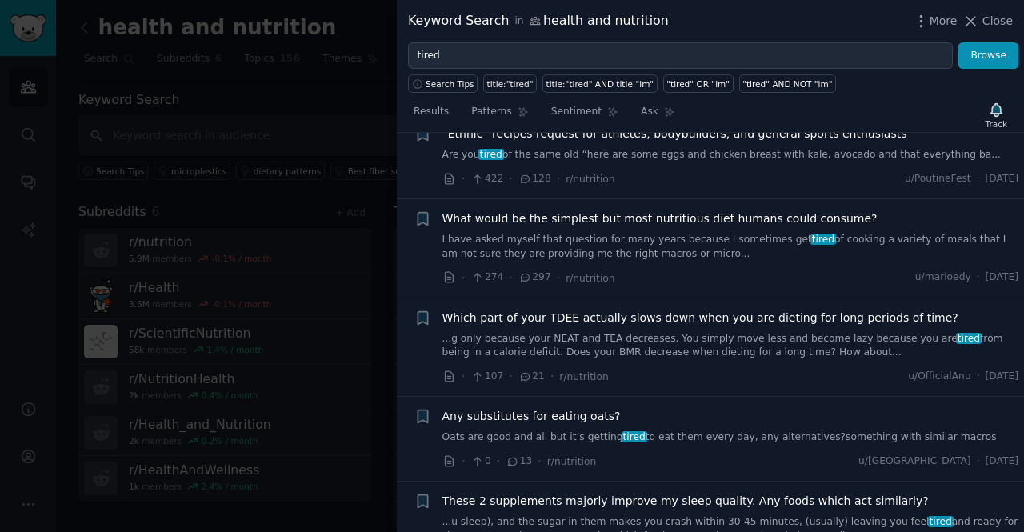
scroll to position [9315, 0]
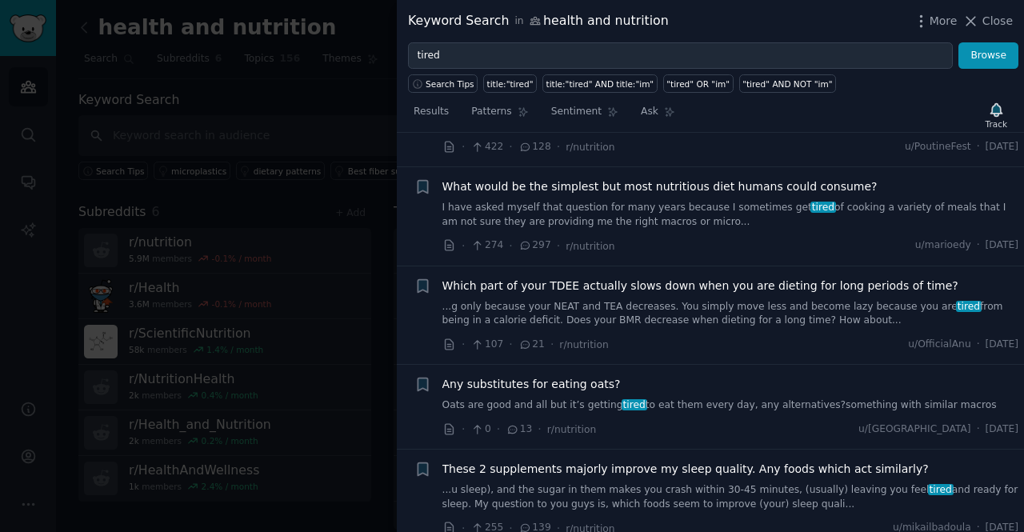
click at [645, 461] on span "These 2 supplements majorly improve my sleep quality. Any foods which act simil…" at bounding box center [685, 469] width 486 height 17
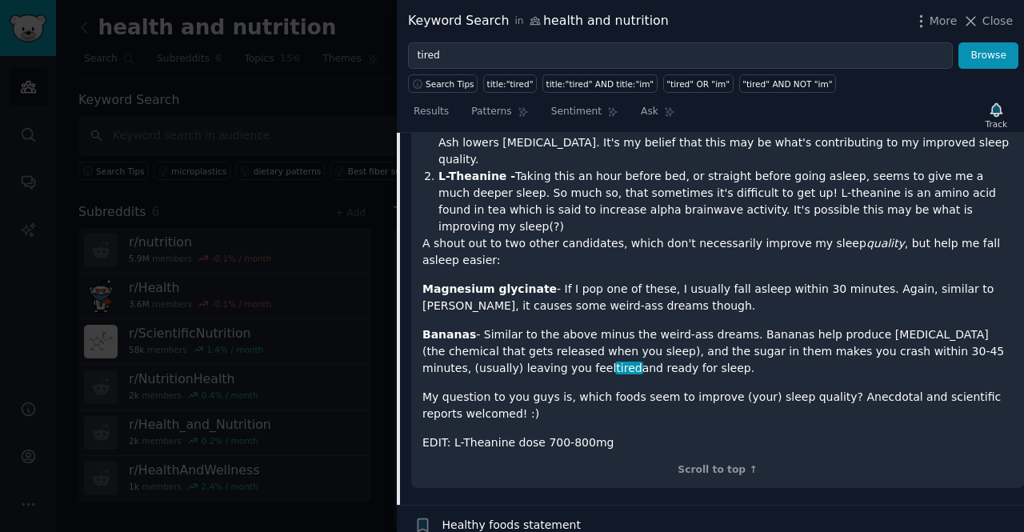
scroll to position [9689, 0]
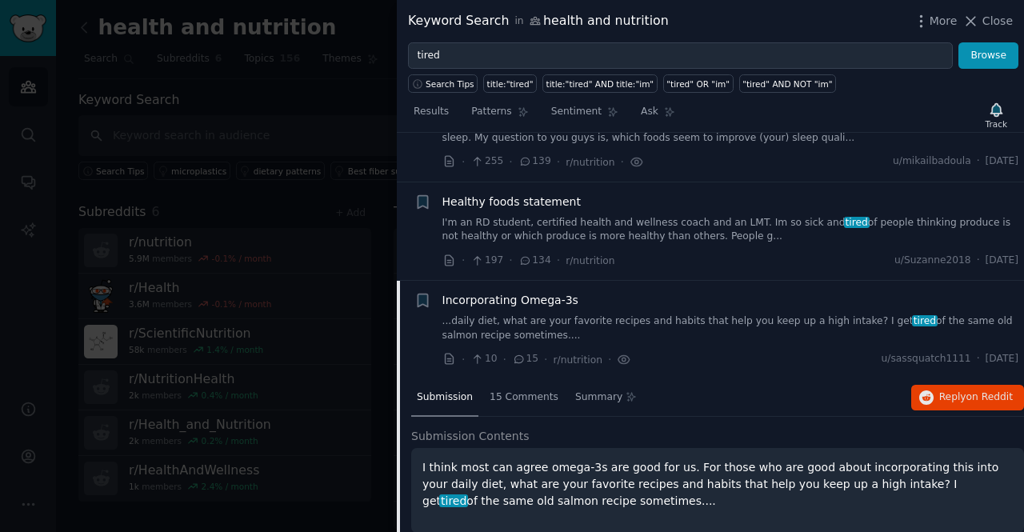
scroll to position [9430, 0]
click at [518, 381] on div "15 Comments" at bounding box center [524, 400] width 80 height 38
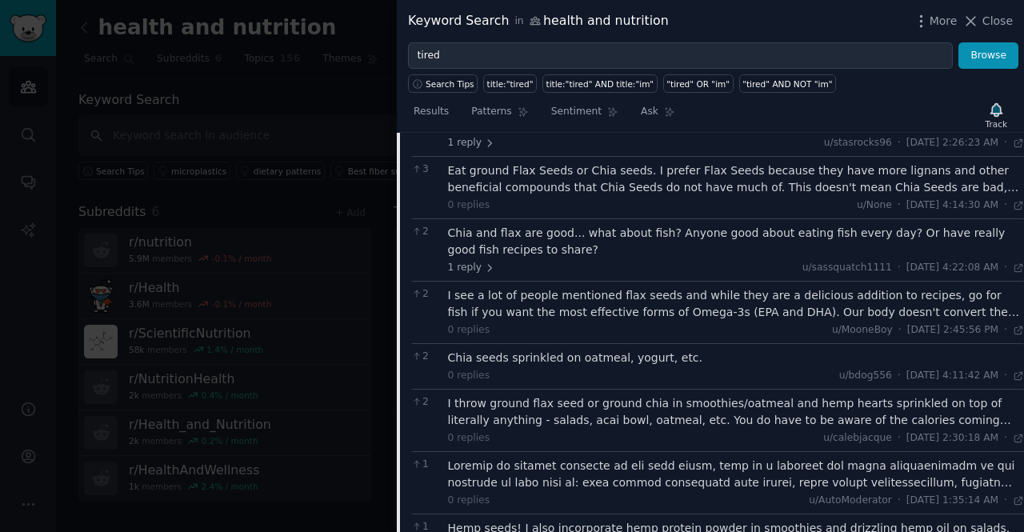
scroll to position [9882, 0]
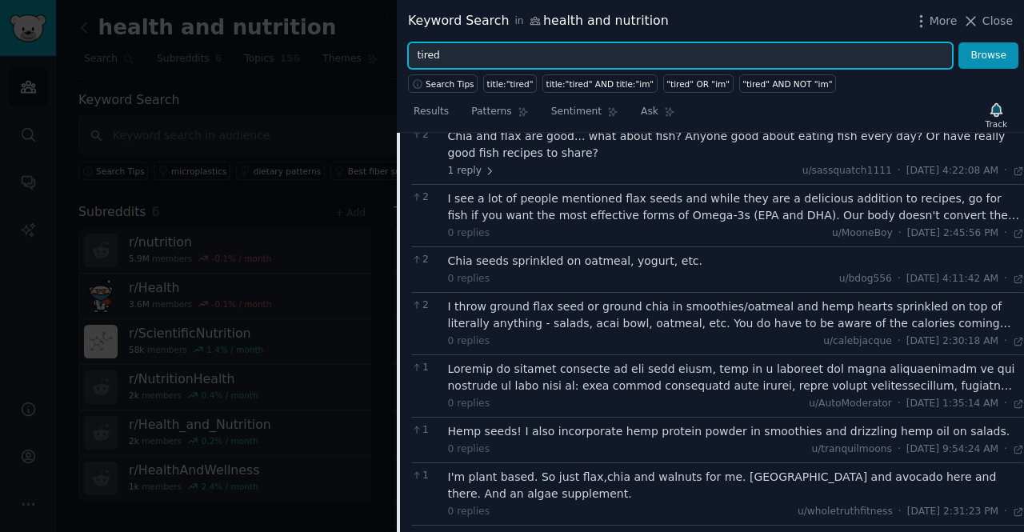
click at [546, 60] on input "tired" at bounding box center [680, 55] width 545 height 27
type input "t"
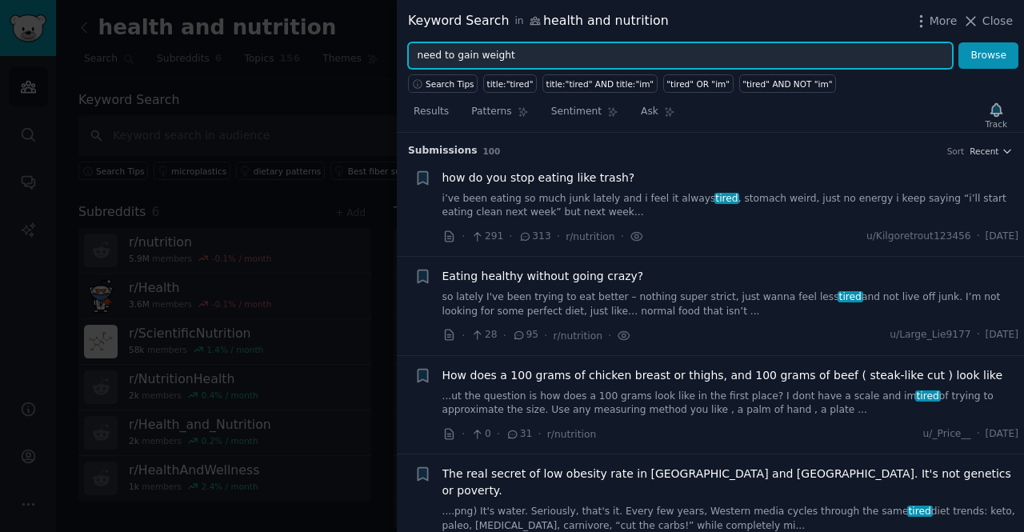
type input "need to gain weight"
click at [958, 42] on button "Browse" at bounding box center [988, 55] width 60 height 27
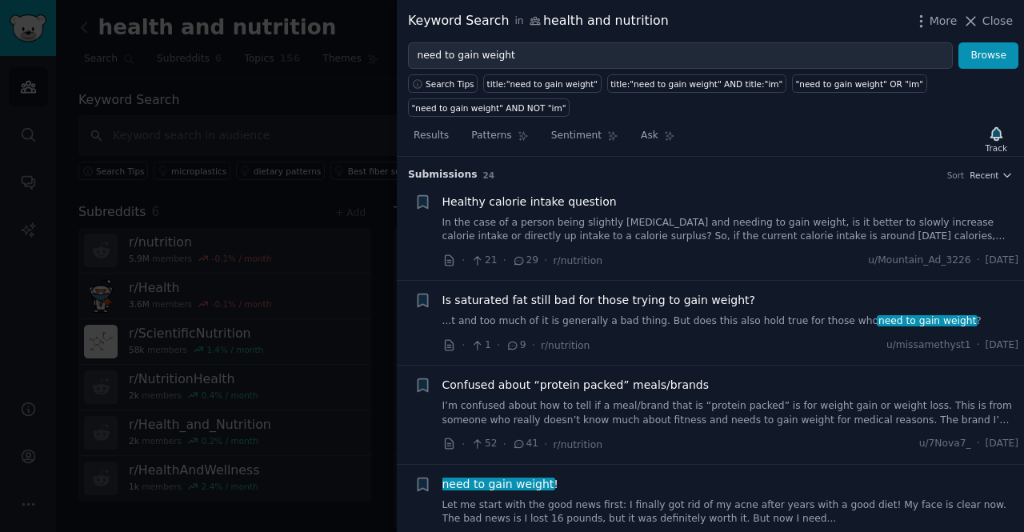
click at [538, 200] on span "Healthy calorie intake question" at bounding box center [529, 202] width 174 height 17
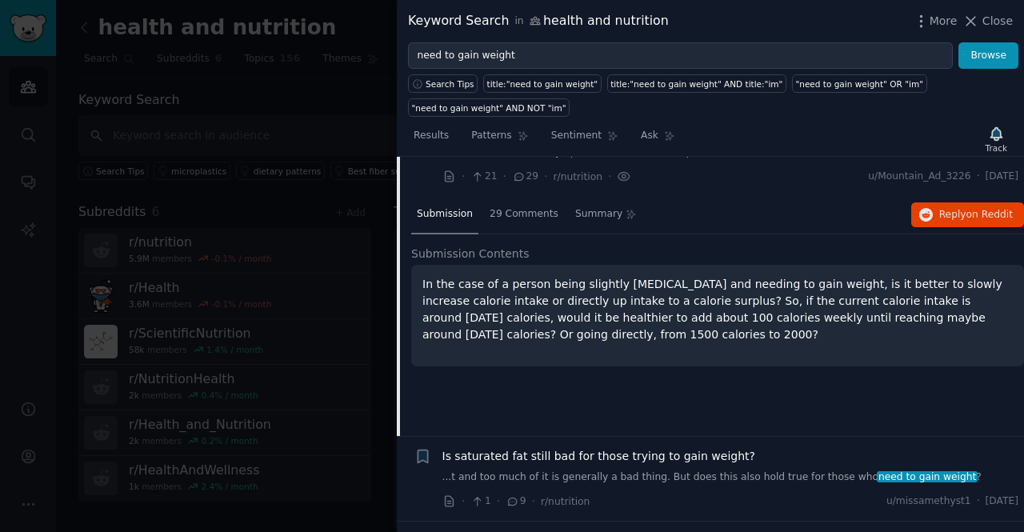
scroll to position [96, 0]
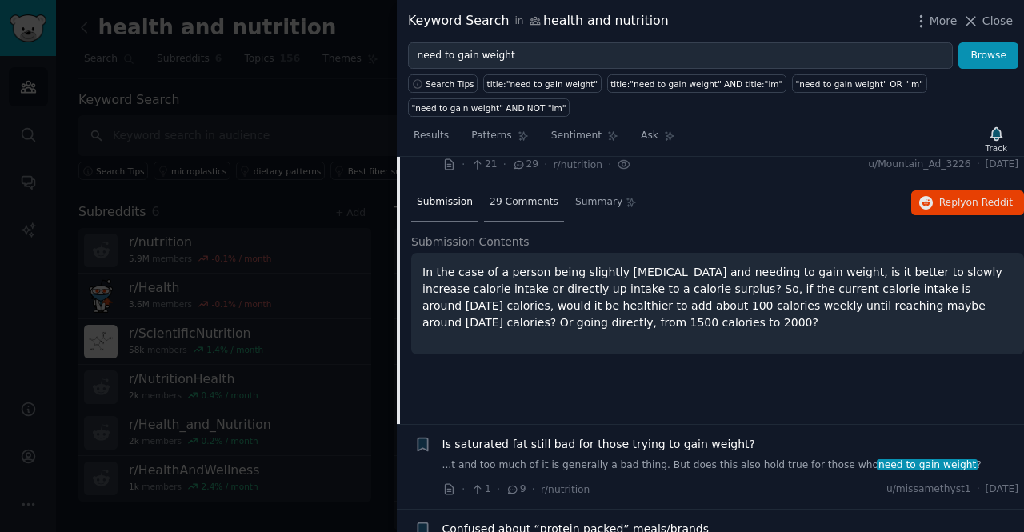
click at [522, 199] on span "29 Comments" at bounding box center [524, 202] width 69 height 14
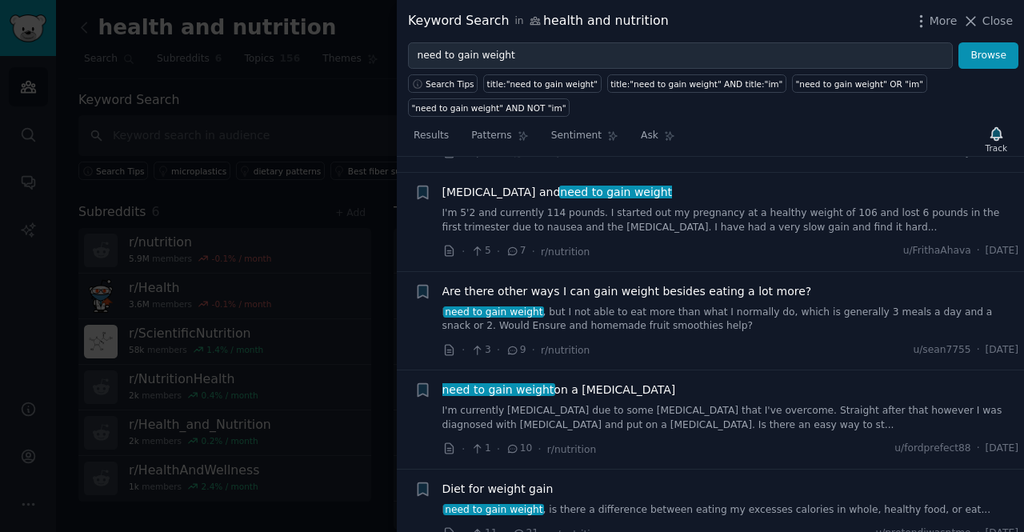
scroll to position [2215, 0]
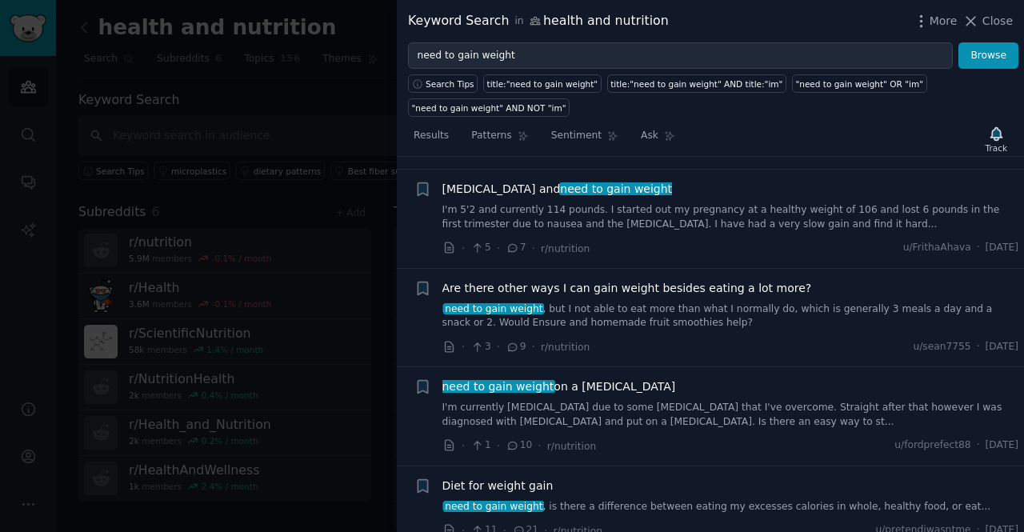
click at [539, 287] on div "Are there other ways I can gain weight besides eating a lot more? I need to gai…" at bounding box center [730, 305] width 577 height 50
click at [538, 280] on span "Are there other ways I can gain weight besides eating a lot more?" at bounding box center [627, 288] width 370 height 17
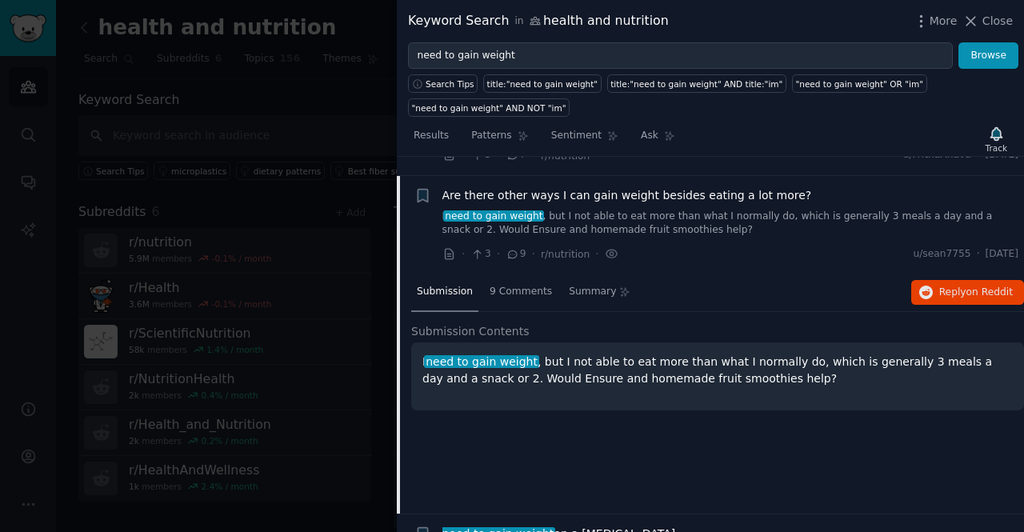
scroll to position [1489, 0]
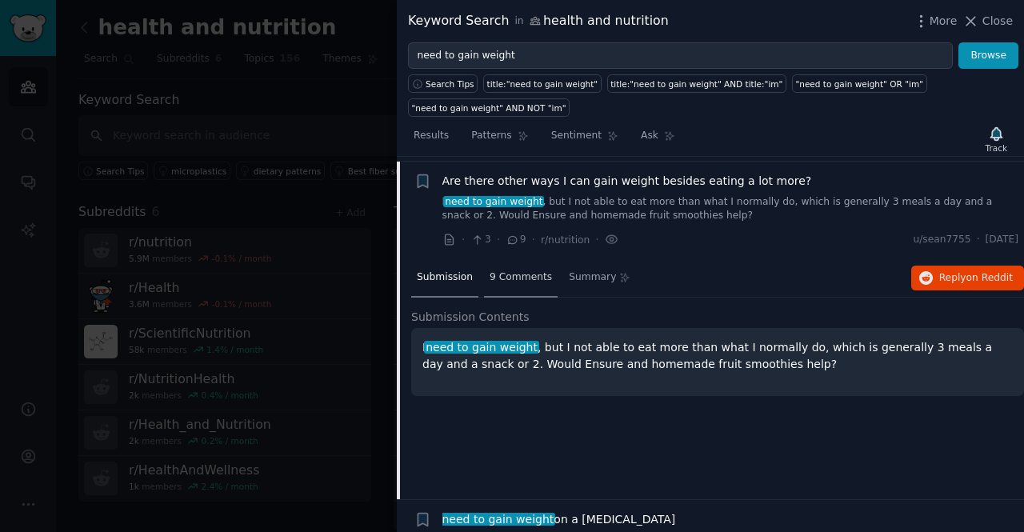
click at [528, 274] on span "9 Comments" at bounding box center [521, 277] width 62 height 14
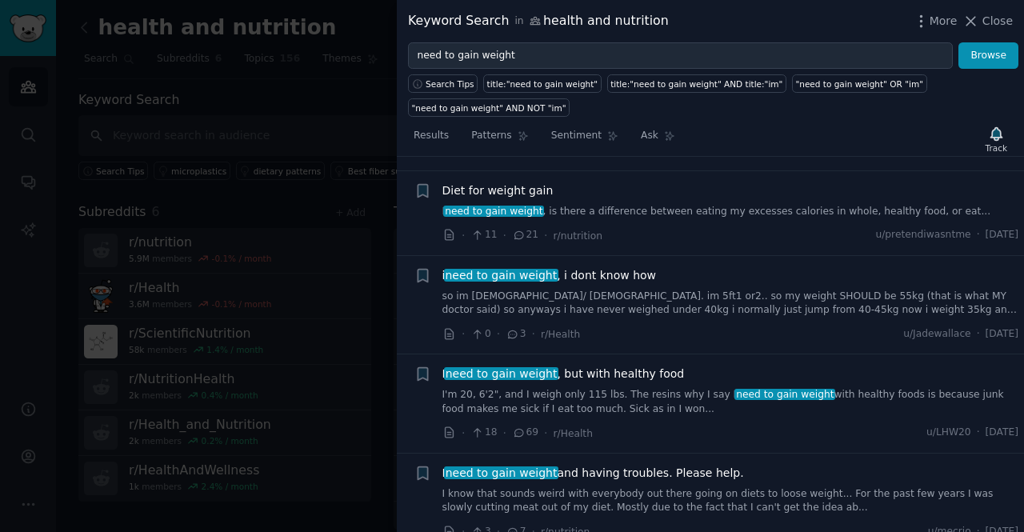
scroll to position [2116, 0]
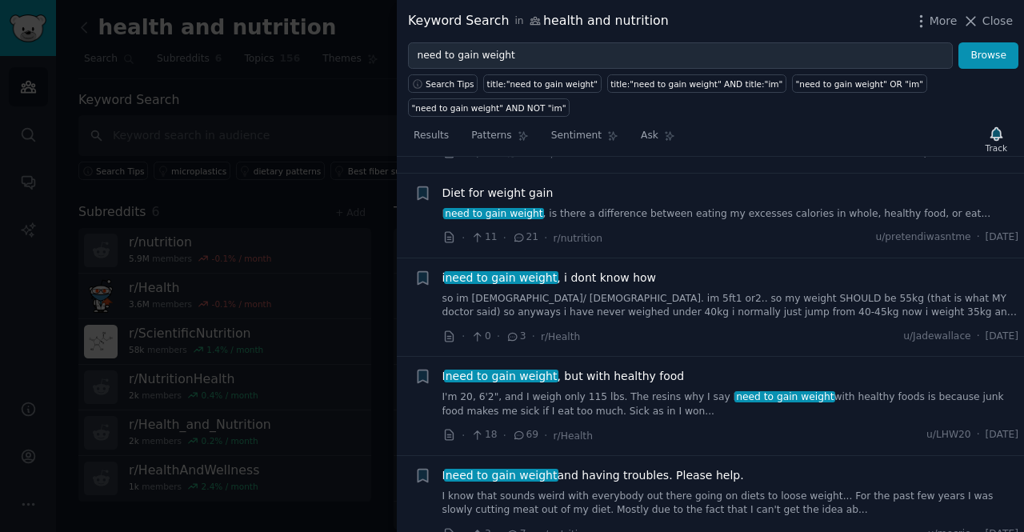
click at [525, 274] on span "need to gain weight" at bounding box center [501, 277] width 114 height 13
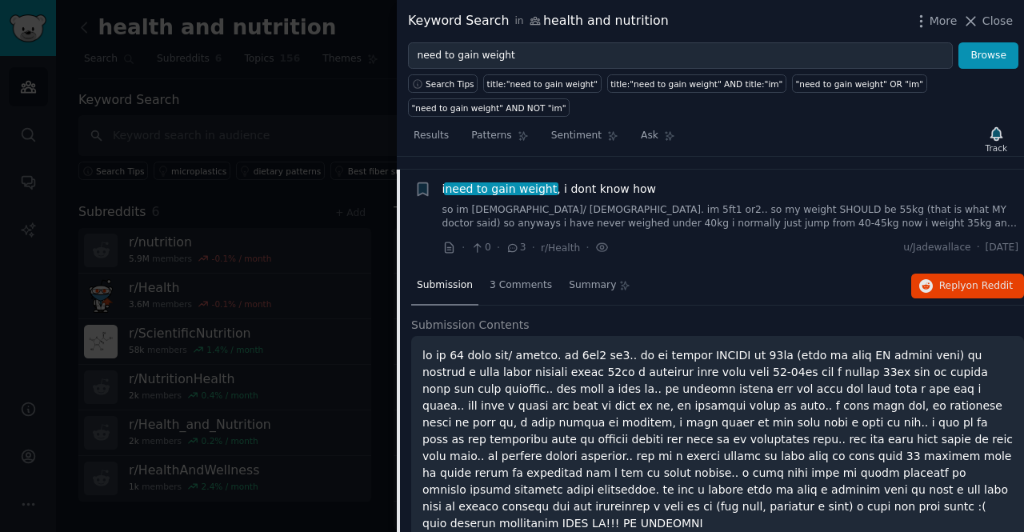
scroll to position [1770, 0]
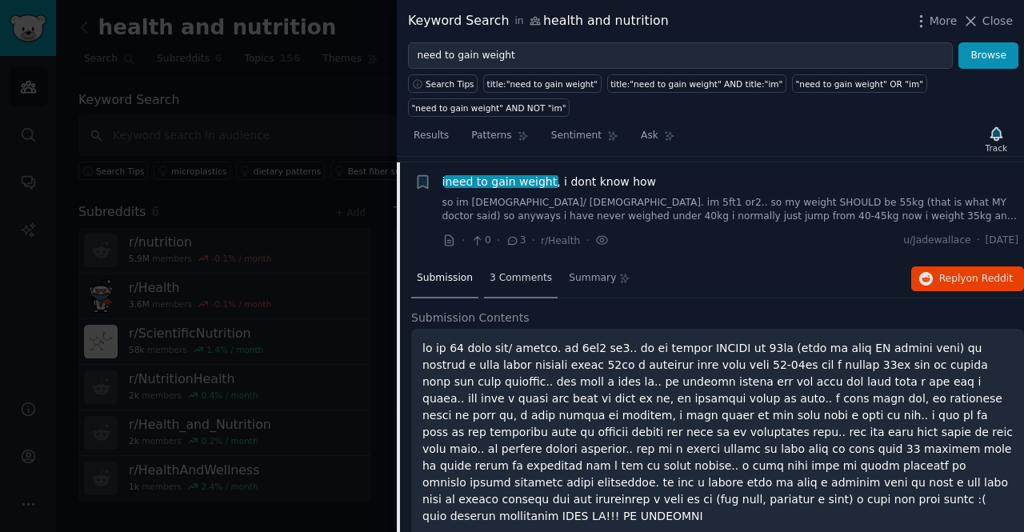
click at [510, 284] on div "3 Comments" at bounding box center [521, 279] width 74 height 38
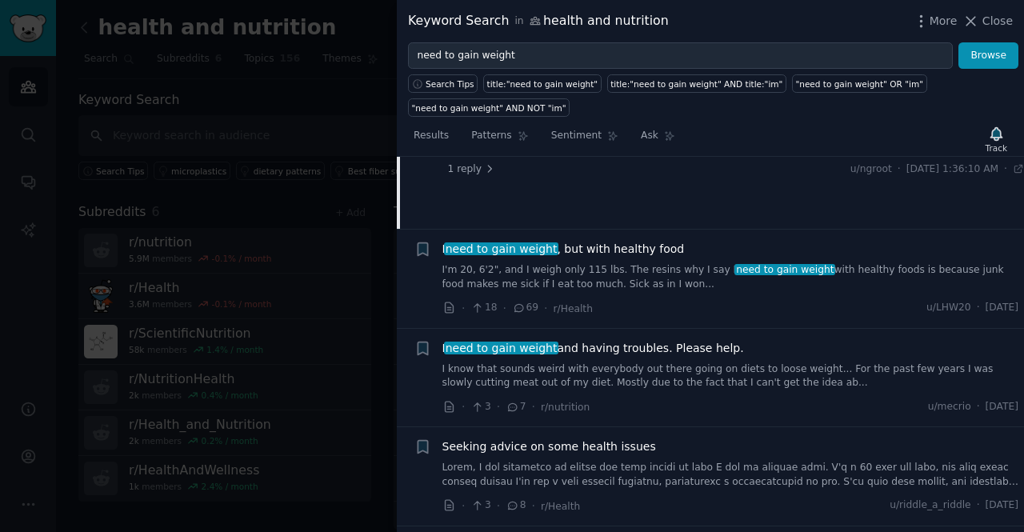
scroll to position [2036, 0]
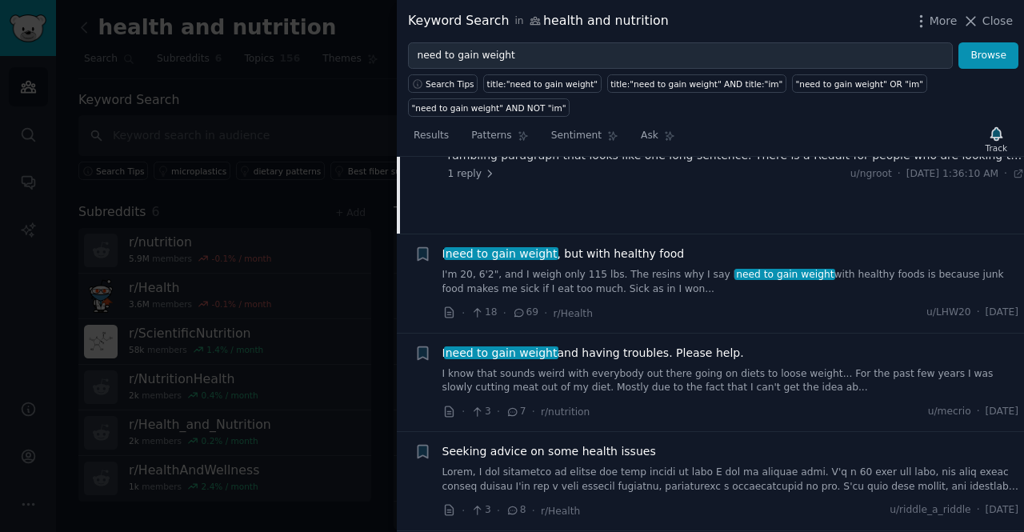
click at [630, 346] on span "I need to gain weight and having troubles. Please help." at bounding box center [593, 353] width 302 height 17
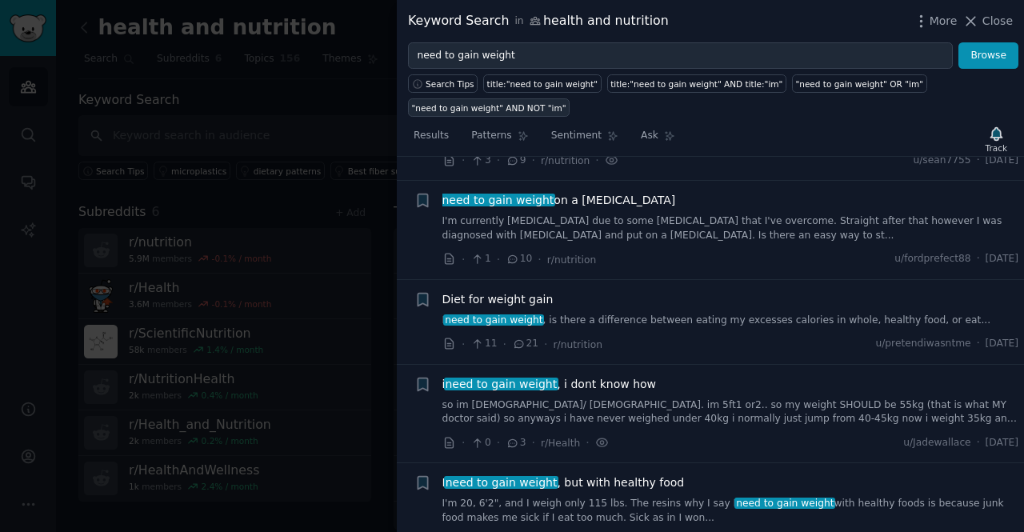
scroll to position [1248, 0]
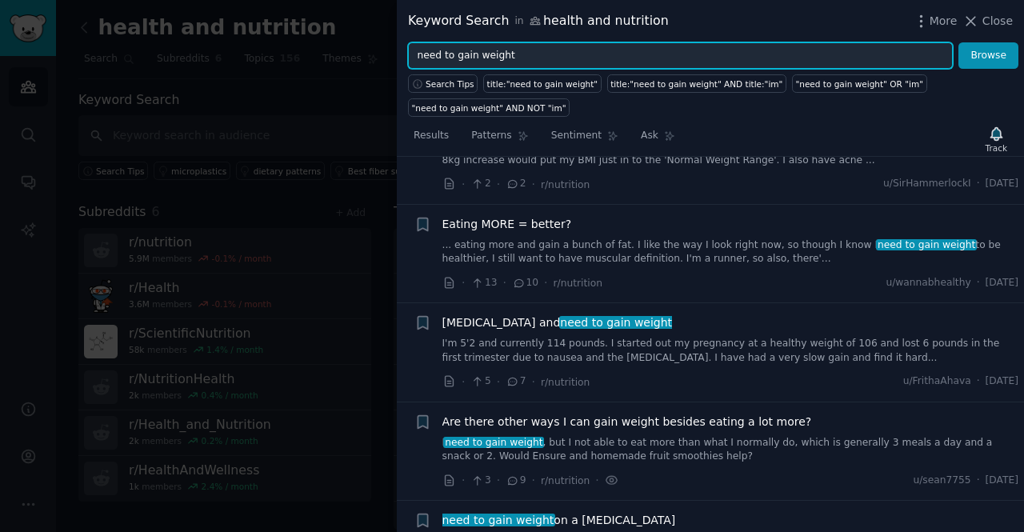
type textarea "ed"
drag, startPoint x: 438, startPoint y: 53, endPoint x: 406, endPoint y: 53, distance: 32.0
click at [406, 53] on div "need to gain weight Browse" at bounding box center [710, 55] width 627 height 27
type input "how to gain weight"
click at [958, 42] on button "Browse" at bounding box center [988, 55] width 60 height 27
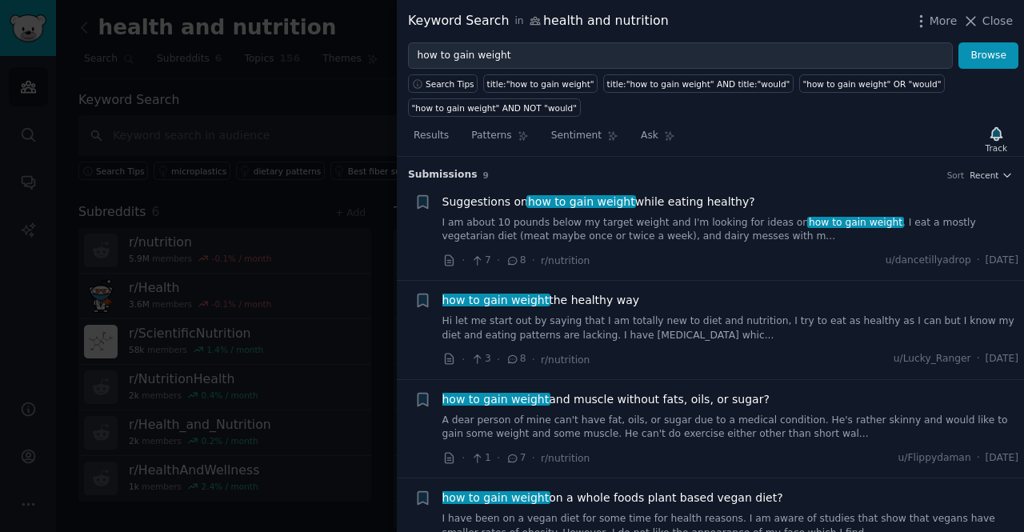
drag, startPoint x: 406, startPoint y: 52, endPoint x: 737, endPoint y: 176, distance: 353.6
click at [737, 176] on h3 "Submission s 9 Sort Recent" at bounding box center [710, 175] width 605 height 14
click at [593, 199] on span "how to gain weight" at bounding box center [581, 201] width 110 height 13
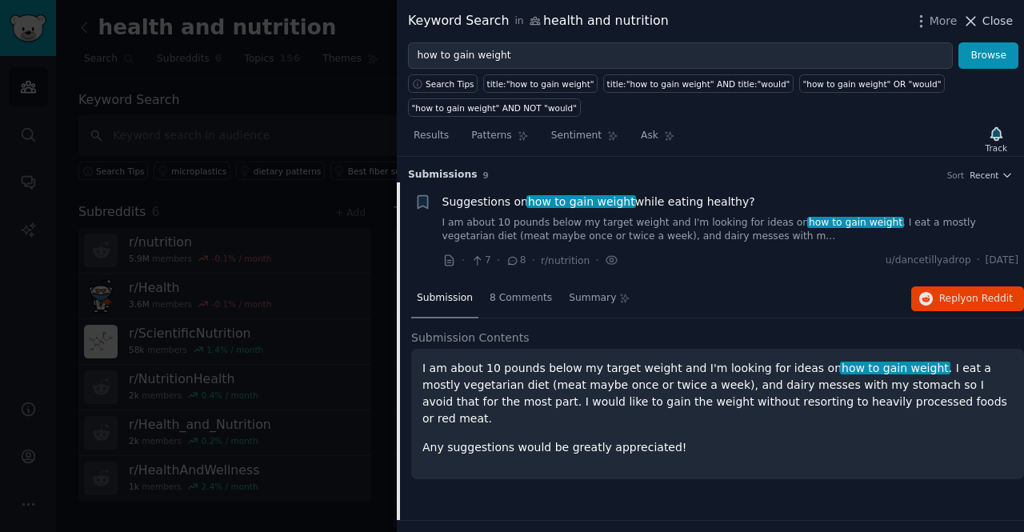
click at [989, 15] on span "Close" at bounding box center [997, 21] width 30 height 17
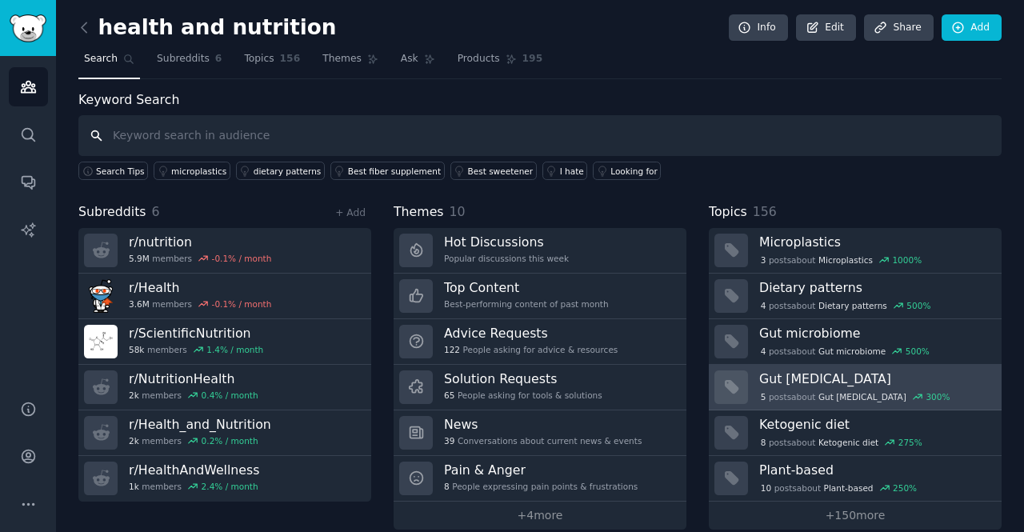
scroll to position [16, 0]
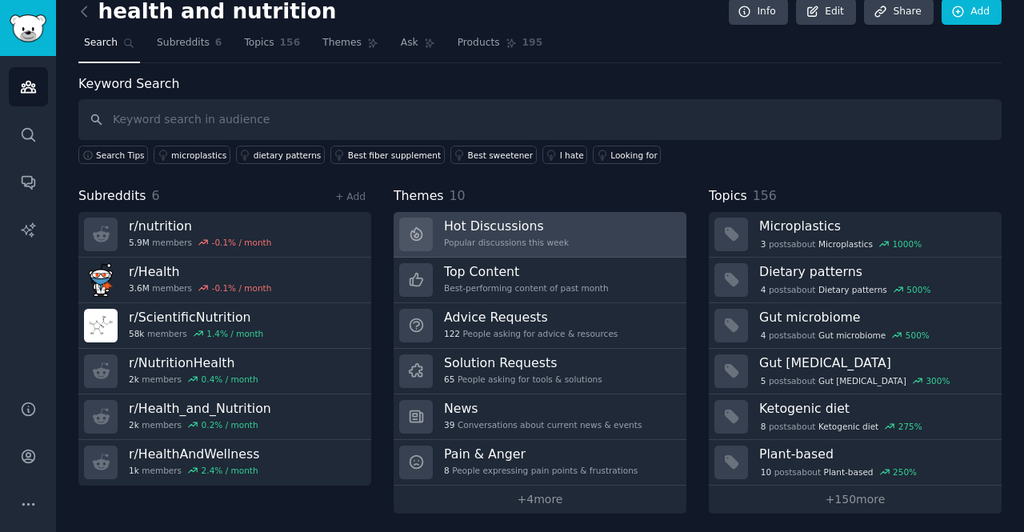
click at [506, 226] on h3 "Hot Discussions" at bounding box center [506, 226] width 125 height 17
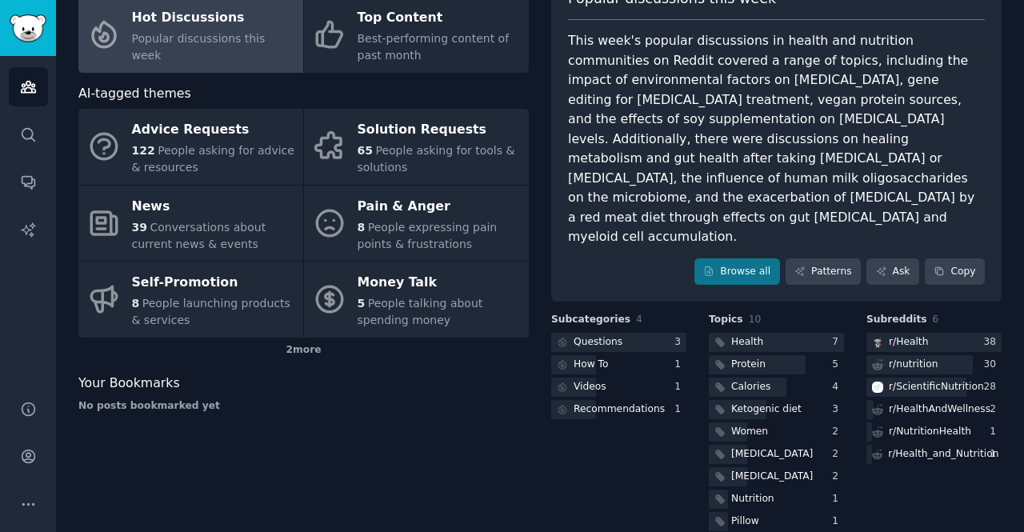
scroll to position [124, 0]
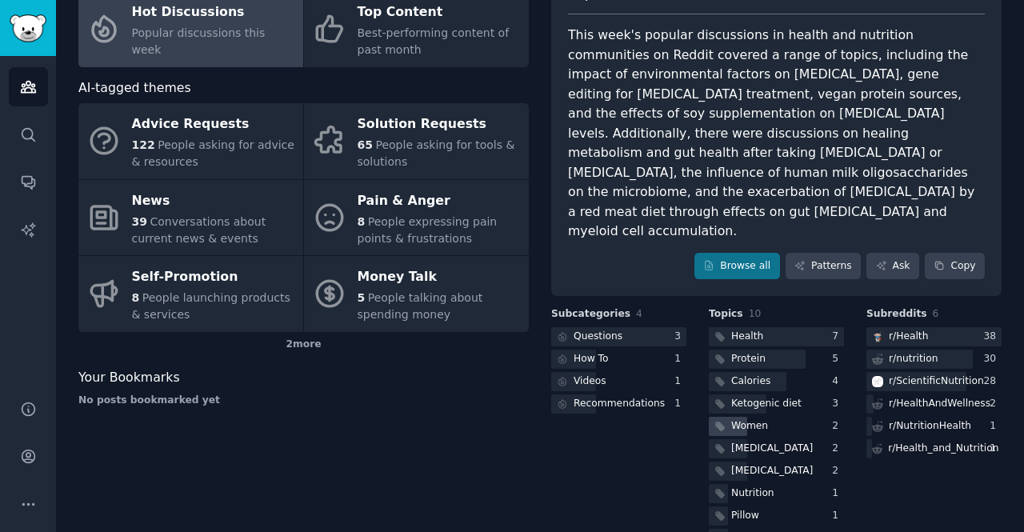
click at [808, 417] on div "Women" at bounding box center [776, 427] width 135 height 20
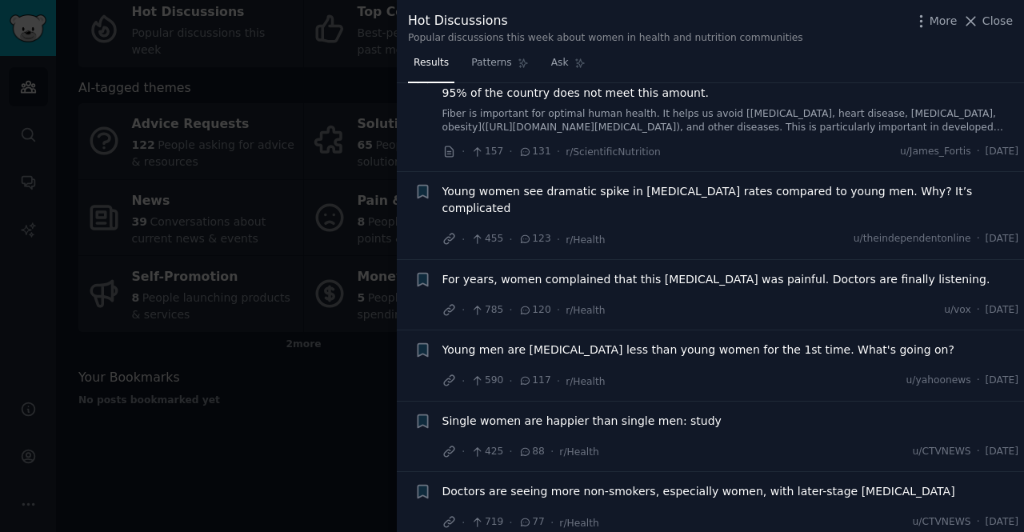
scroll to position [160, 0]
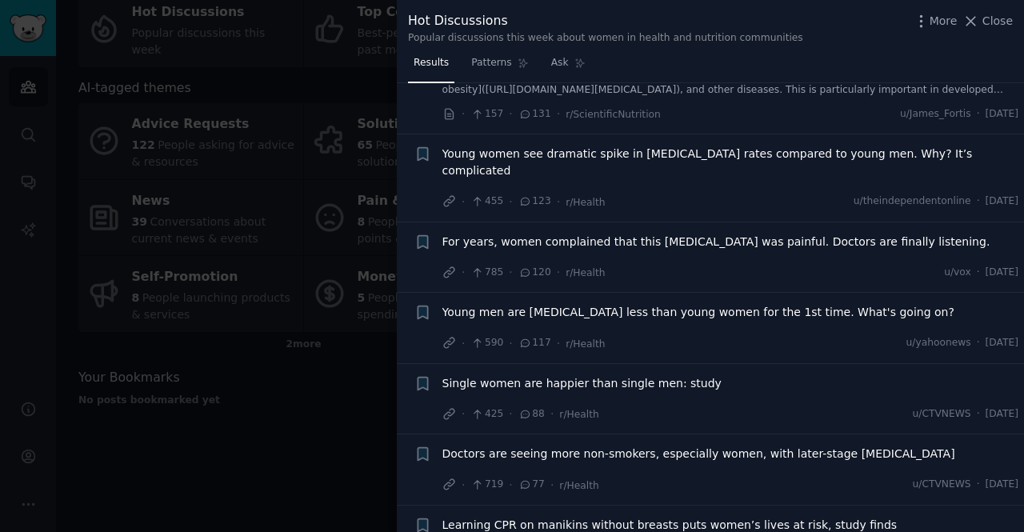
click at [318, 254] on div at bounding box center [512, 266] width 1024 height 532
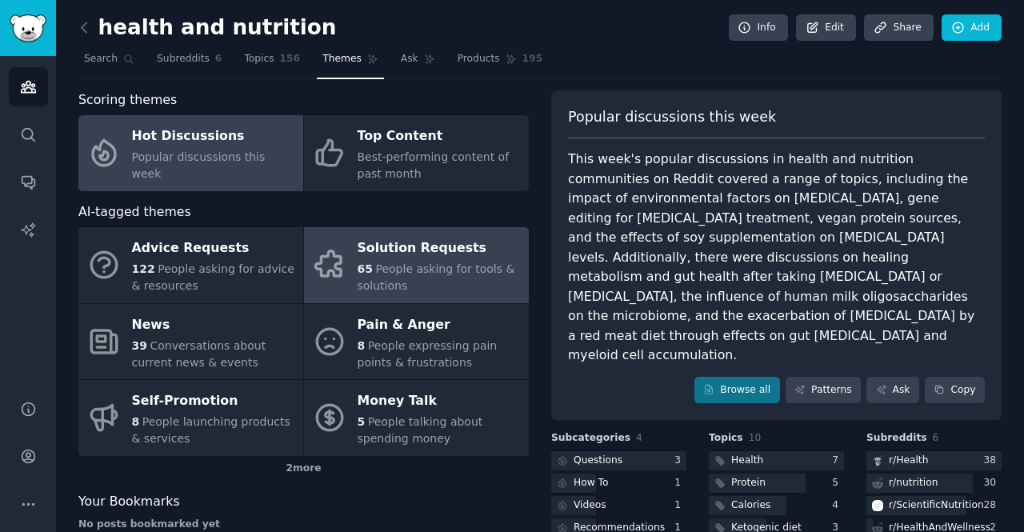
click at [413, 282] on div "65 People asking for tools & solutions" at bounding box center [439, 278] width 163 height 34
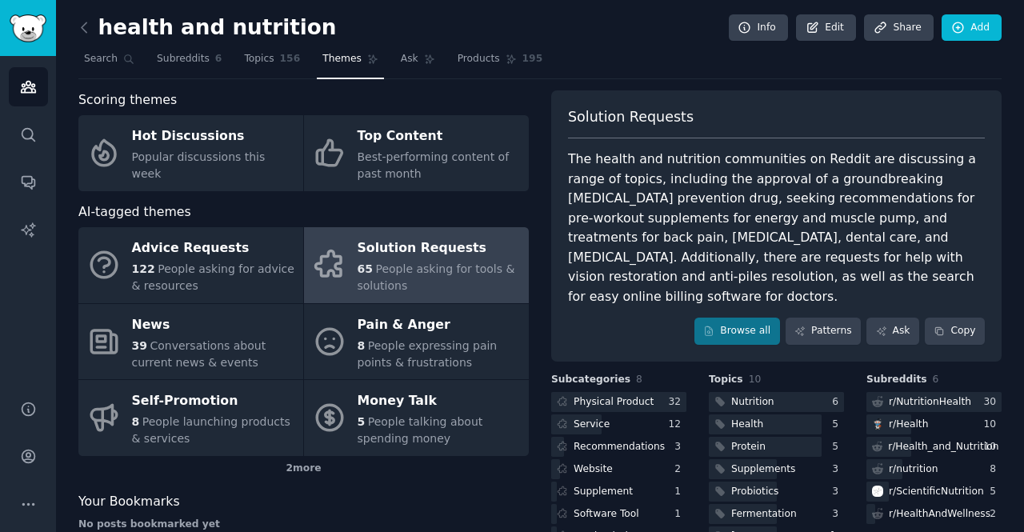
scroll to position [85, 0]
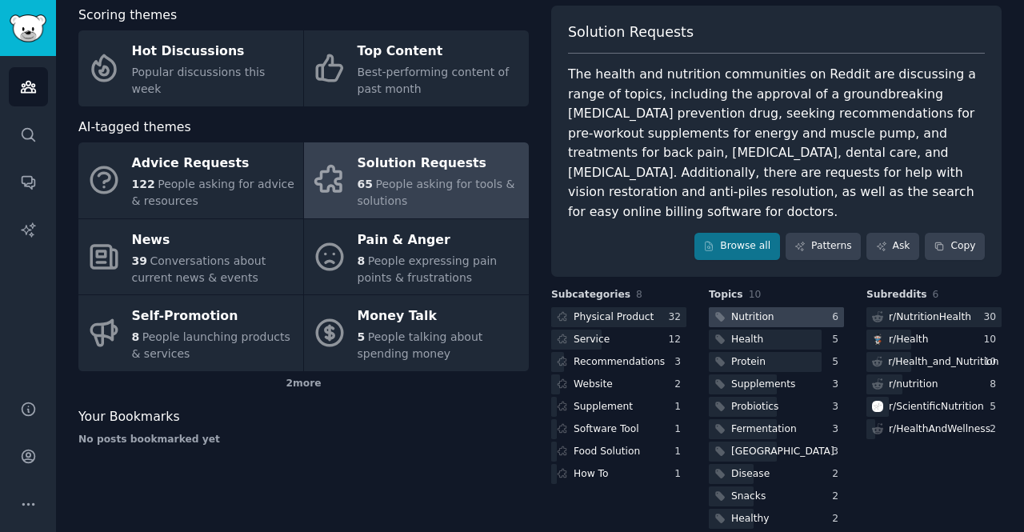
click at [815, 307] on div at bounding box center [776, 317] width 135 height 20
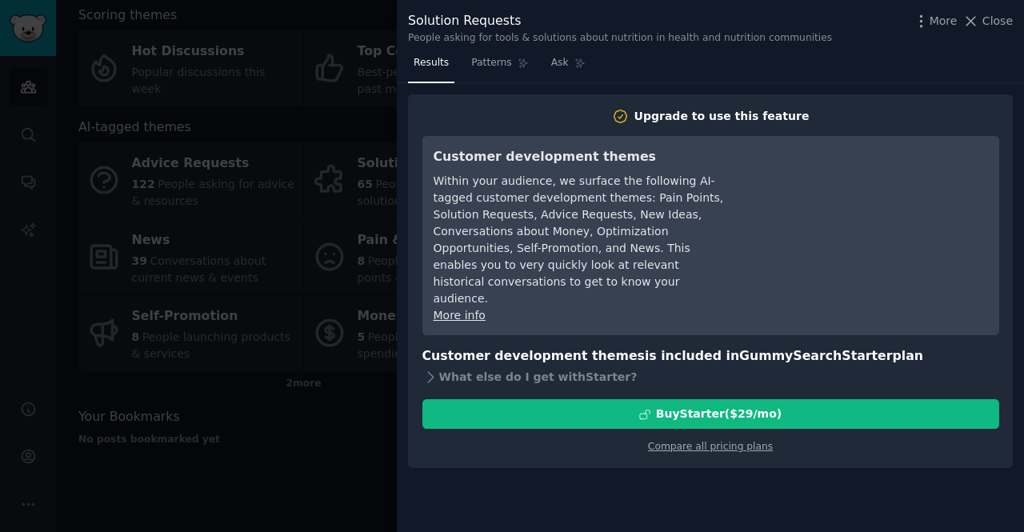
click at [355, 298] on div at bounding box center [512, 266] width 1024 height 532
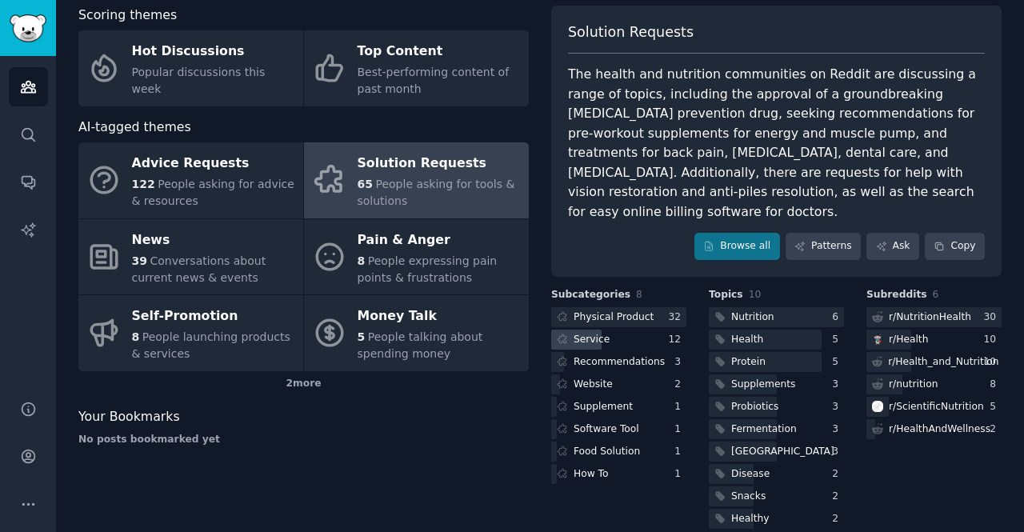
click at [647, 330] on div "Service" at bounding box center [618, 340] width 135 height 20
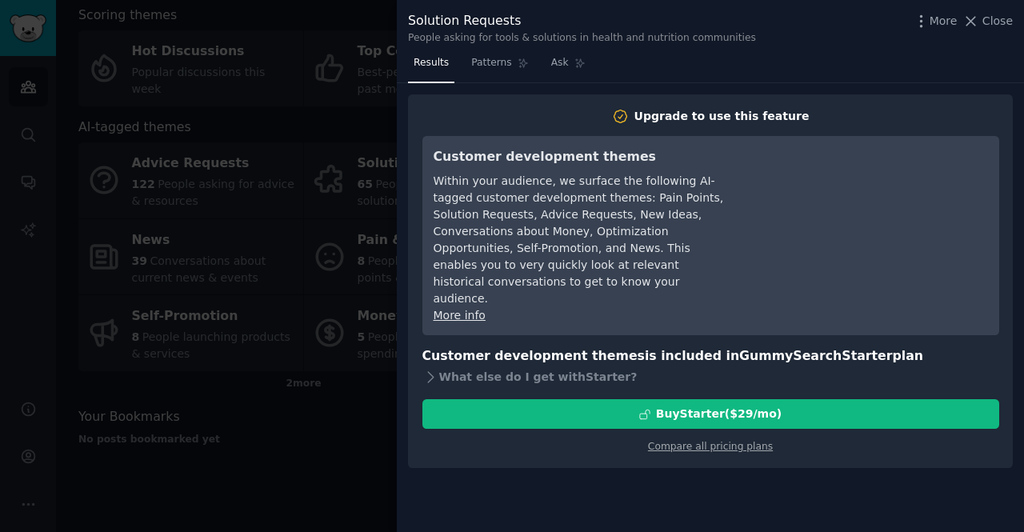
click at [362, 300] on div at bounding box center [512, 266] width 1024 height 532
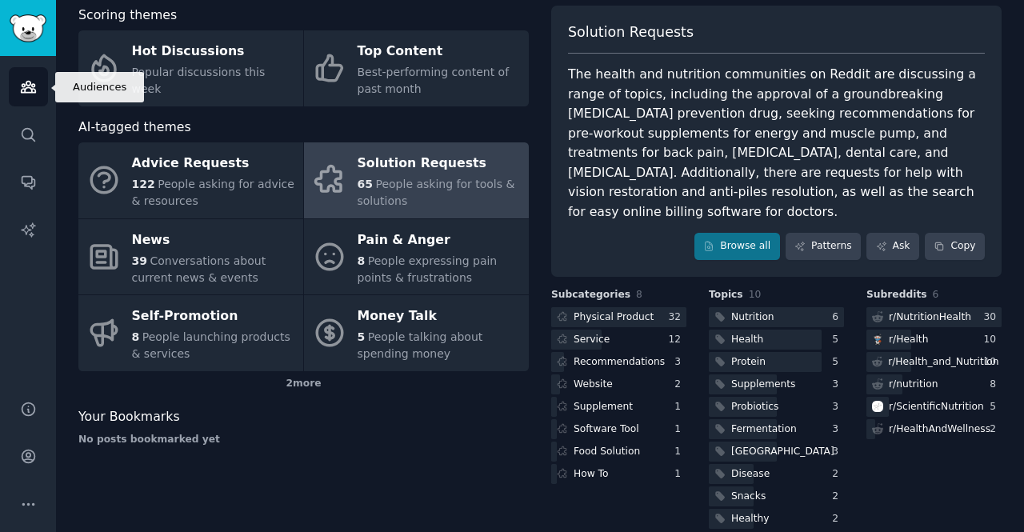
click at [34, 94] on icon "Sidebar" at bounding box center [28, 86] width 17 height 17
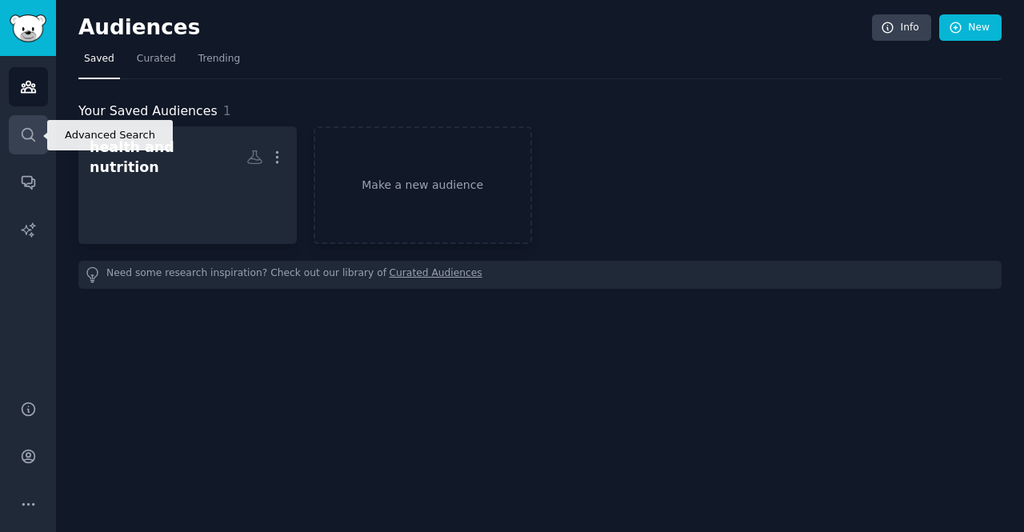
click at [30, 136] on icon "Sidebar" at bounding box center [28, 134] width 13 height 13
